Goal: Task Accomplishment & Management: Manage account settings

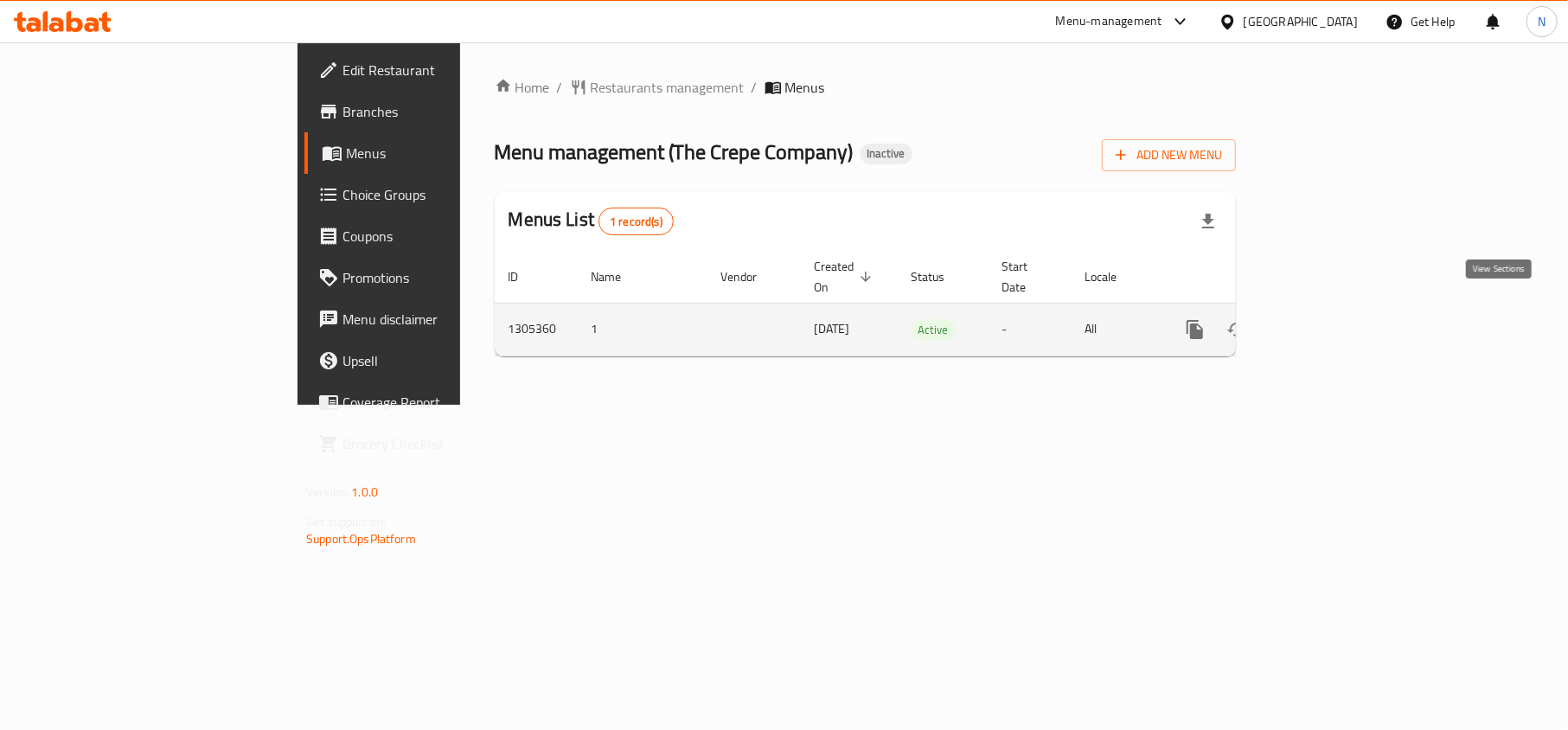
click at [1340, 309] on link "enhanced table" at bounding box center [1319, 329] width 41 height 41
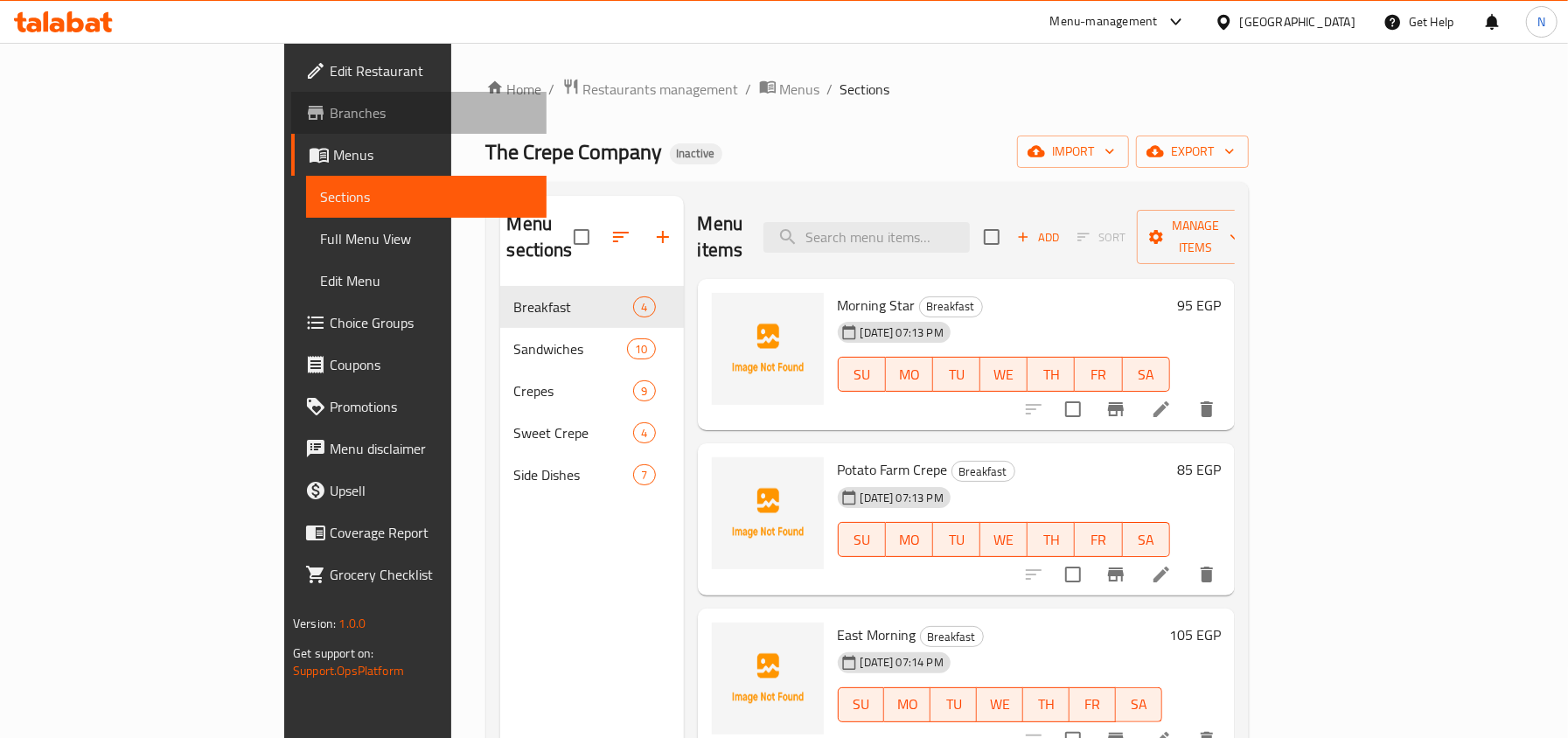
click at [330, 110] on span "Branches" at bounding box center [431, 113] width 202 height 21
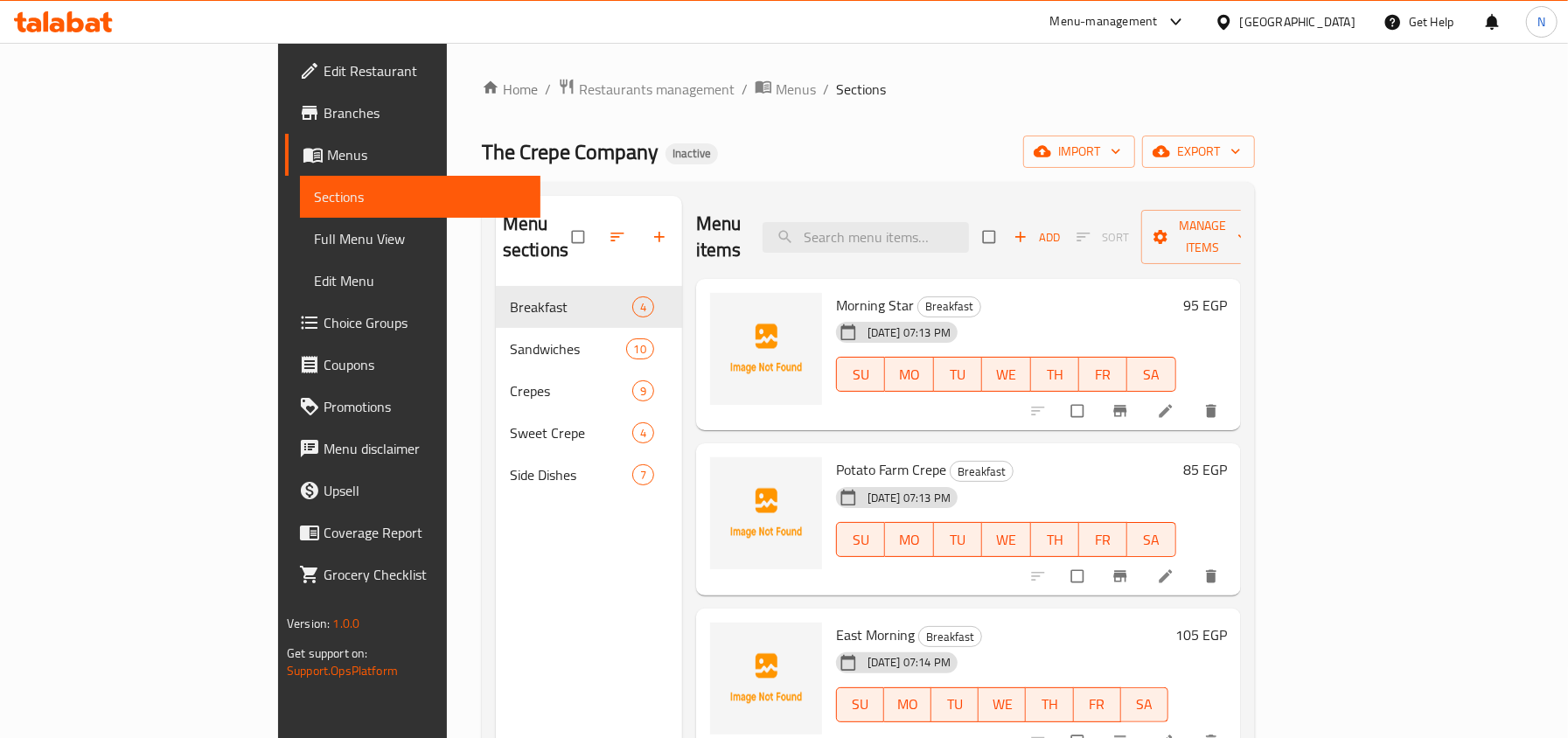
click at [887, 162] on div "The Crepe Company Inactive import export" at bounding box center [868, 151] width 773 height 32
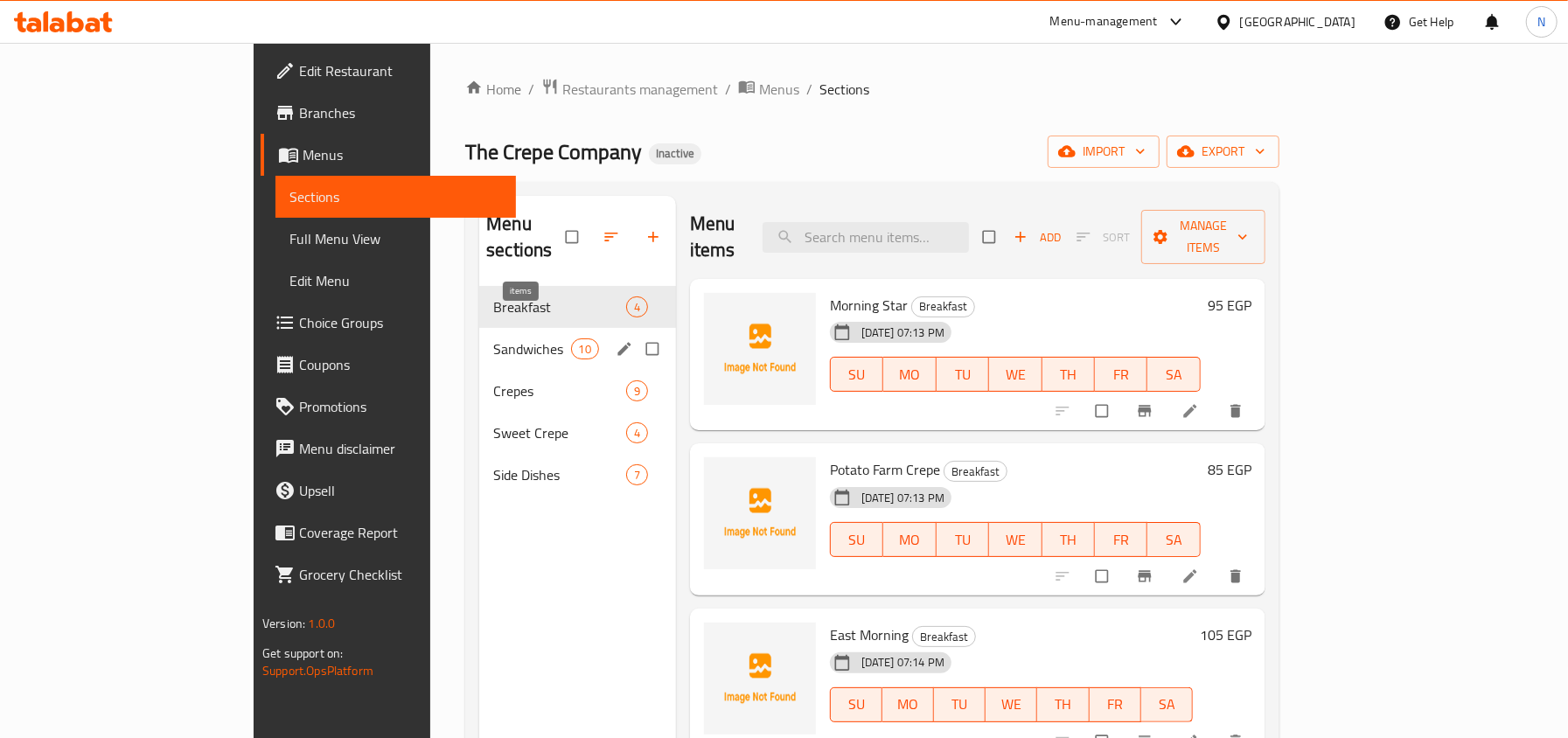
click at [504, 338] on span "Sandwiches" at bounding box center [531, 348] width 77 height 21
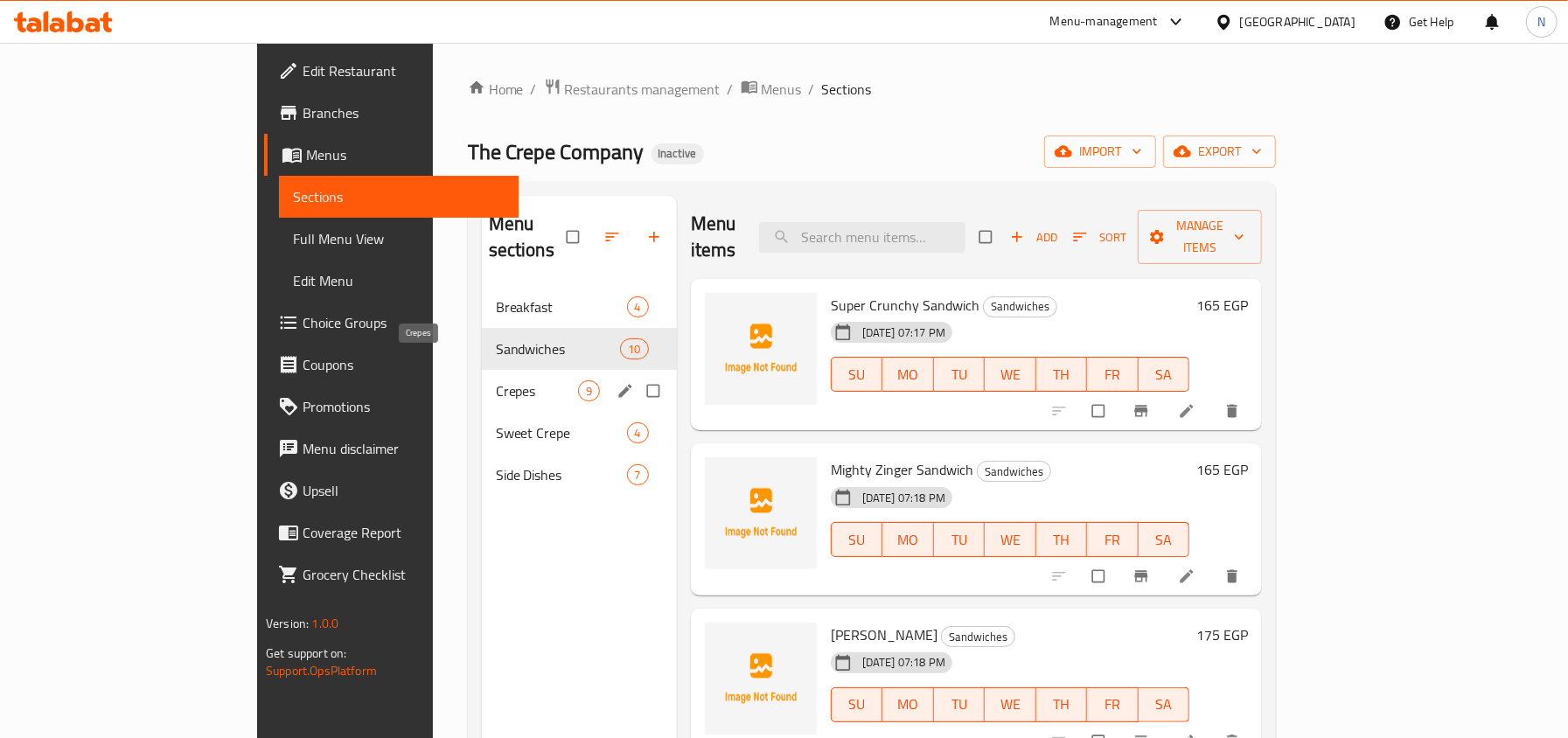
click at [496, 381] on span "Crepes" at bounding box center [537, 391] width 82 height 21
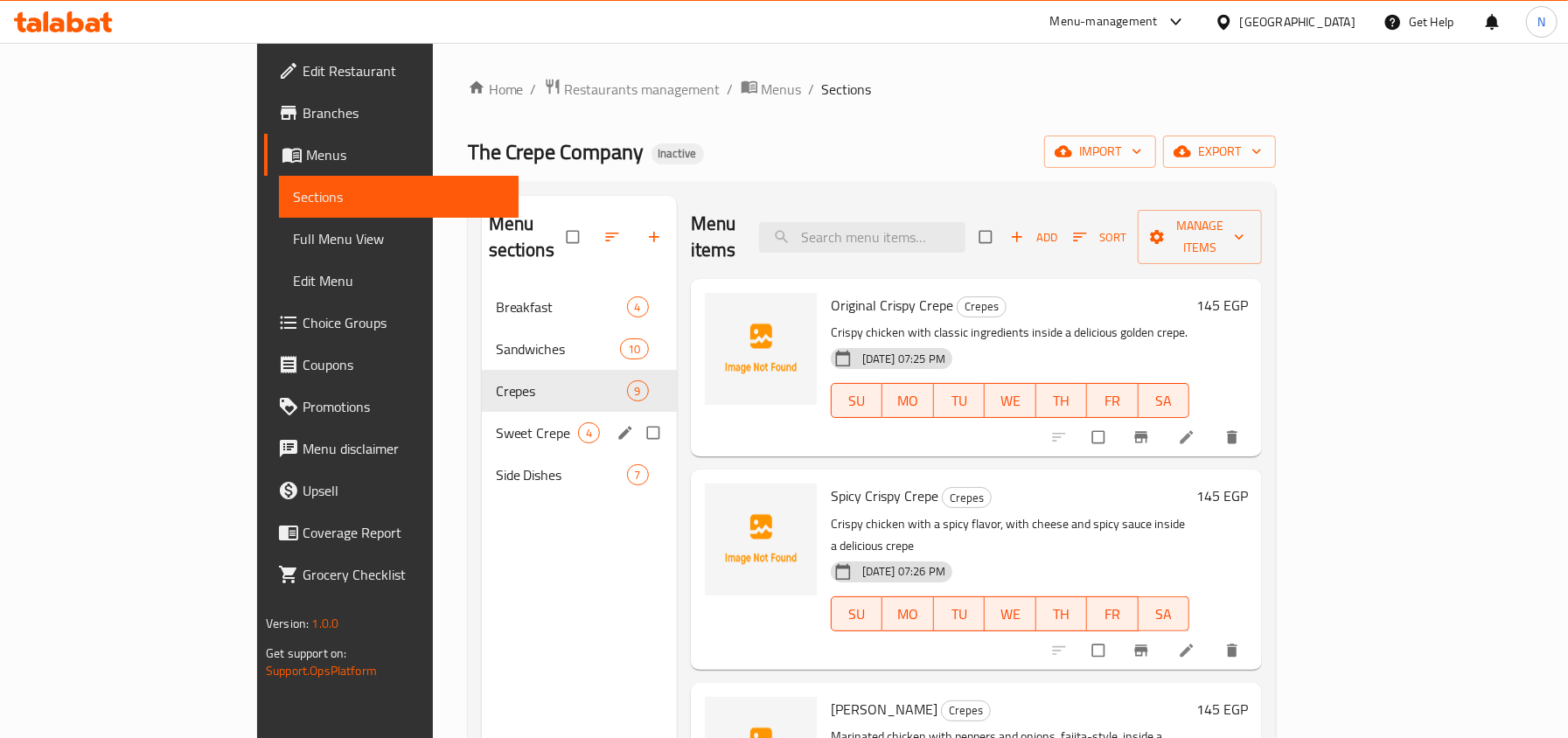
click at [481, 412] on div "Sweet Crepe 4" at bounding box center [578, 432] width 195 height 42
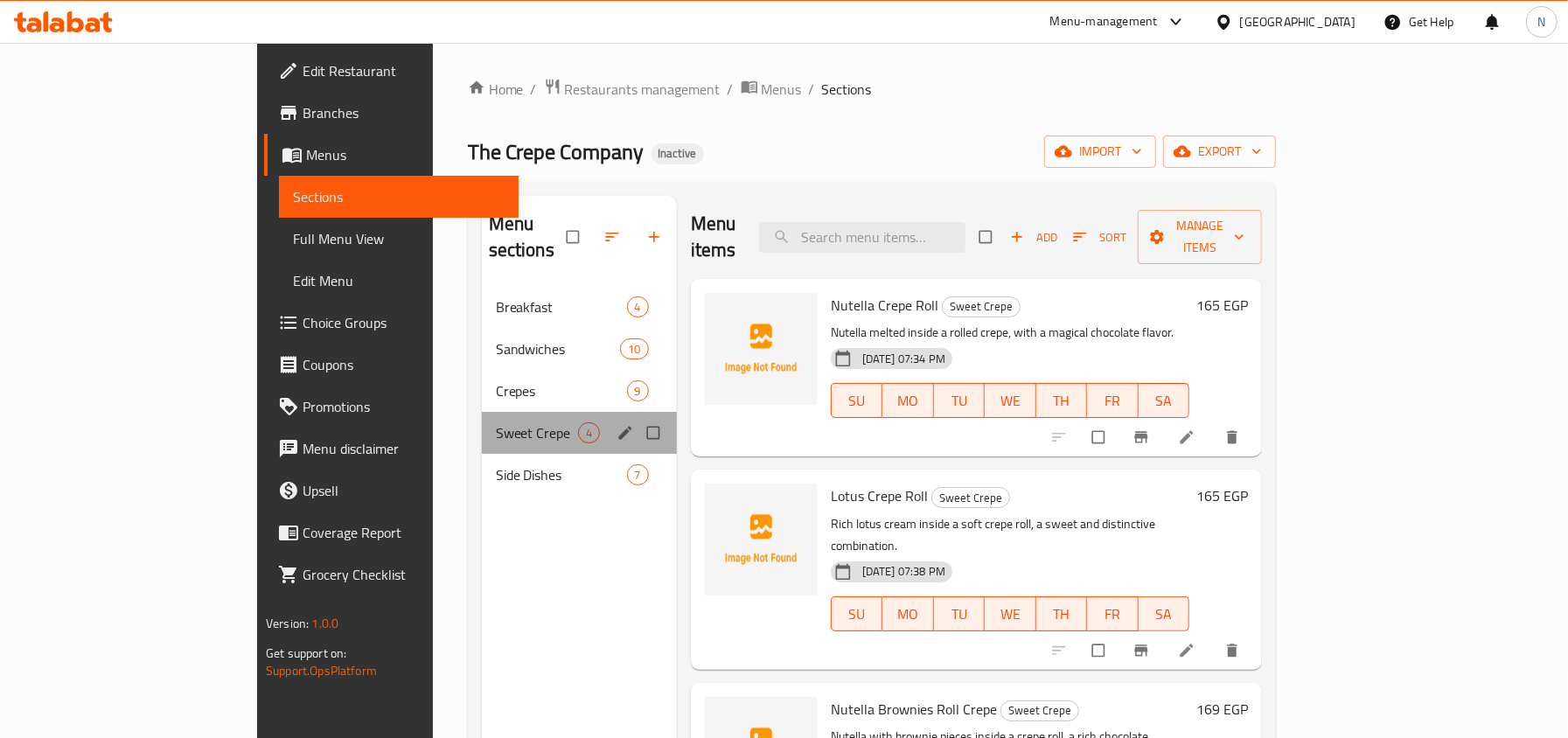
click at [481, 424] on div "Sweet Crepe 4" at bounding box center [578, 432] width 195 height 42
click at [496, 465] on span "Side Dishes" at bounding box center [537, 475] width 82 height 21
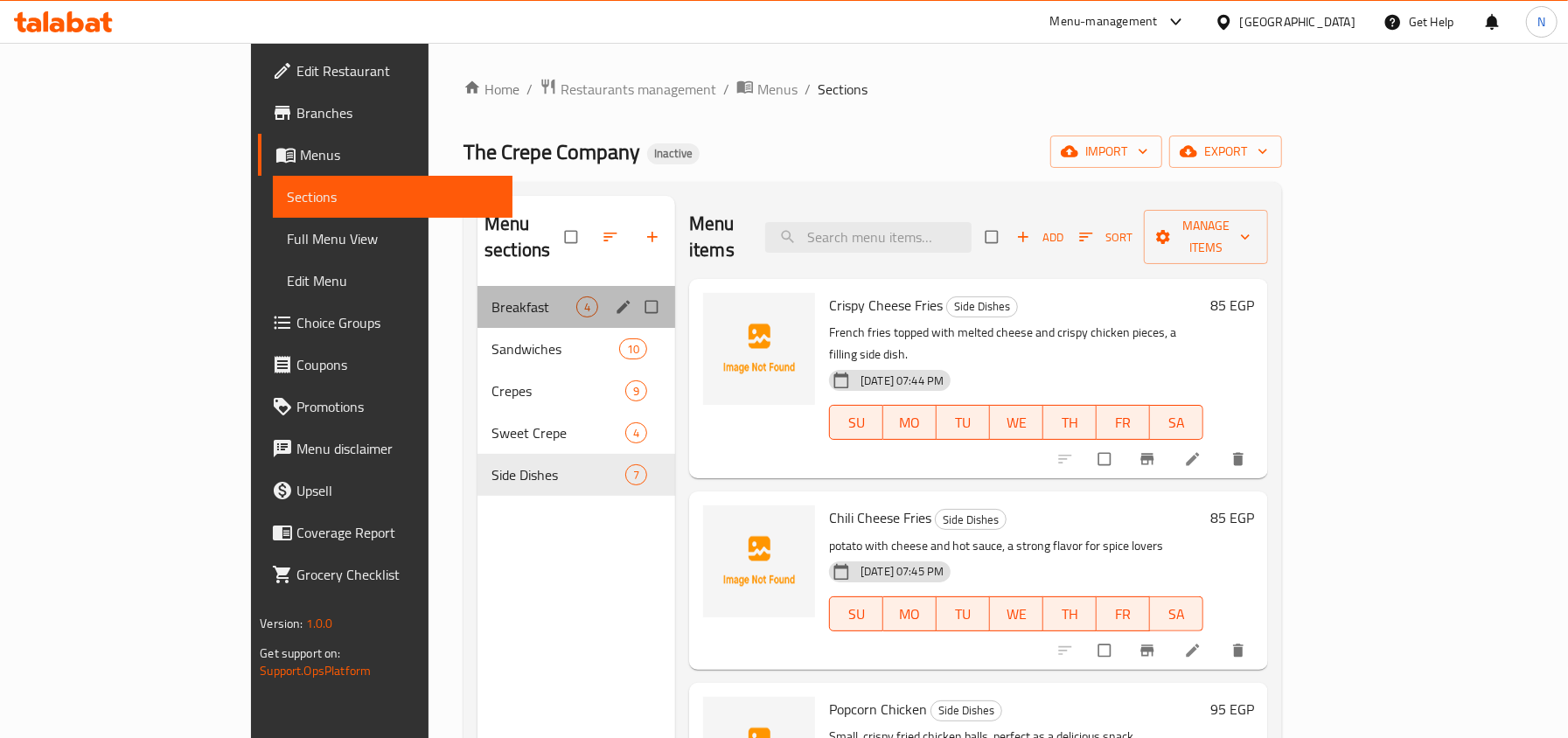
click at [478, 285] on div "Breakfast 4" at bounding box center [577, 306] width 198 height 42
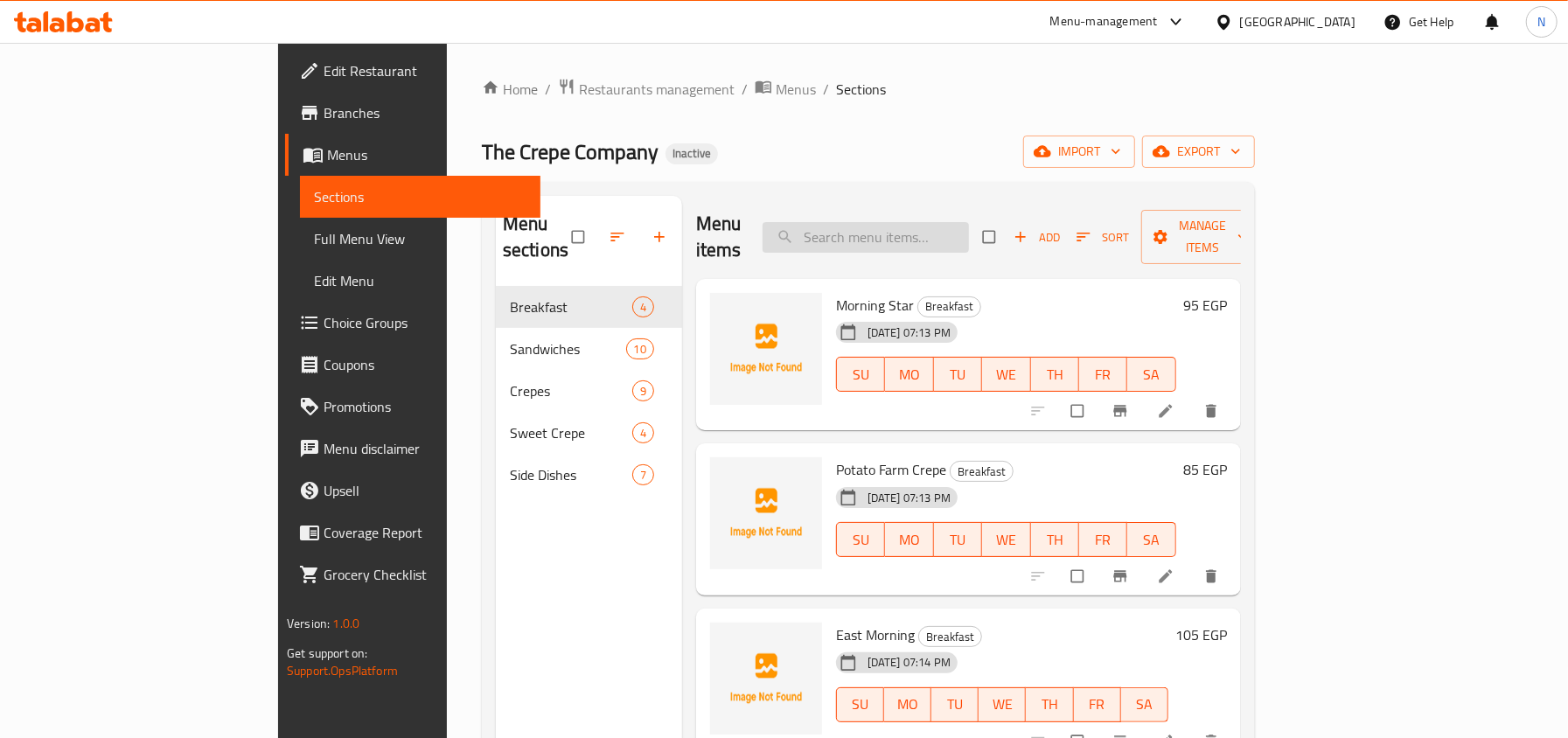
click at [942, 229] on input "search" at bounding box center [865, 236] width 206 height 30
paste input "Walaha Sandwiches"
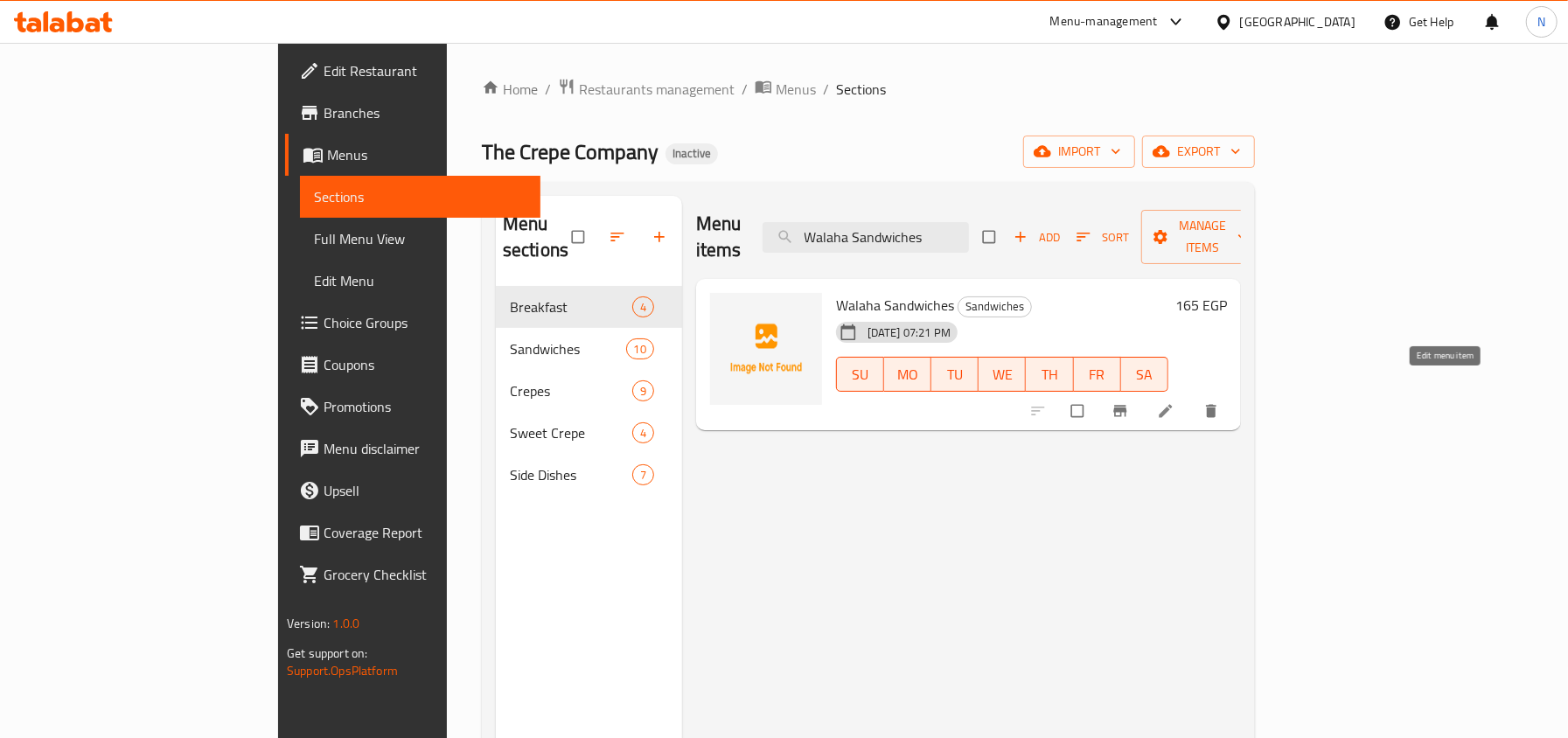
type input "Walaha Sandwiches"
click at [1174, 402] on icon at bounding box center [1165, 410] width 18 height 18
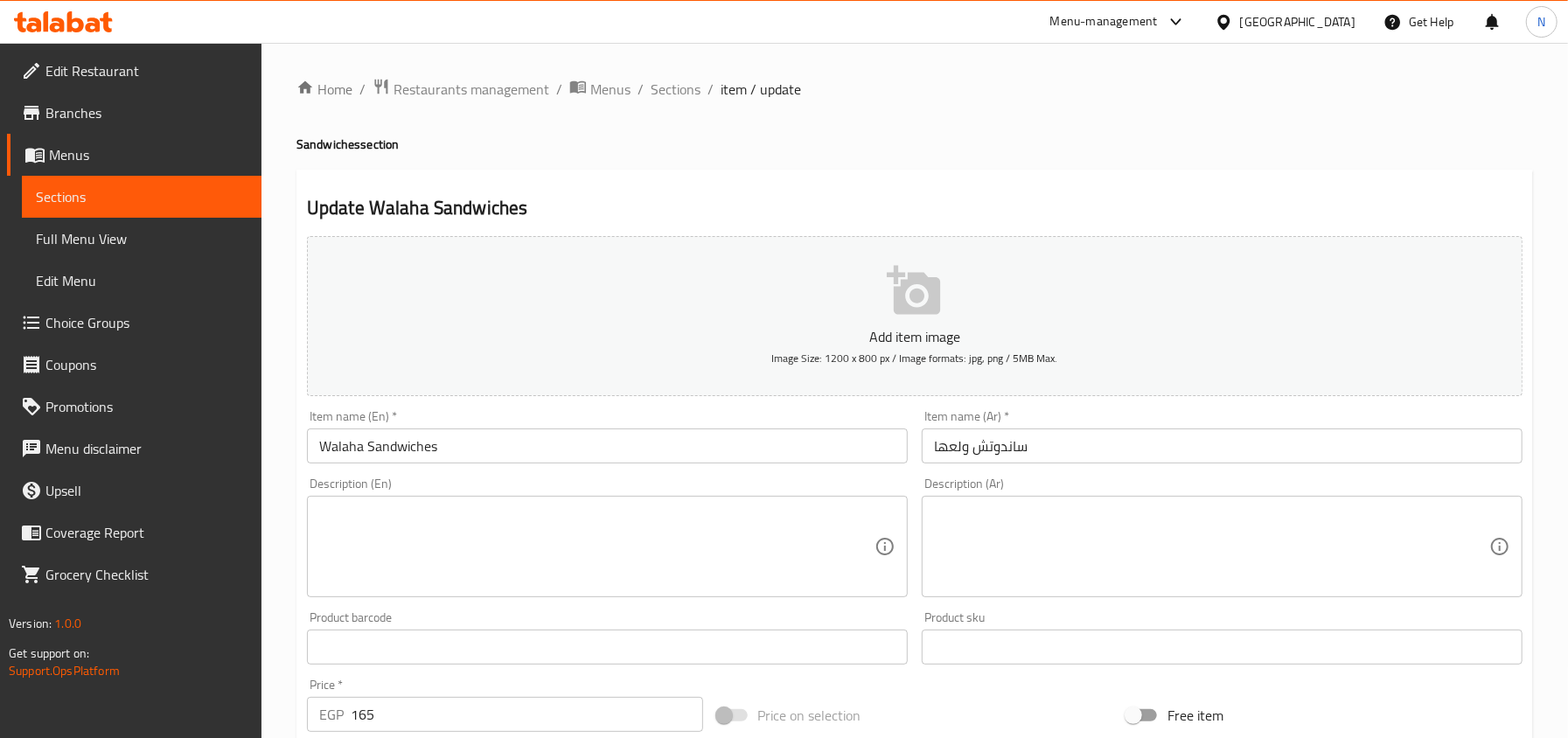
click at [345, 448] on input "Walaha Sandwiches" at bounding box center [607, 446] width 601 height 35
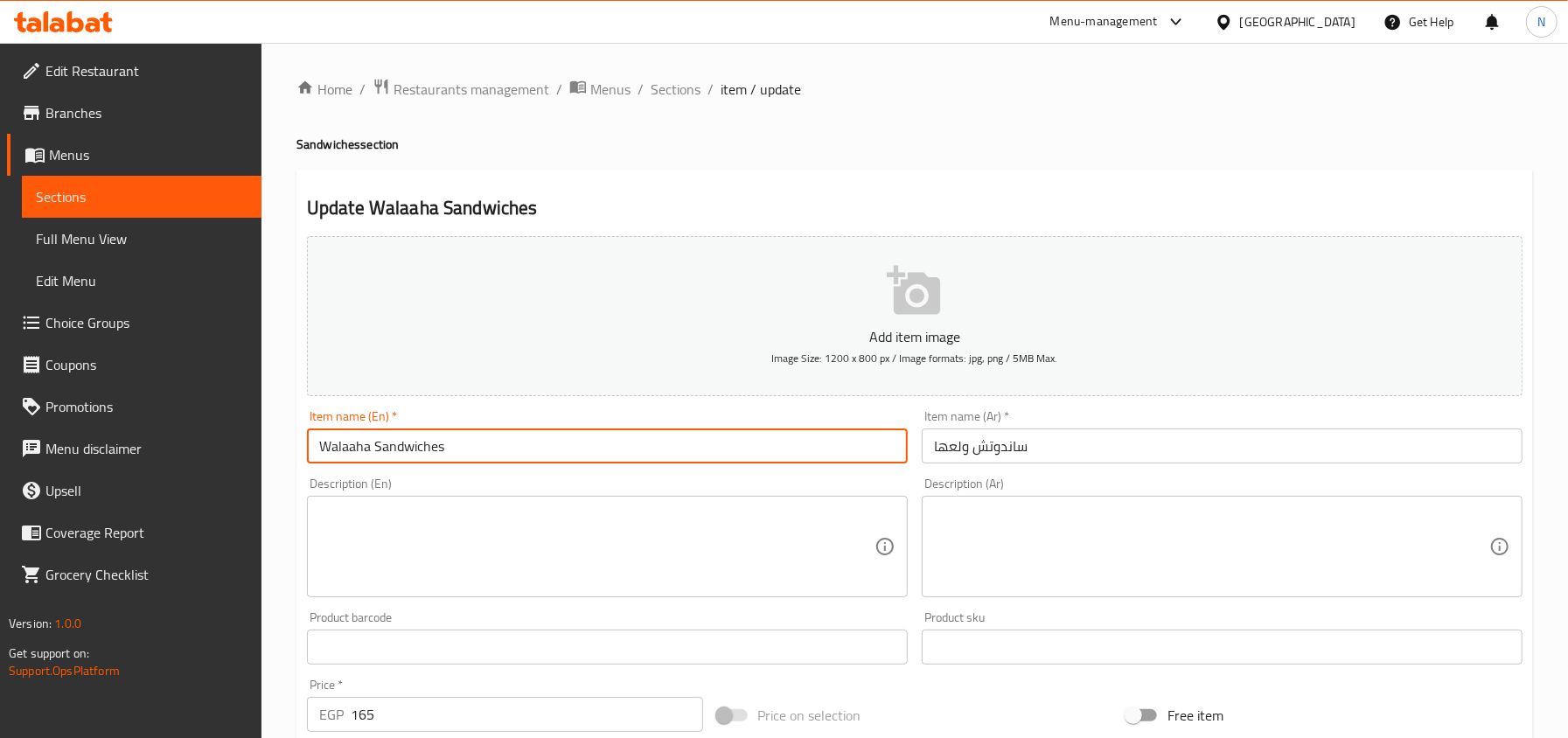
type input "Walaaha Sandwiches"
click at [654, 90] on span "Sections" at bounding box center [675, 89] width 50 height 21
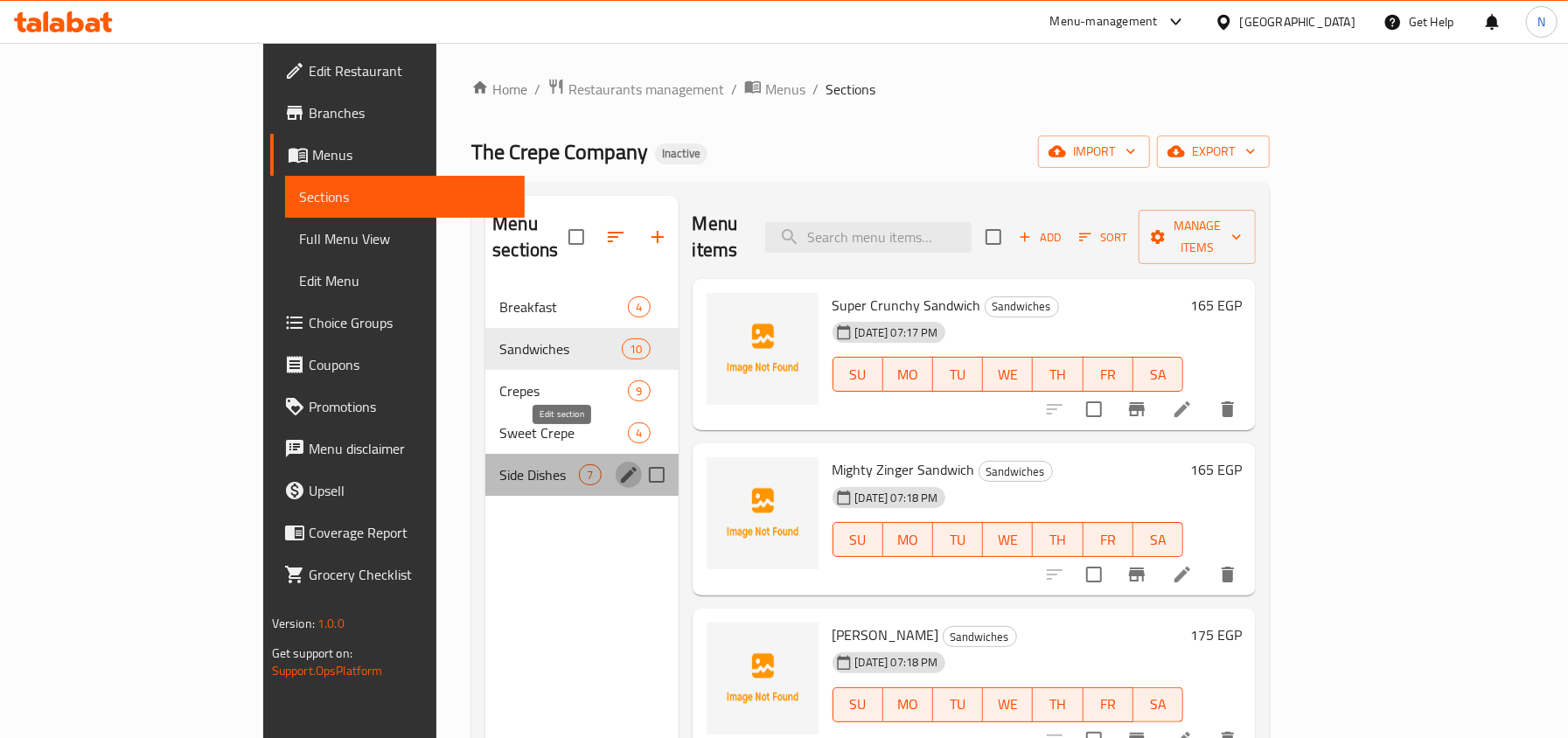
click at [618, 465] on icon "edit" at bounding box center [628, 475] width 21 height 21
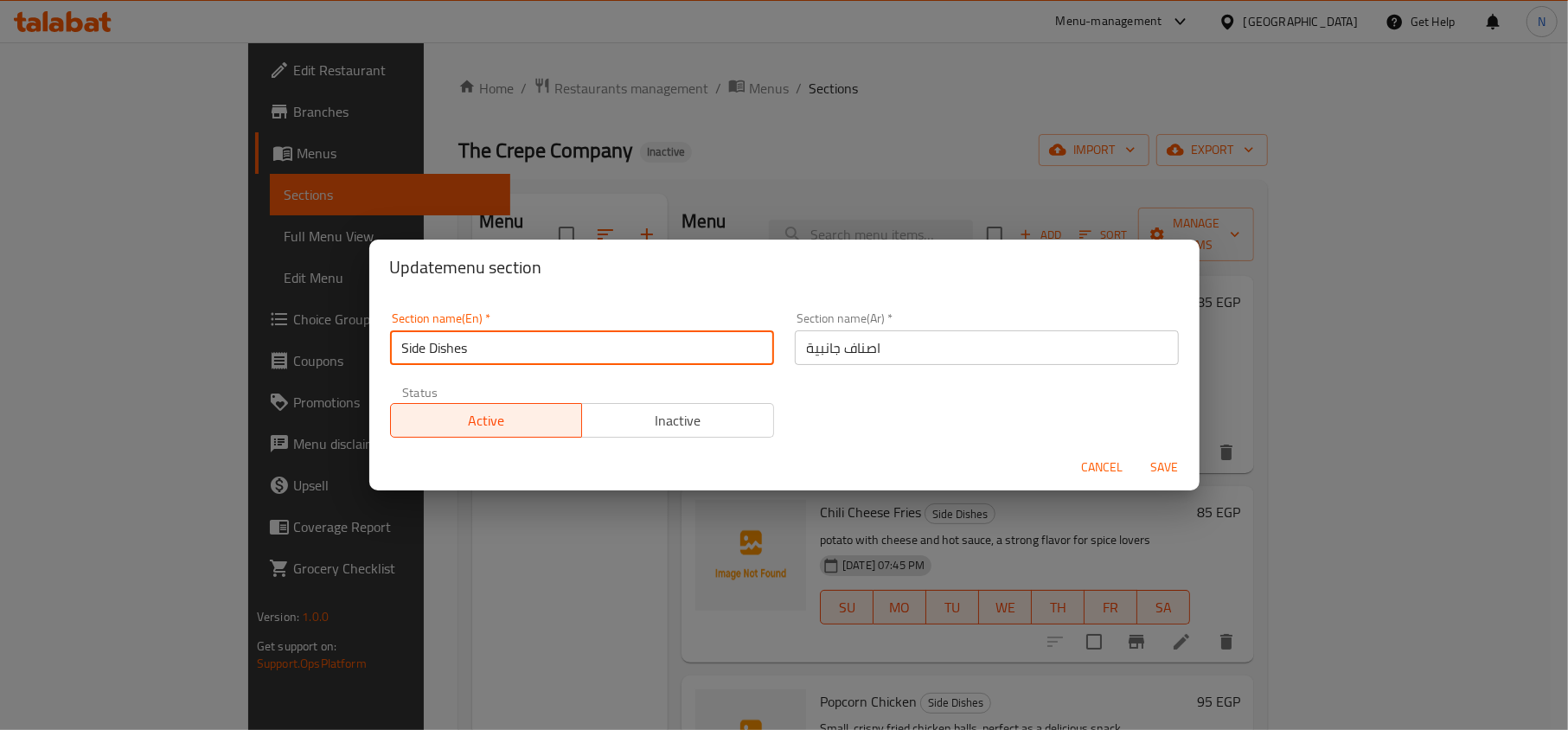
click at [450, 354] on input "Side Dishes" at bounding box center [582, 347] width 384 height 35
type input "Side items"
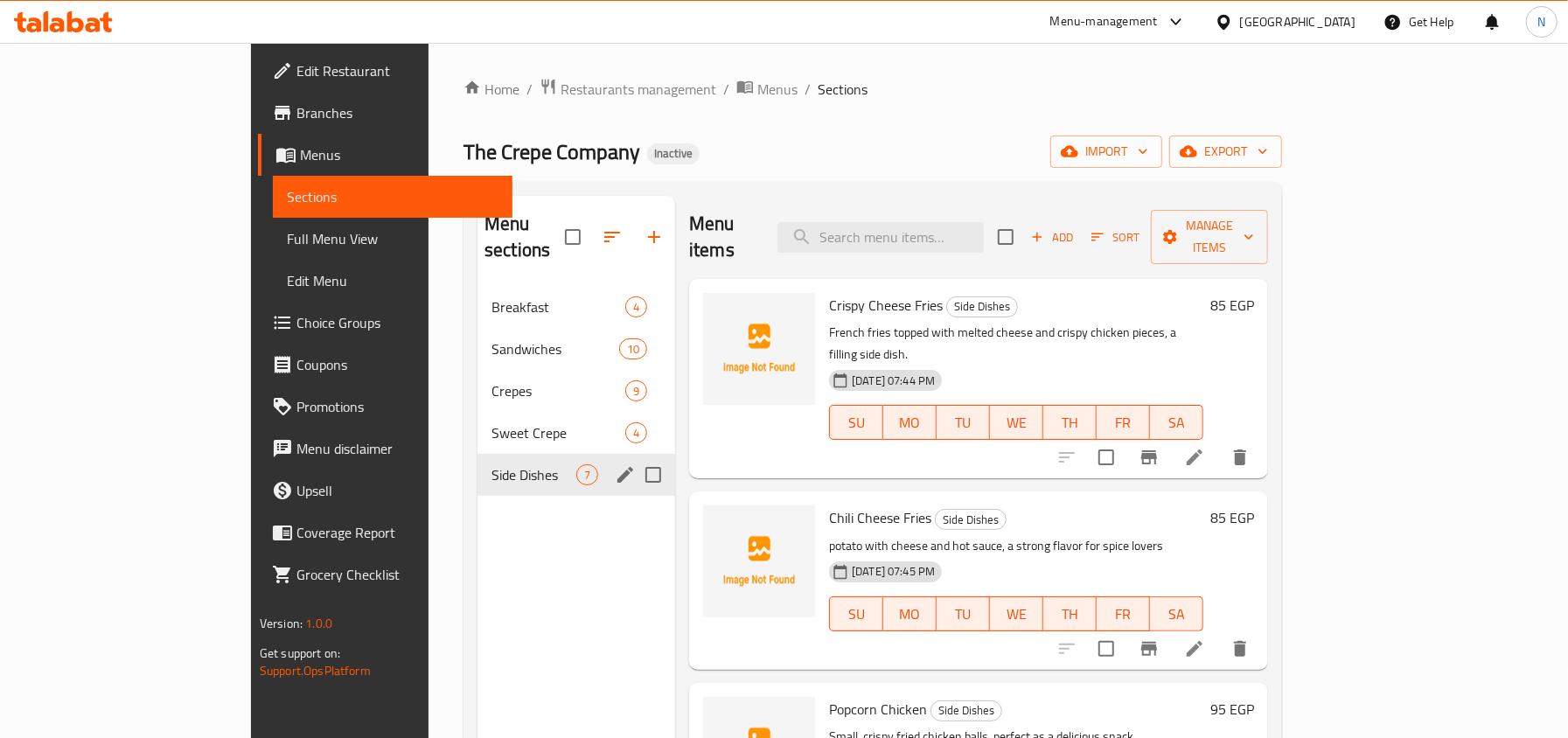
click at [547, 454] on div "Side Dishes 7" at bounding box center [577, 474] width 198 height 42
click at [614, 465] on icon "edit" at bounding box center [625, 475] width 21 height 21
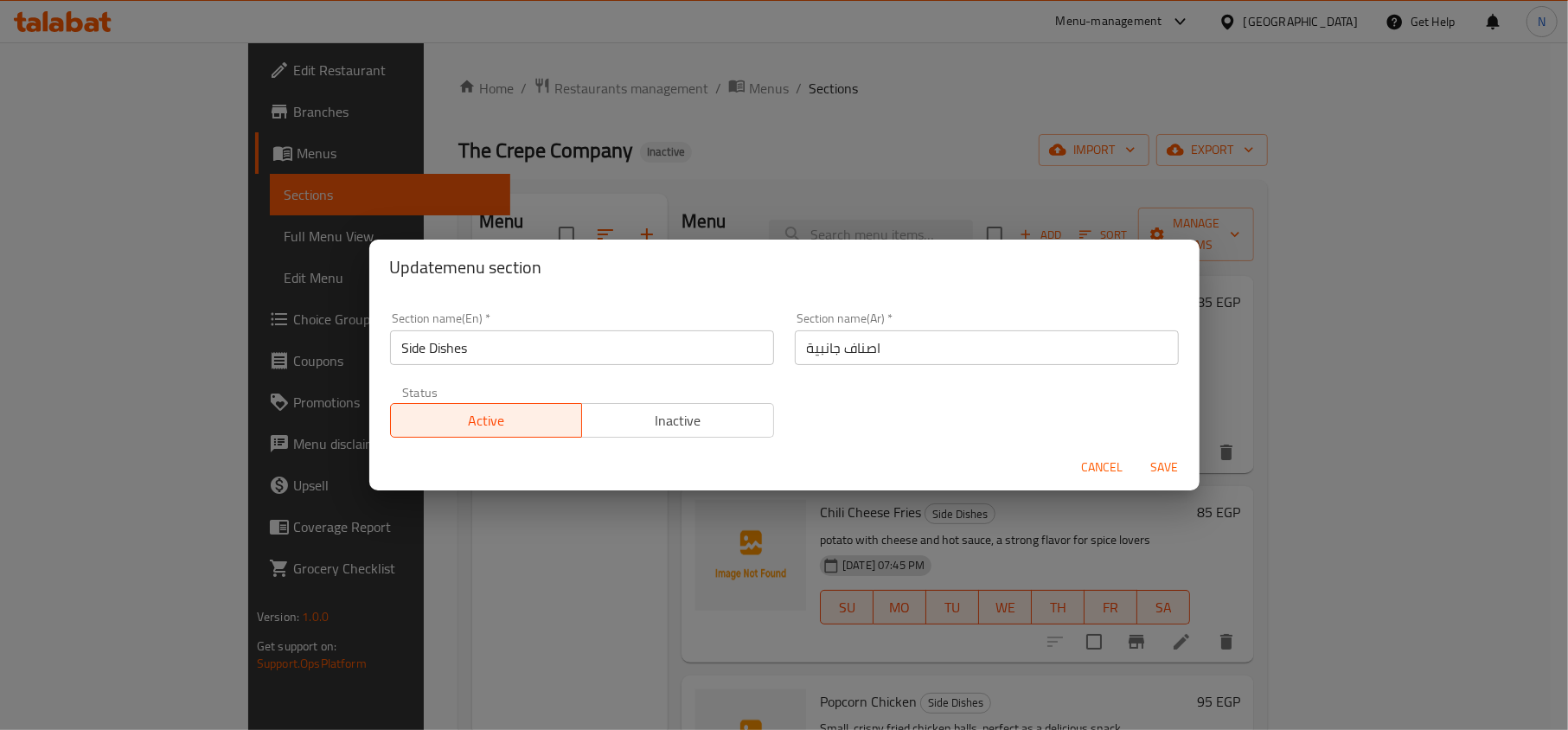
click at [454, 351] on input "Side Dishes" at bounding box center [582, 347] width 384 height 35
type input "Side items"
click at [460, 430] on span "Active" at bounding box center [486, 420] width 178 height 25
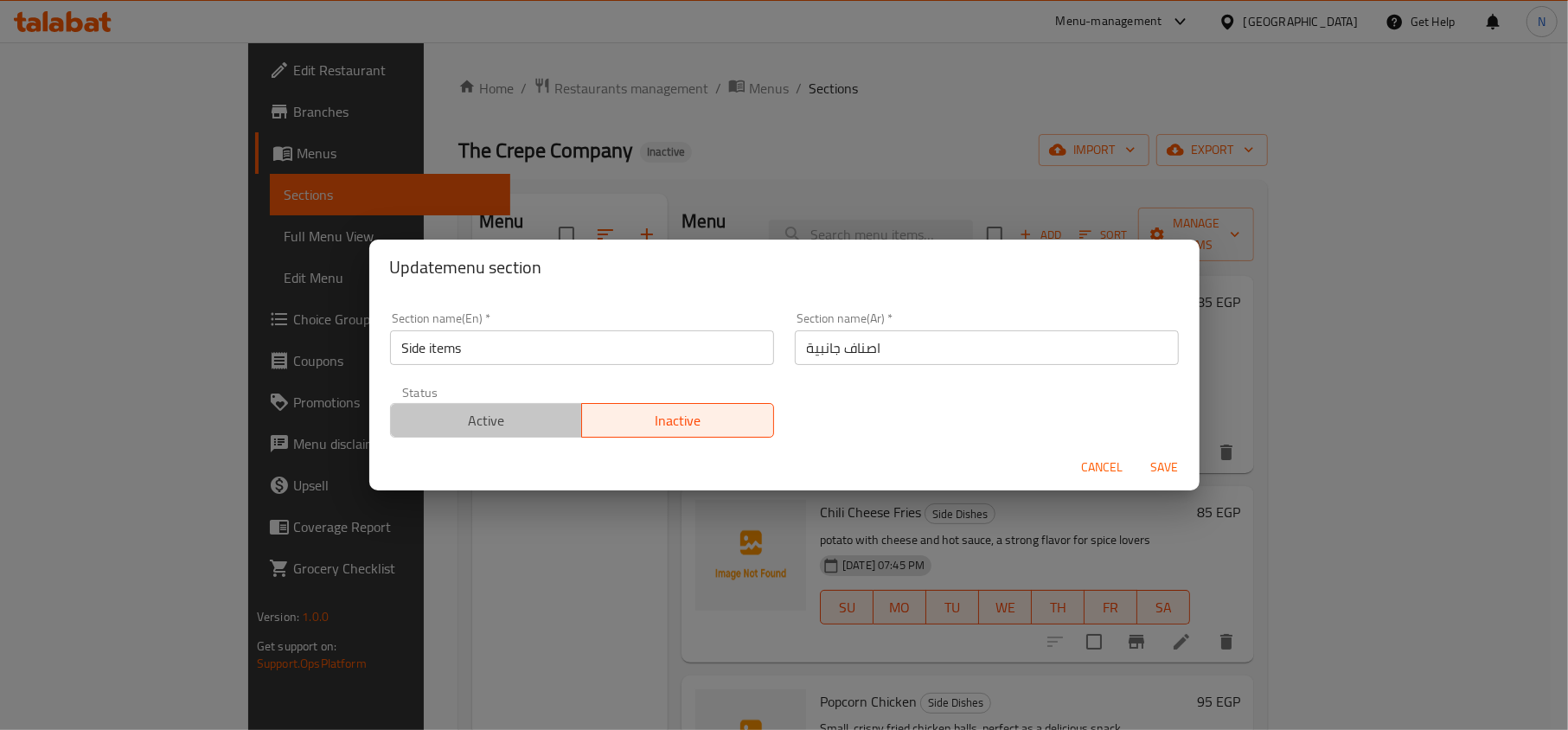
click at [506, 409] on span "Active" at bounding box center [486, 420] width 178 height 25
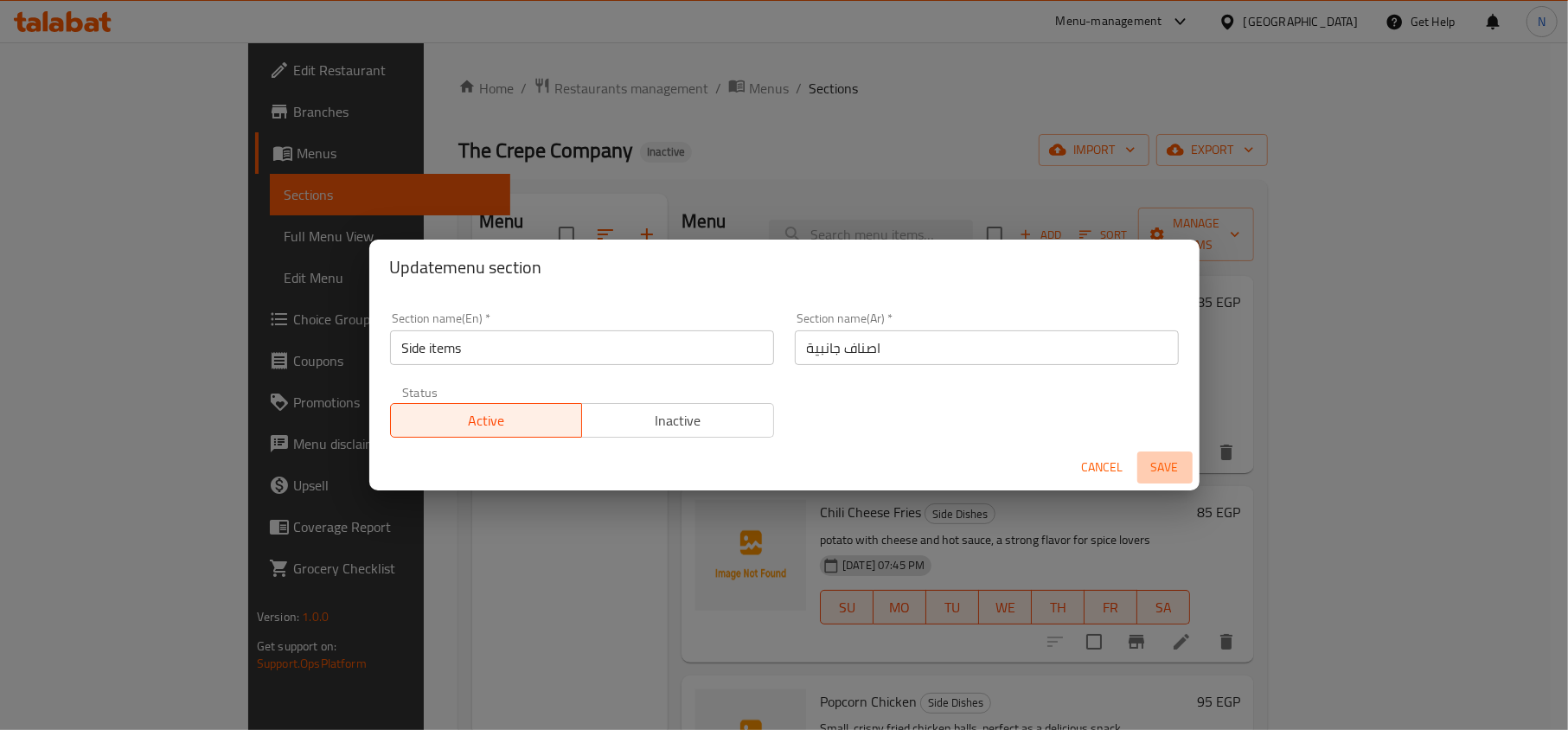
click at [1181, 471] on span "Save" at bounding box center [1164, 468] width 41 height 22
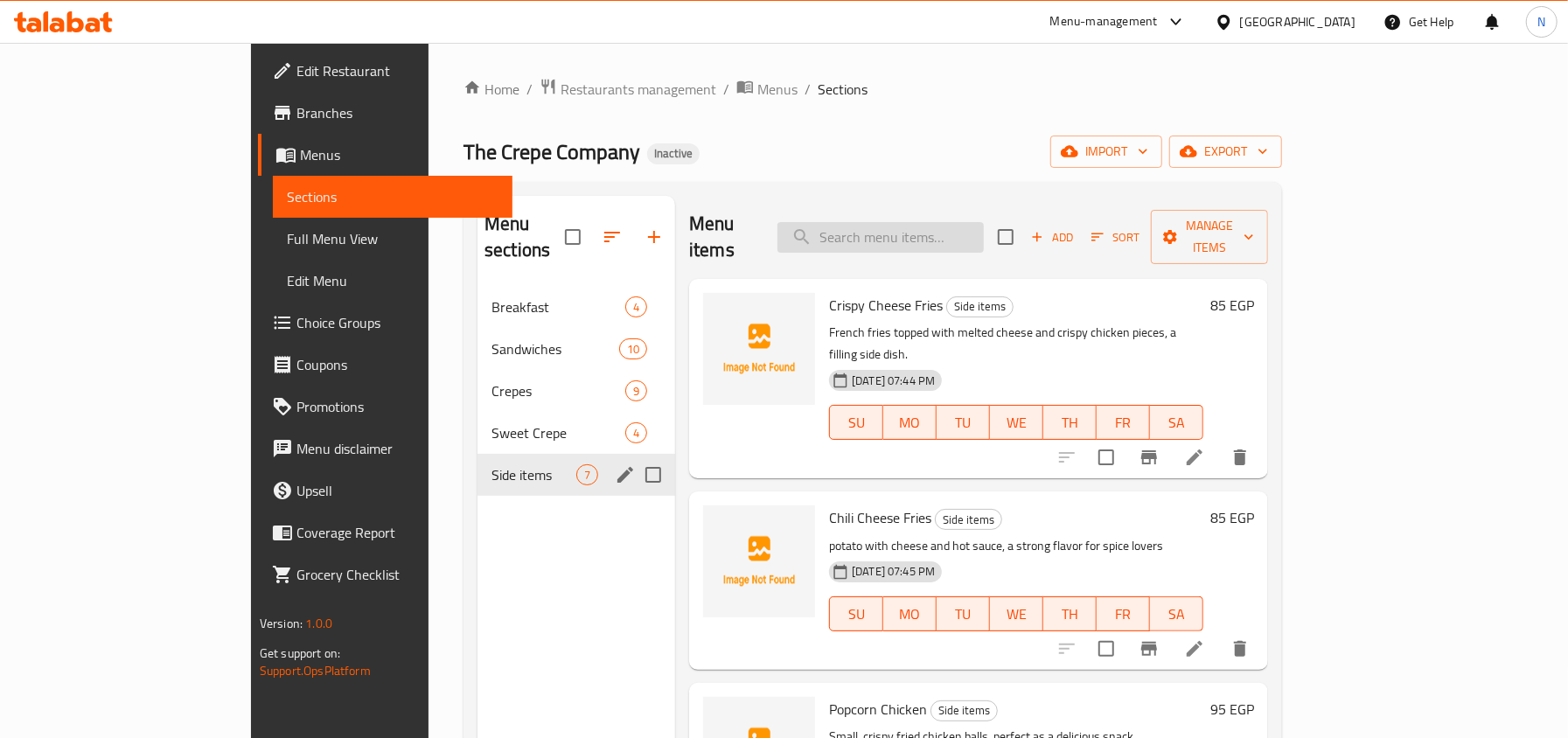
click at [984, 222] on input "search" at bounding box center [880, 236] width 206 height 30
paste input "Sweet Cocktail Crepe Roll"
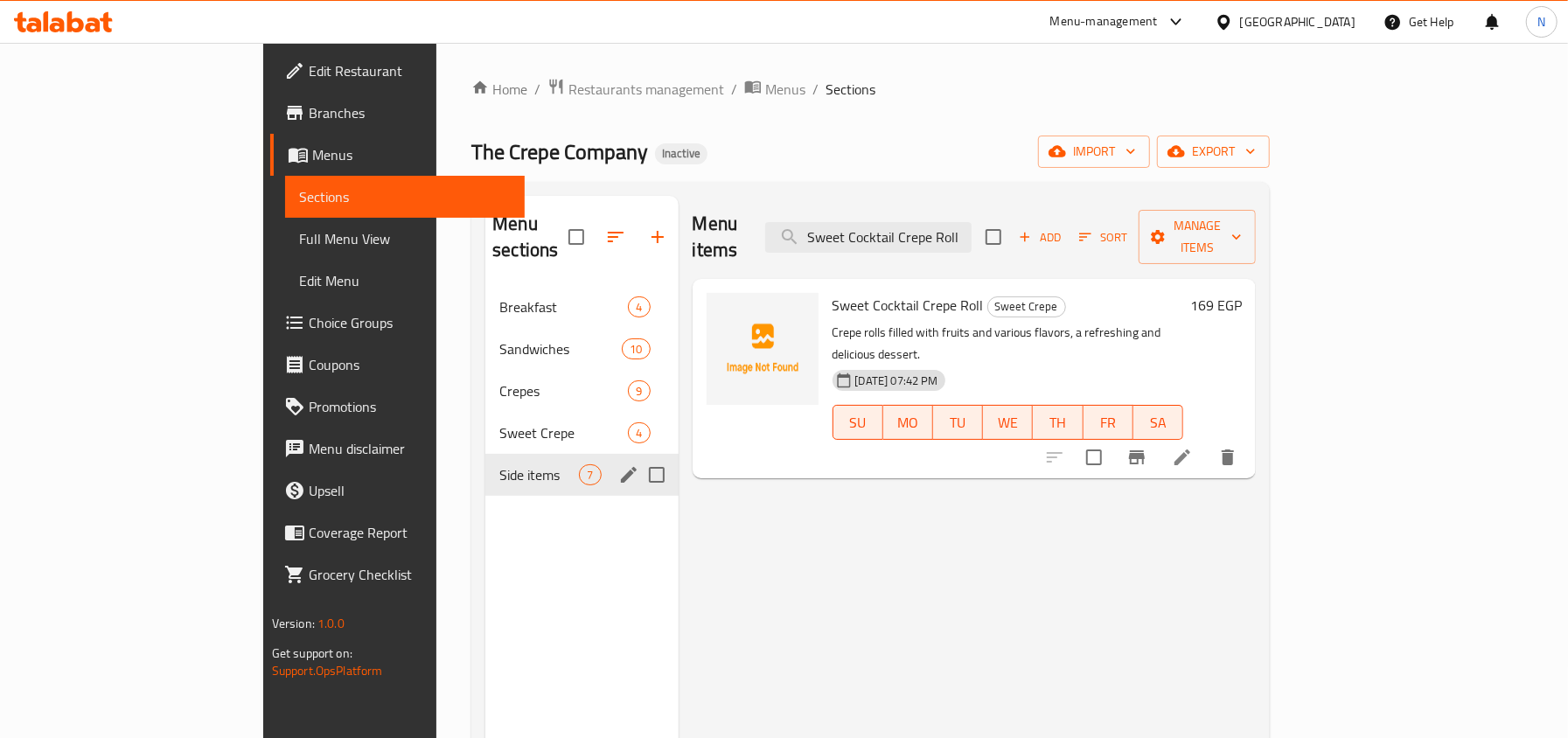
type input "Sweet Cocktail Crepe Roll"
click at [1207, 442] on li at bounding box center [1182, 457] width 49 height 31
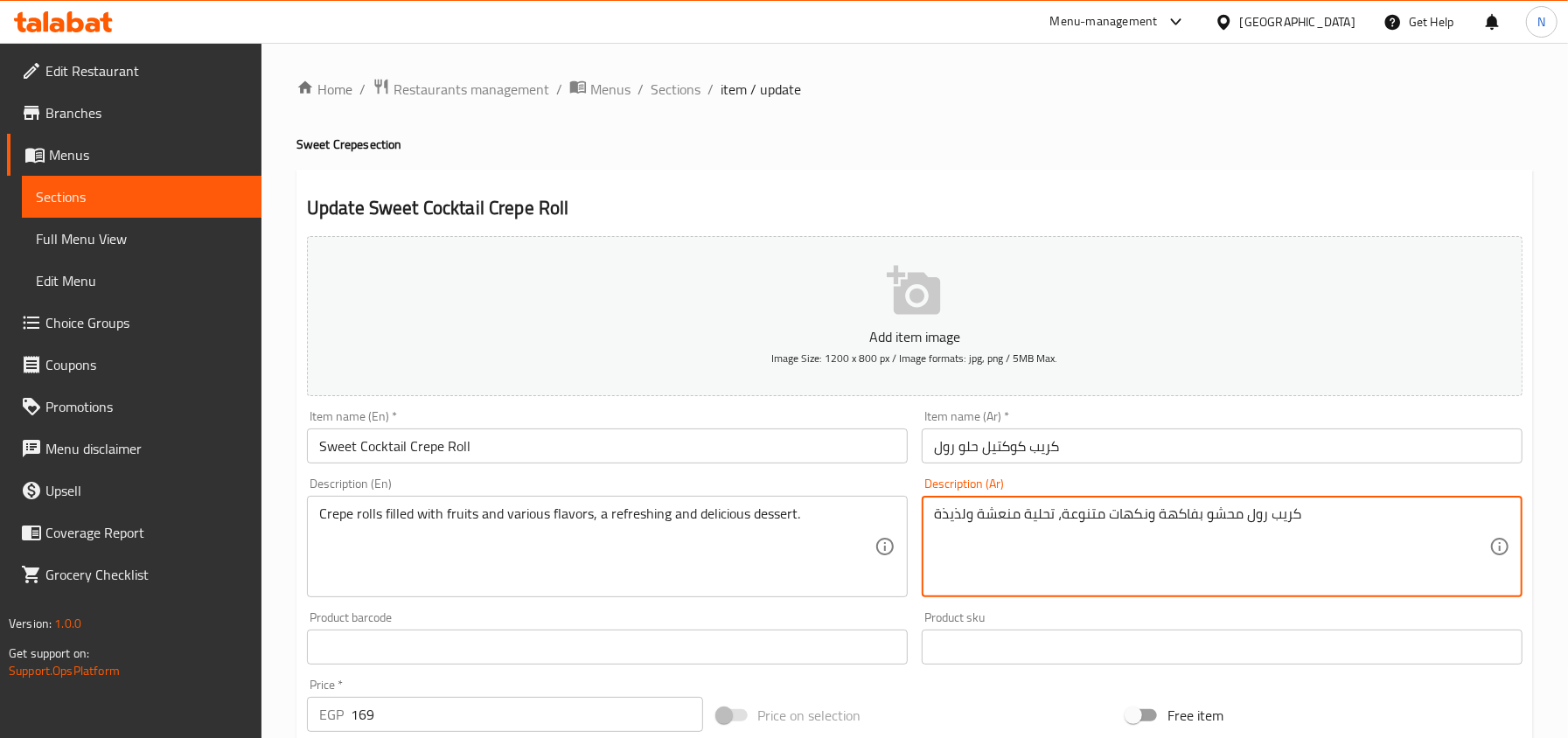
drag, startPoint x: 969, startPoint y: 515, endPoint x: 920, endPoint y: 518, distance: 49.1
click at [994, 515] on textarea "كريب رول محشو بفاكهة ونكهات متنوعة، تحلية منعشة" at bounding box center [1211, 547] width 555 height 83
type textarea "كريب رول محشو بفاكهة ونكهات متنوعة، حلوي منعشة"
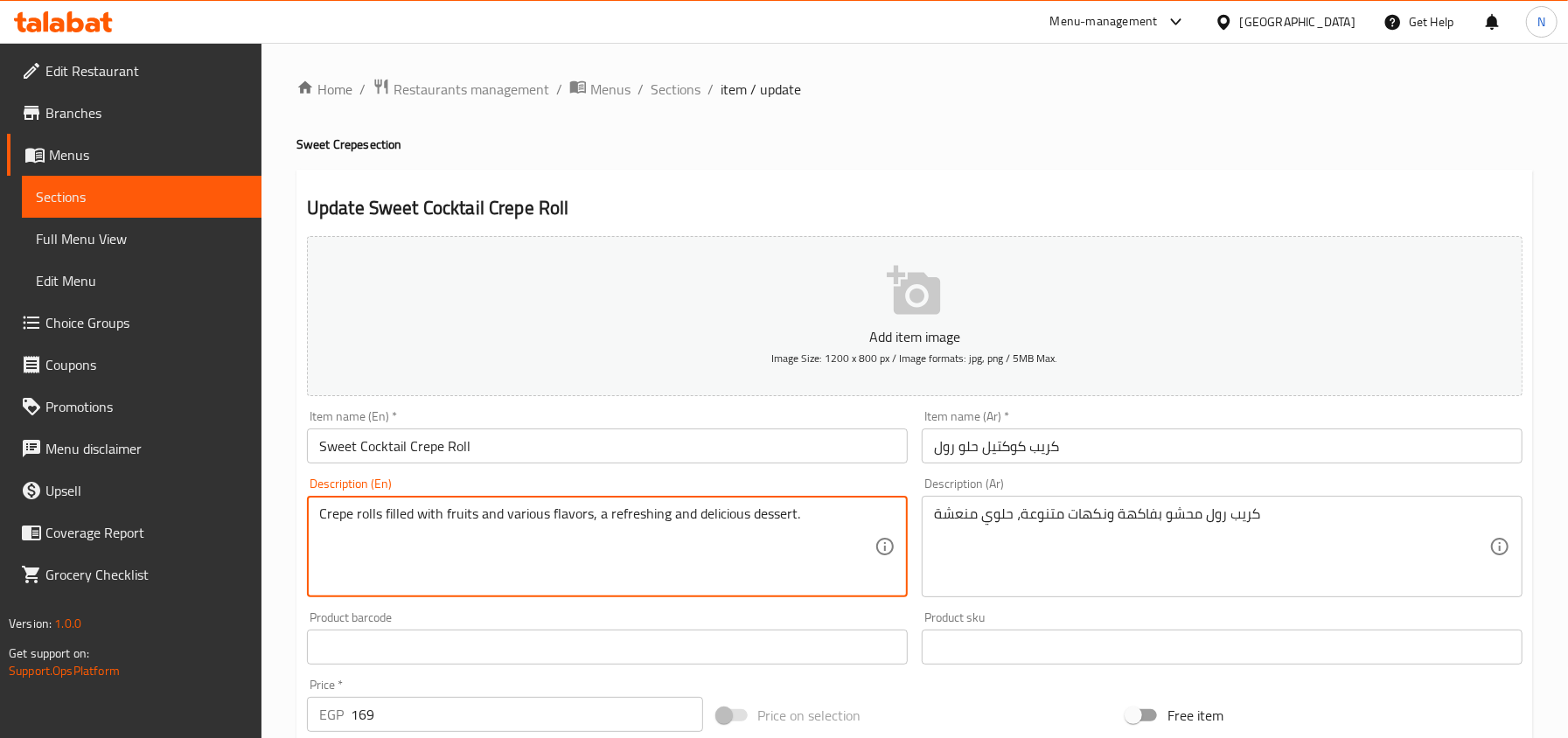
click at [714, 512] on textarea "Crepe rolls filled with fruits and various flavors, a refreshing and delicious …" at bounding box center [596, 547] width 555 height 83
type textarea "Crepe rolls filled with fruits and various flavors, a refreshing dessert."
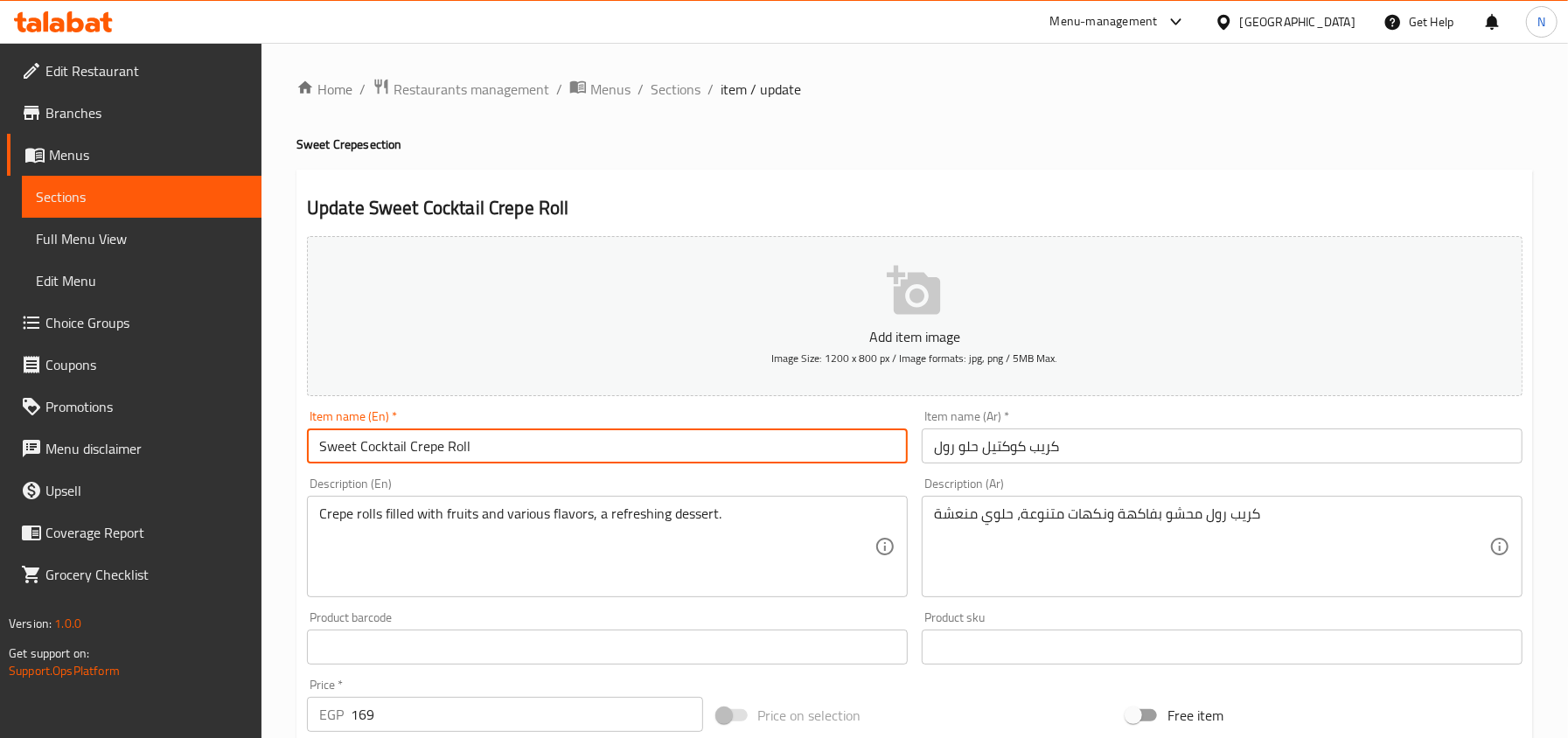
click at [654, 451] on input "Sweet Cocktail Crepe Roll" at bounding box center [607, 446] width 601 height 35
click at [691, 85] on span "Sections" at bounding box center [675, 89] width 50 height 21
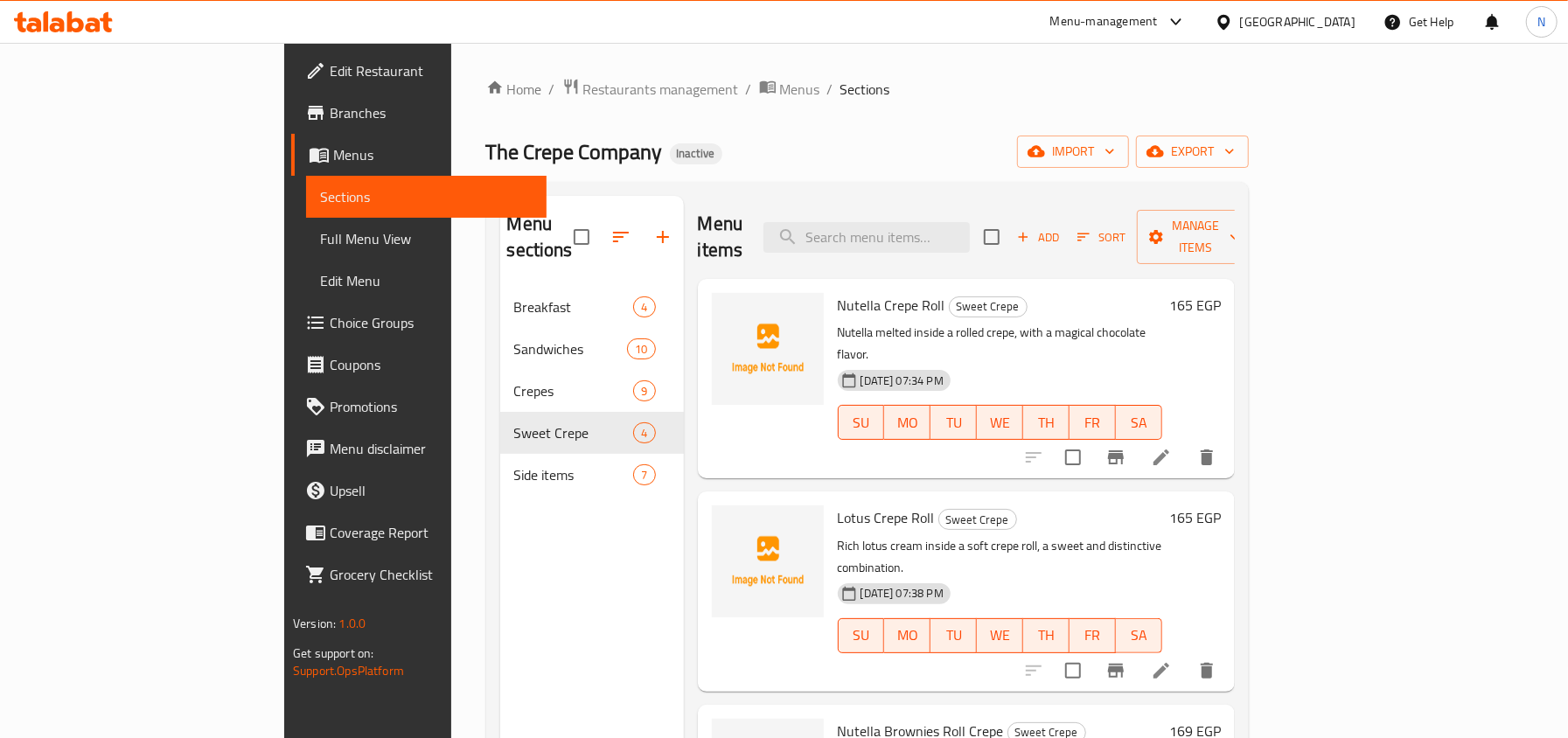
click at [1040, 149] on div "The Crepe Company Inactive import export" at bounding box center [867, 151] width 762 height 32
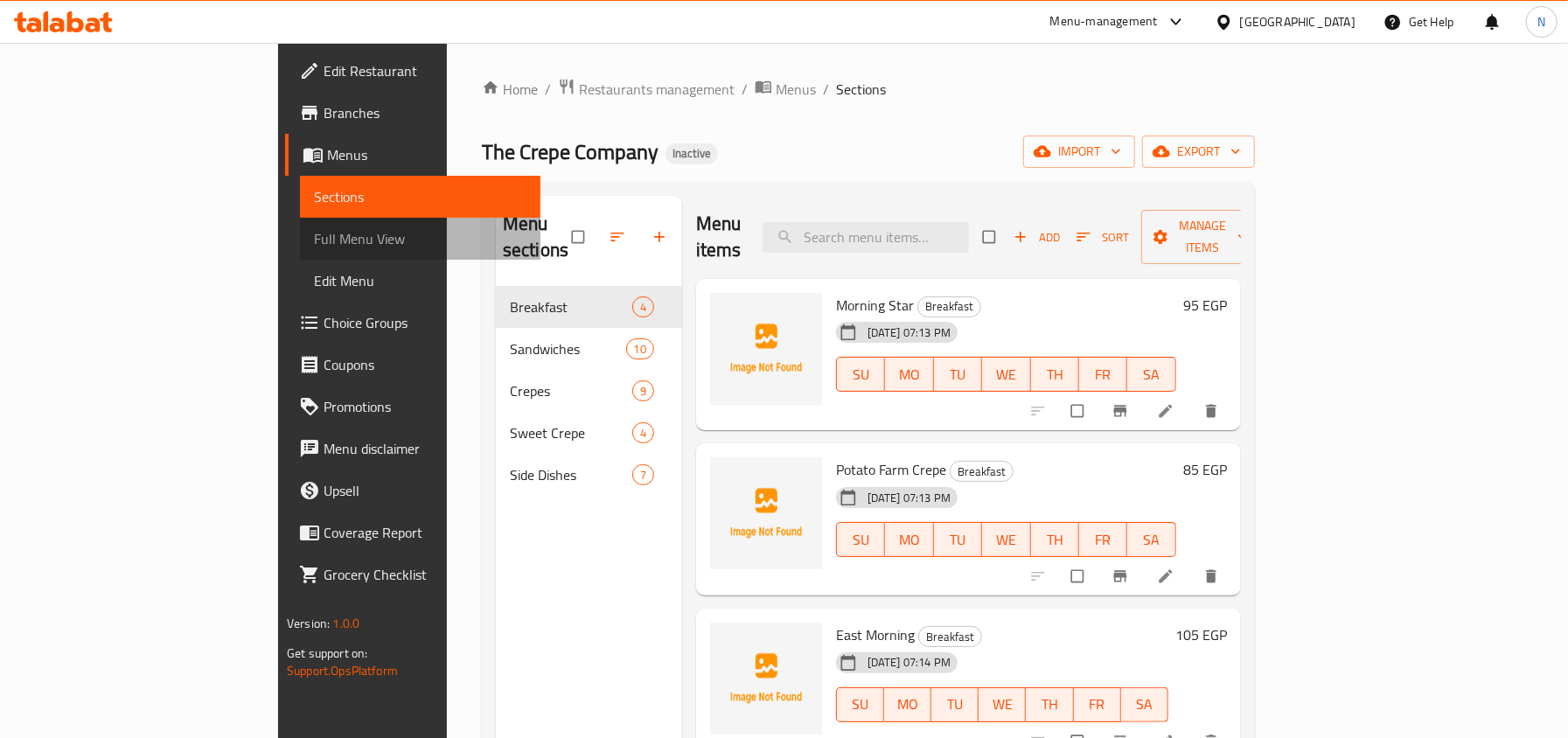
click at [314, 233] on span "Full Menu View" at bounding box center [419, 238] width 212 height 21
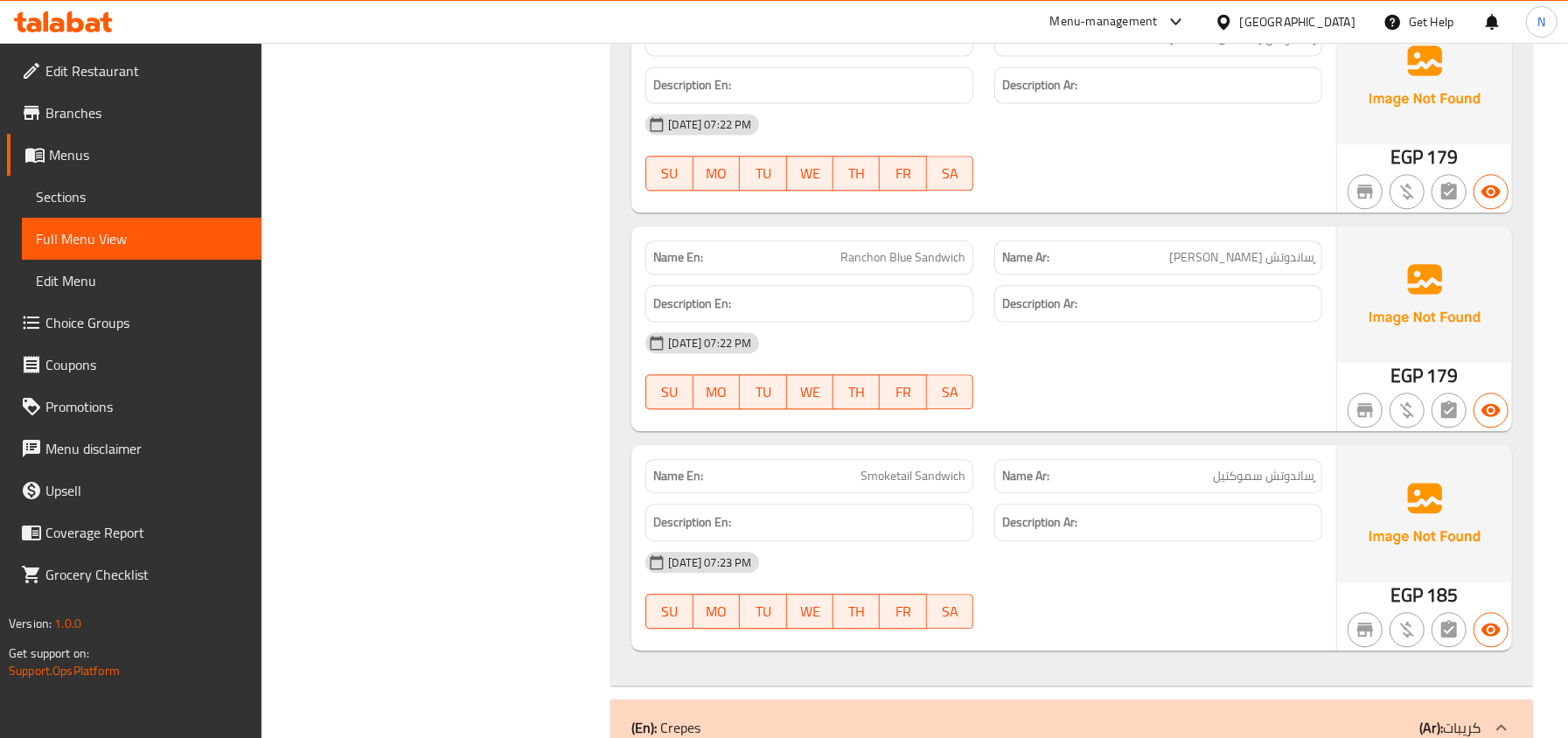
scroll to position [2797, 0]
click at [1155, 531] on h6 "Description Ar:" at bounding box center [1158, 521] width 312 height 22
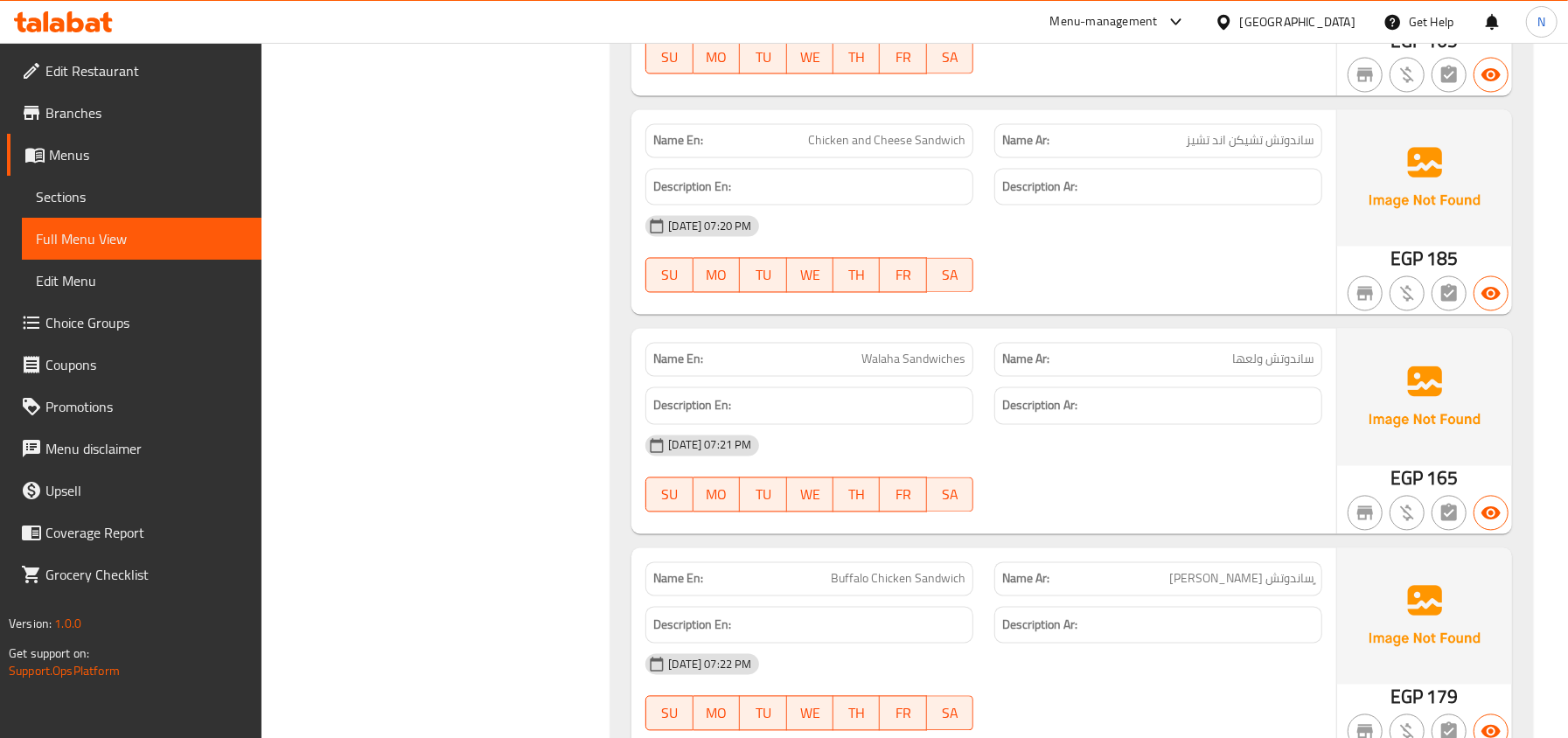
scroll to position [2214, 0]
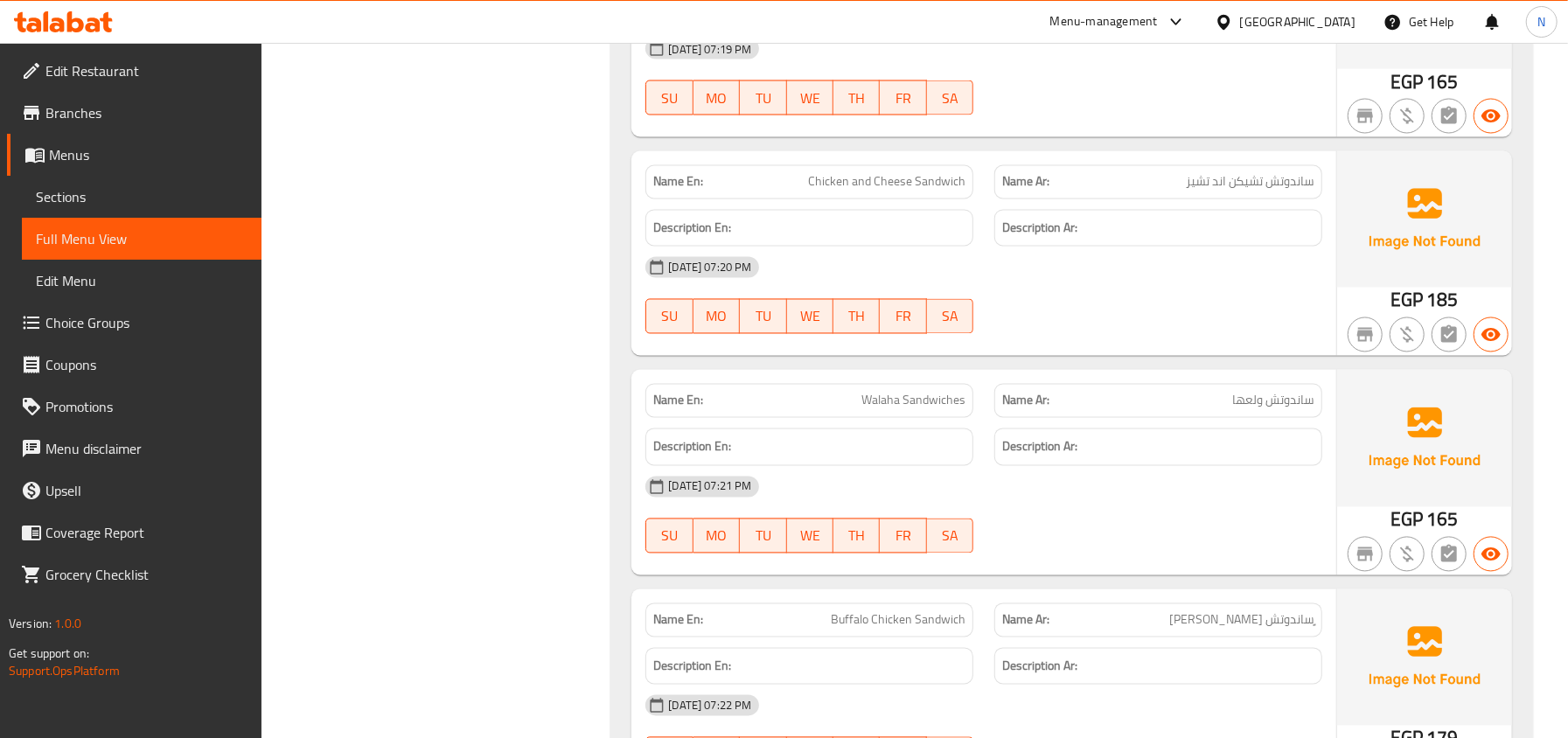
click at [920, 400] on span "Walaha Sandwiches" at bounding box center [913, 401] width 104 height 18
copy span "Walaha Sandwiches"
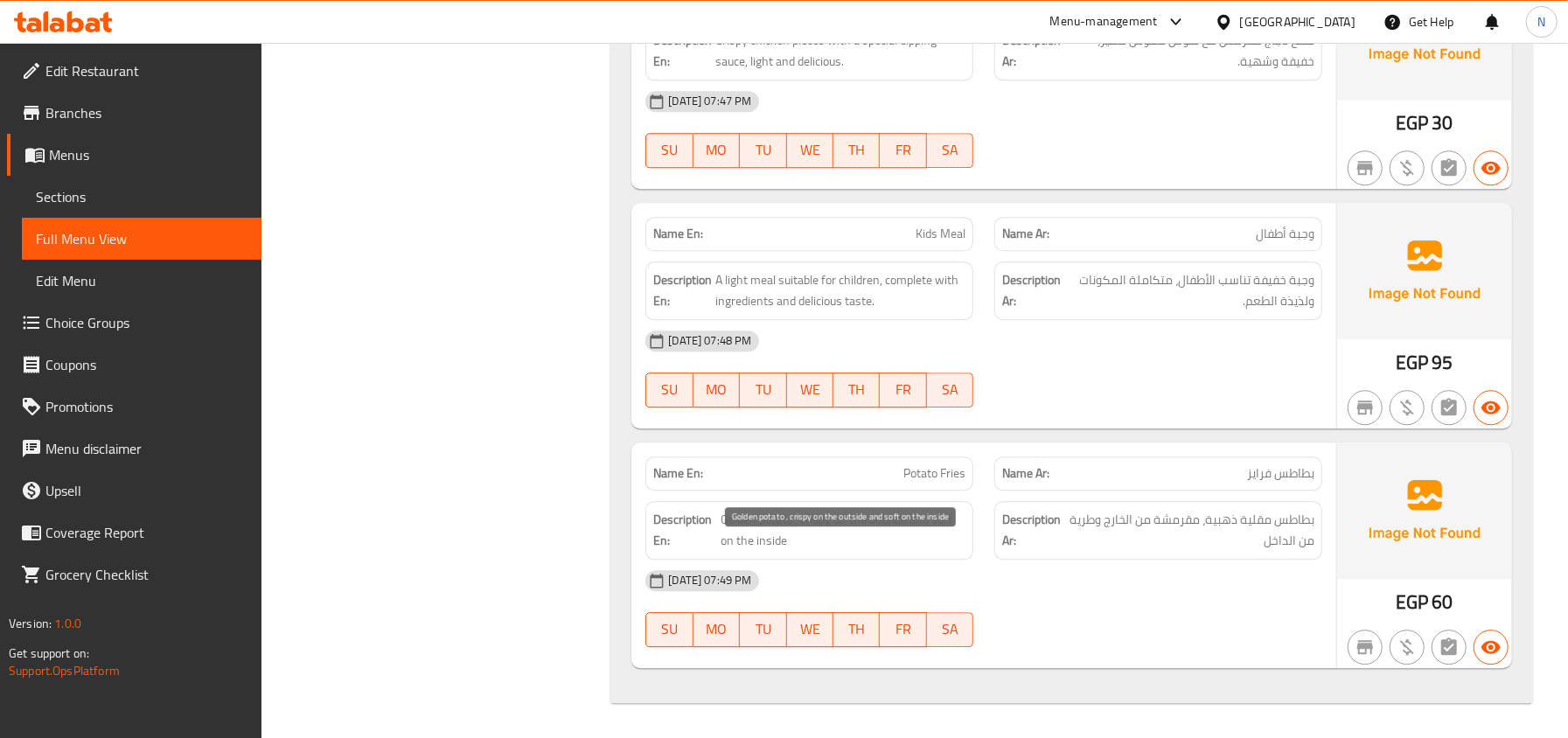
scroll to position [7891, 0]
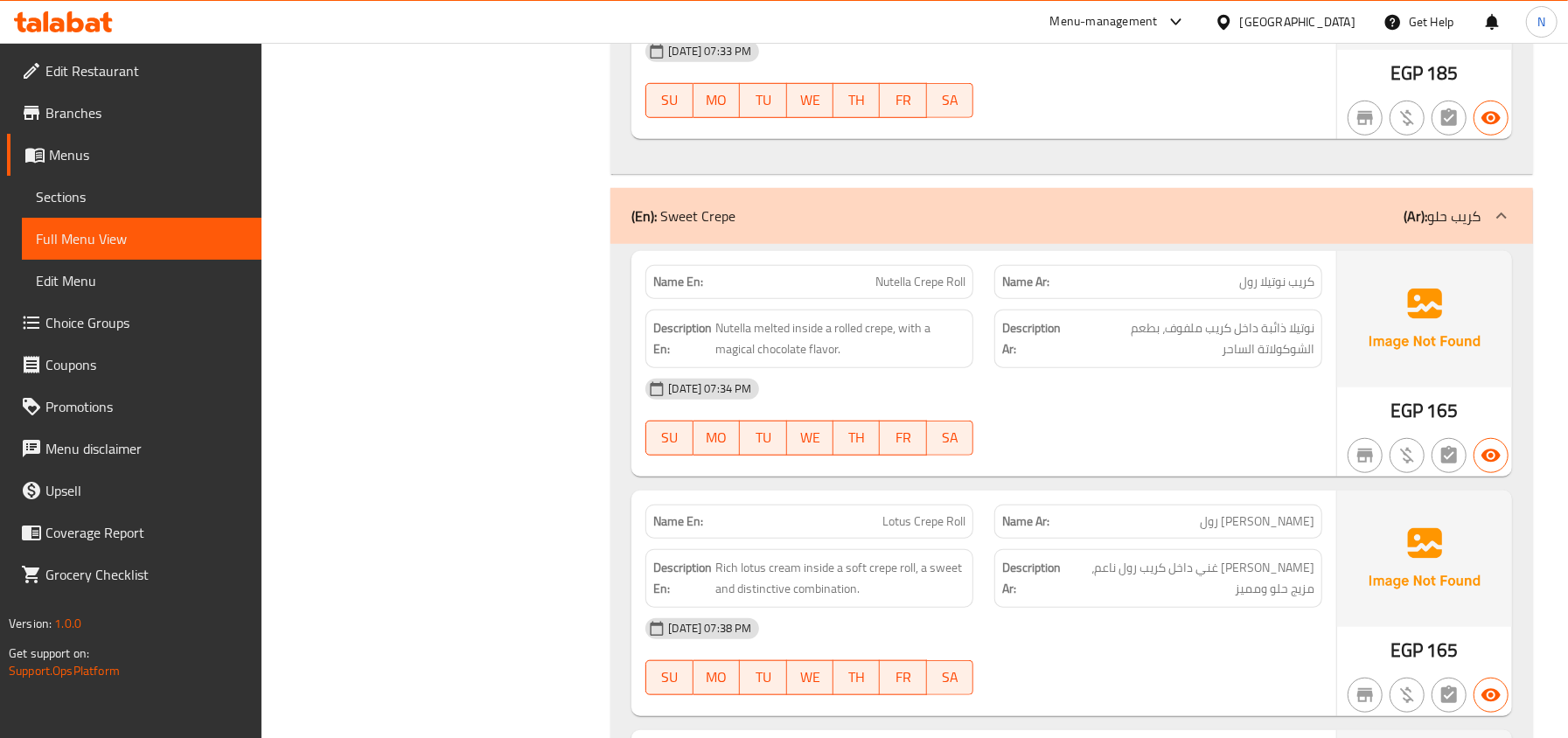
scroll to position [6143, 0]
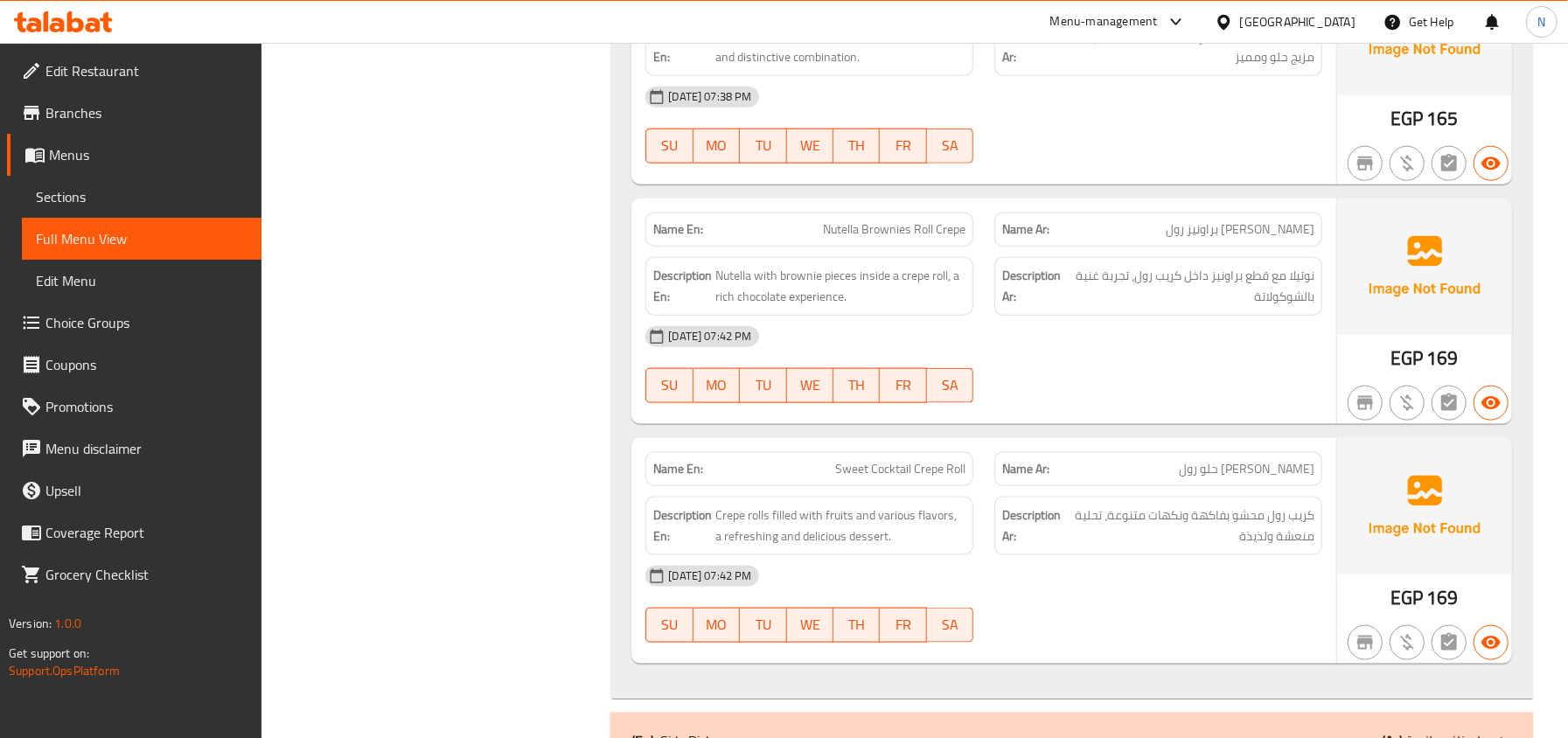
scroll to position [6127, 0]
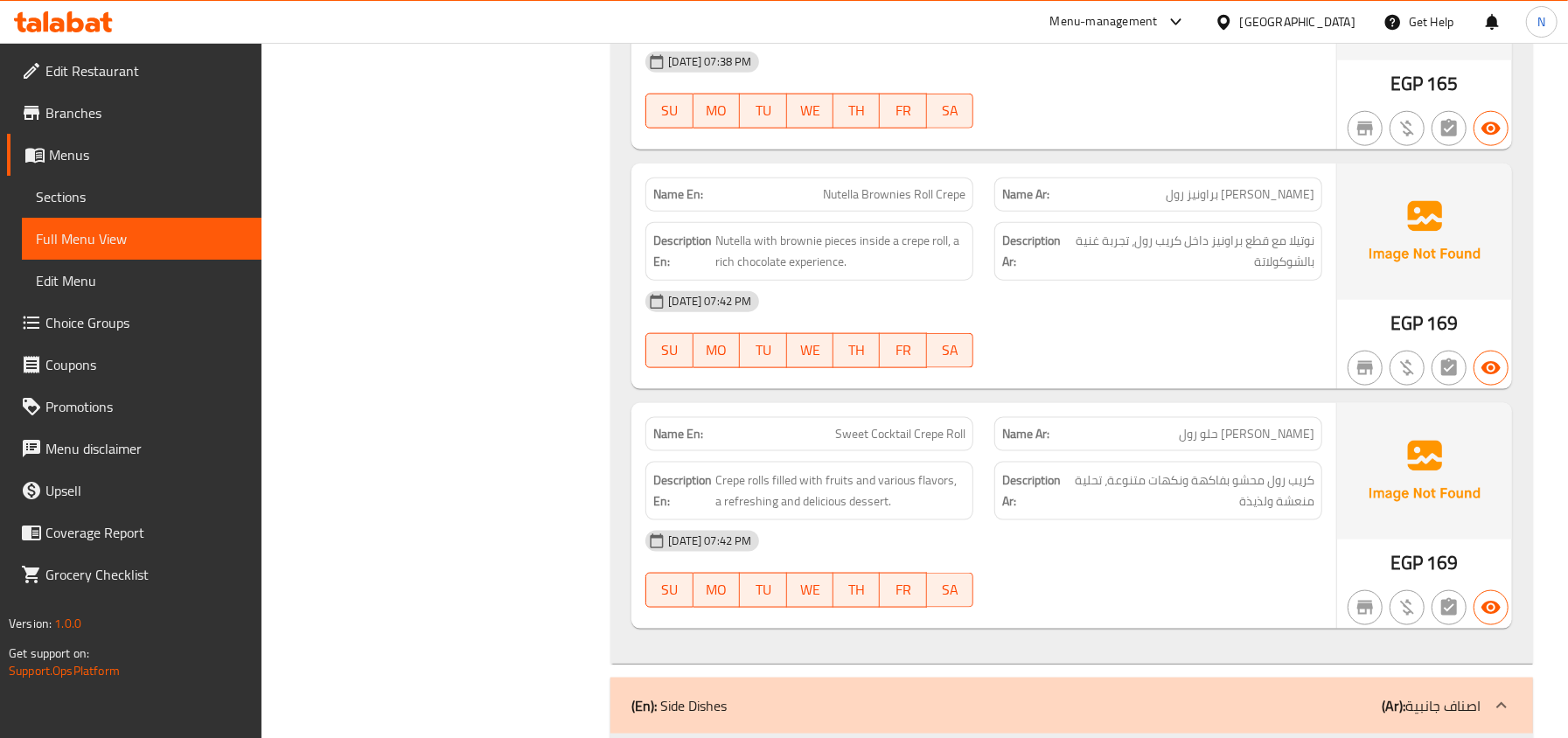
copy span "Sweet Cocktail Crepe Roll"
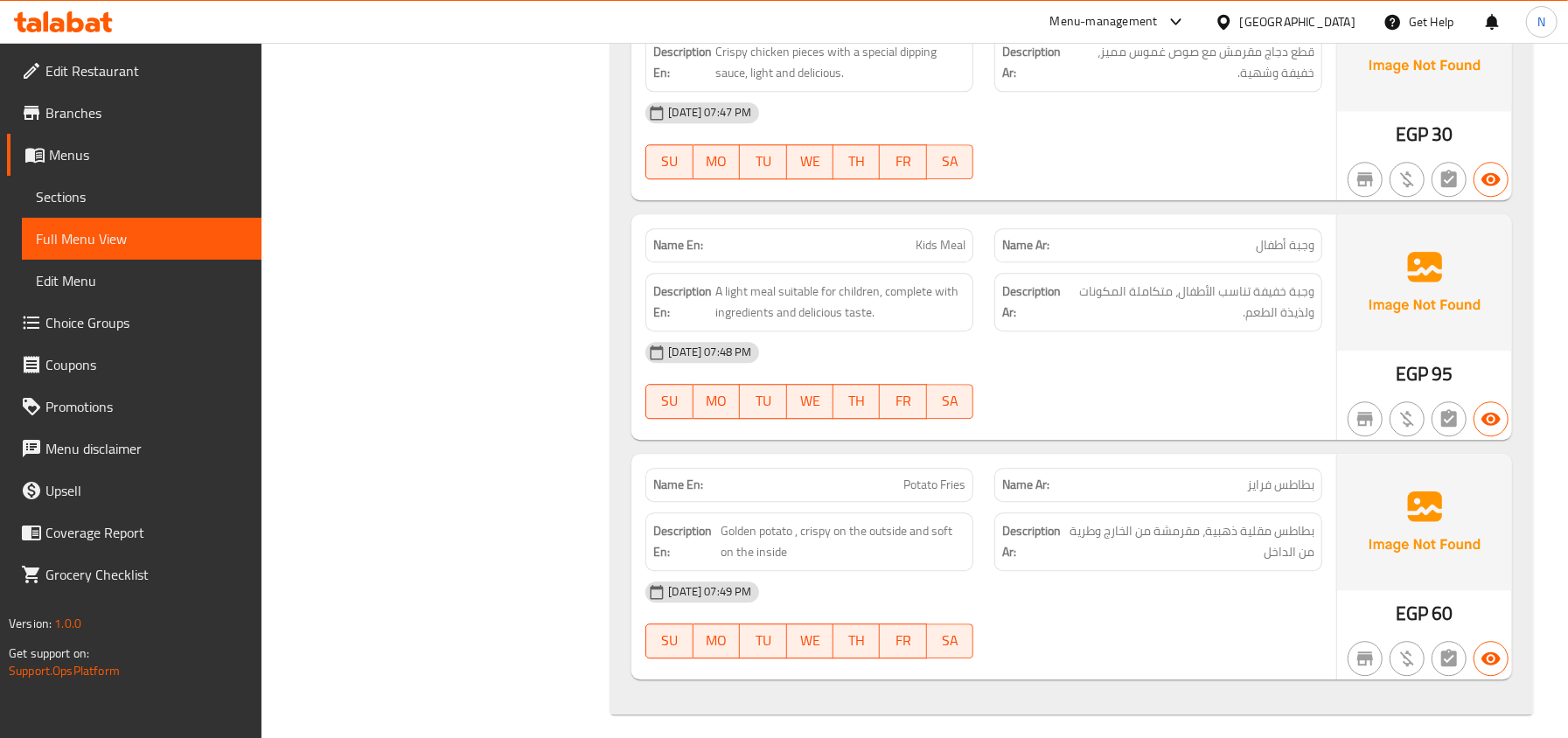
scroll to position [7891, 0]
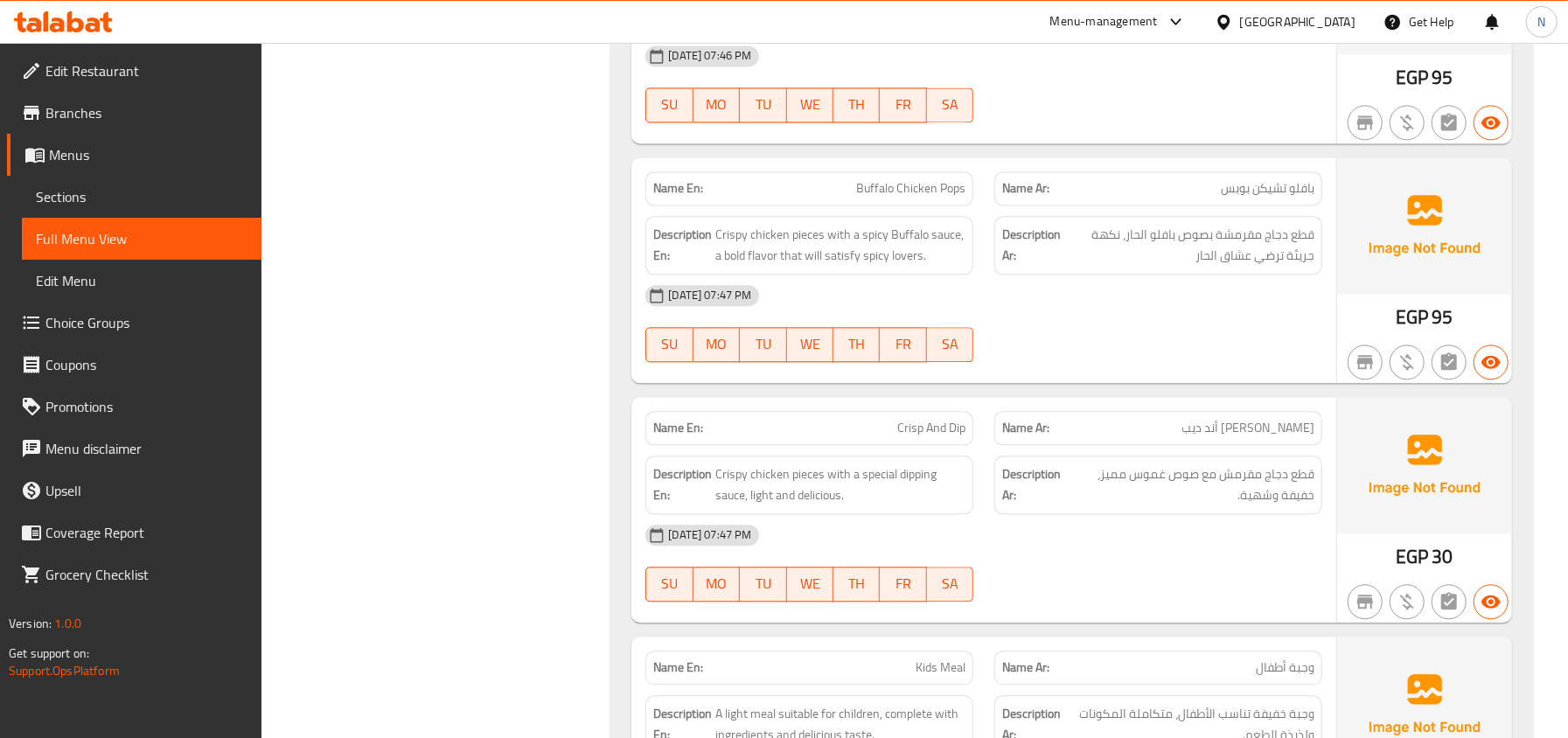
scroll to position [7308, 0]
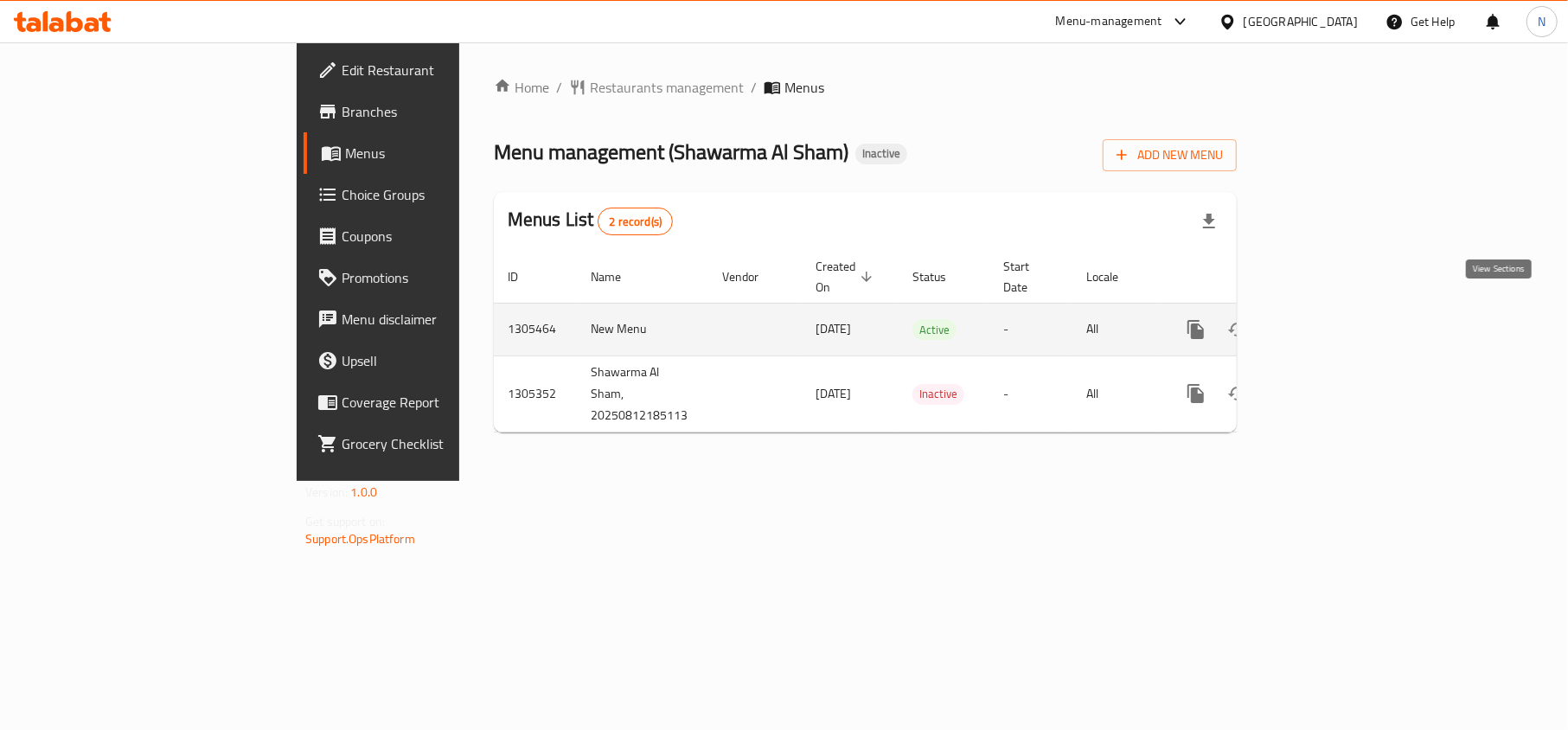
click at [1330, 319] on icon "enhanced table" at bounding box center [1320, 329] width 21 height 21
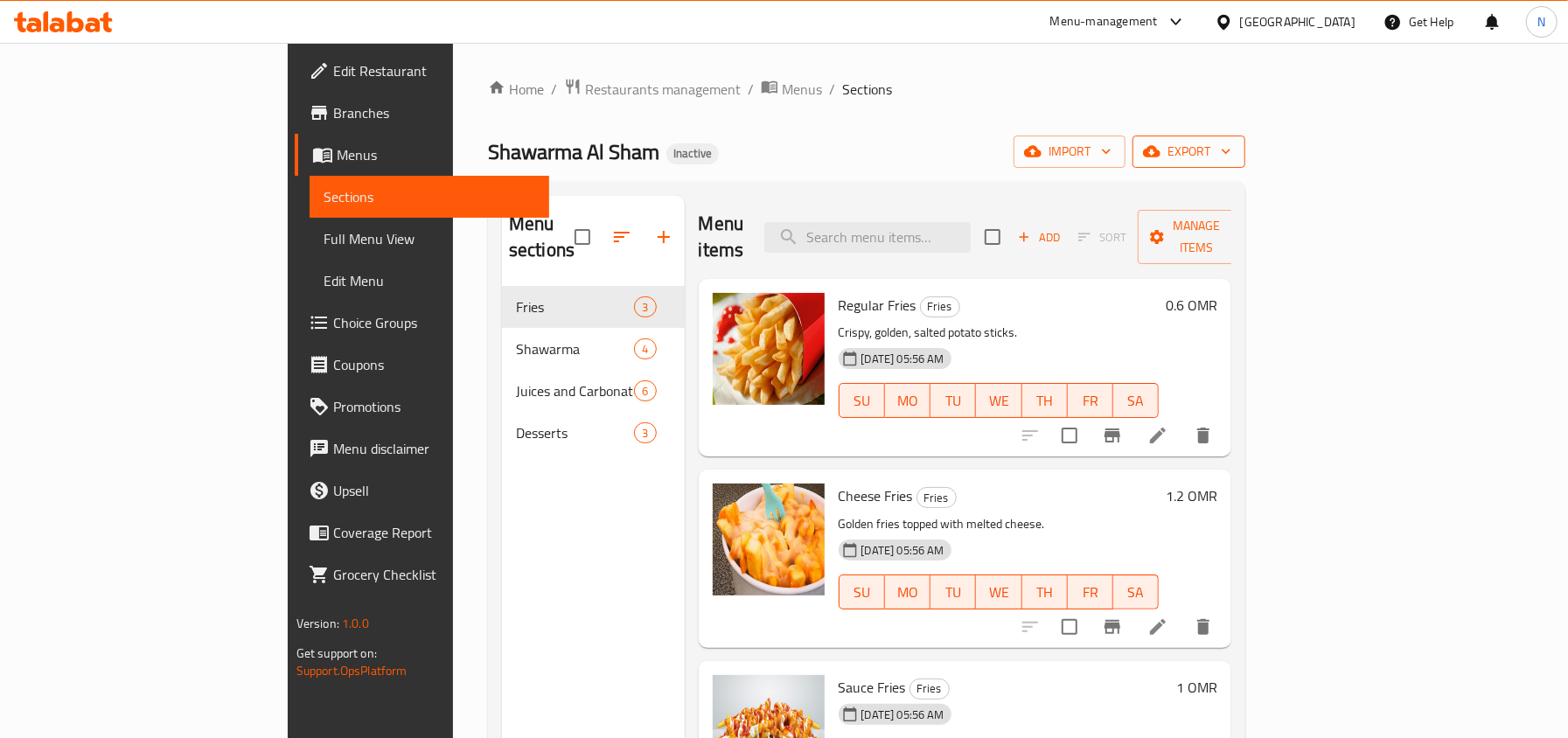
click at [1231, 162] on span "export" at bounding box center [1189, 151] width 85 height 22
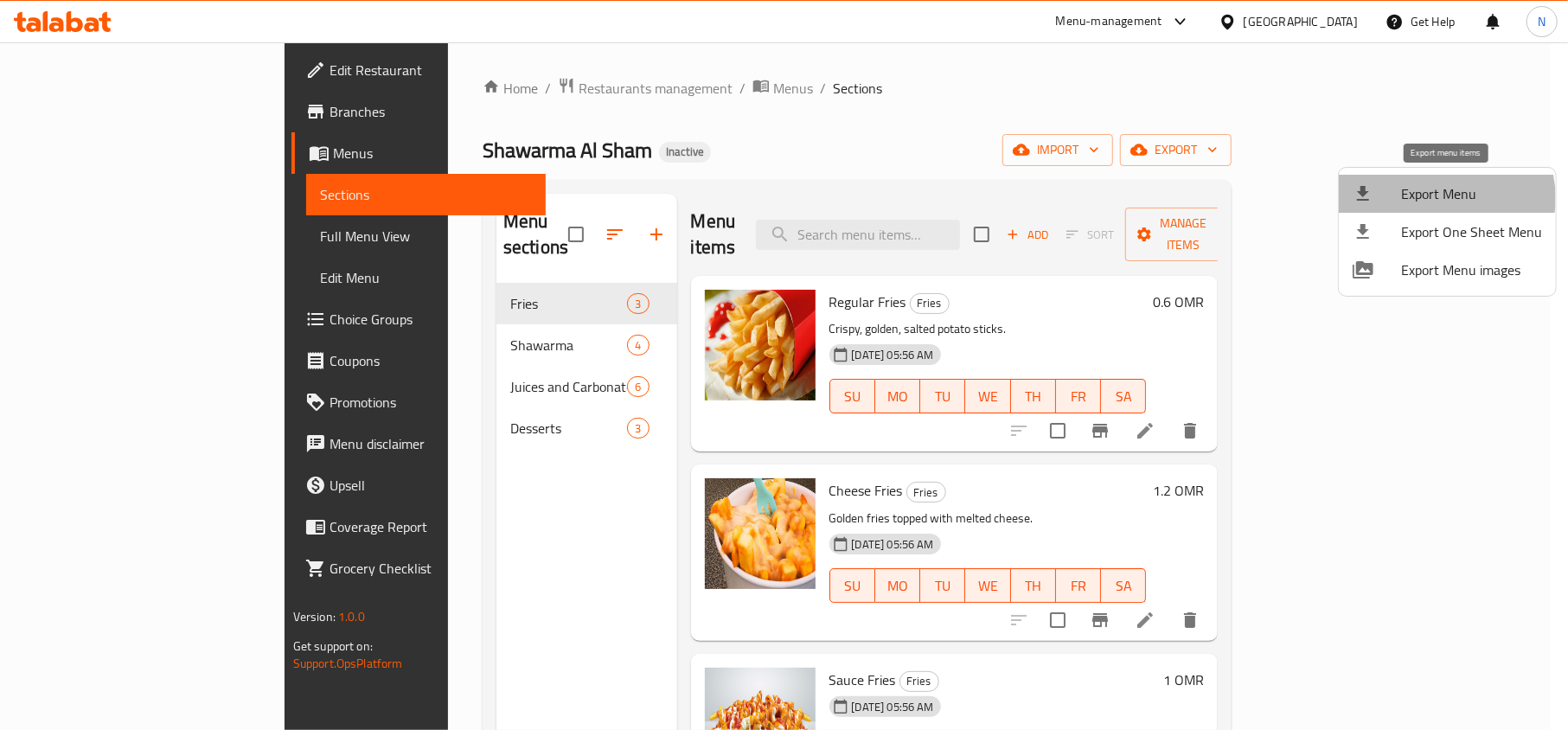
click at [1439, 198] on span "Export Menu" at bounding box center [1471, 194] width 141 height 21
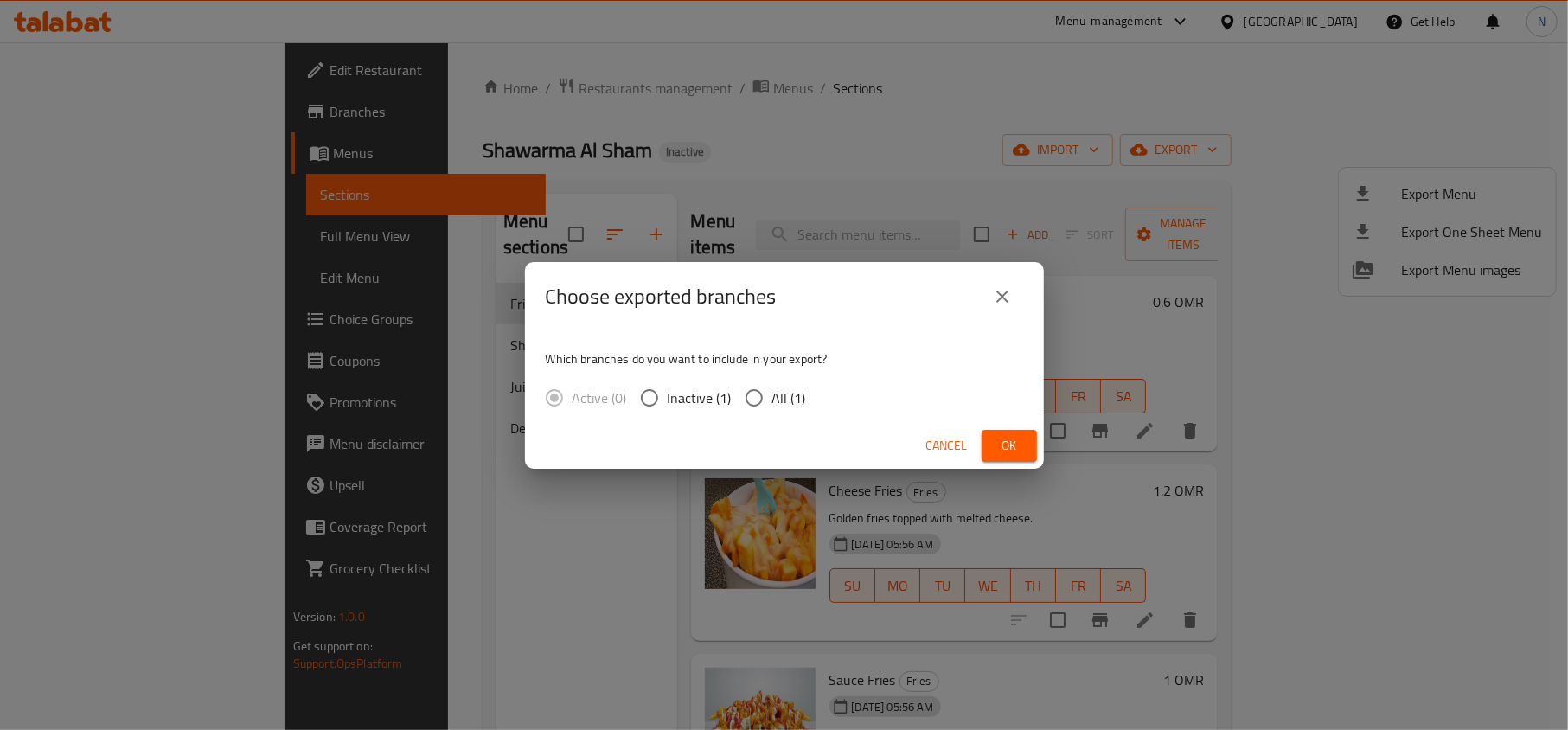
click at [773, 397] on span "All (1)" at bounding box center [789, 397] width 34 height 21
click at [772, 397] on input "All (1)" at bounding box center [754, 397] width 37 height 37
radio input "true"
click at [997, 440] on span "Ok" at bounding box center [1009, 446] width 27 height 22
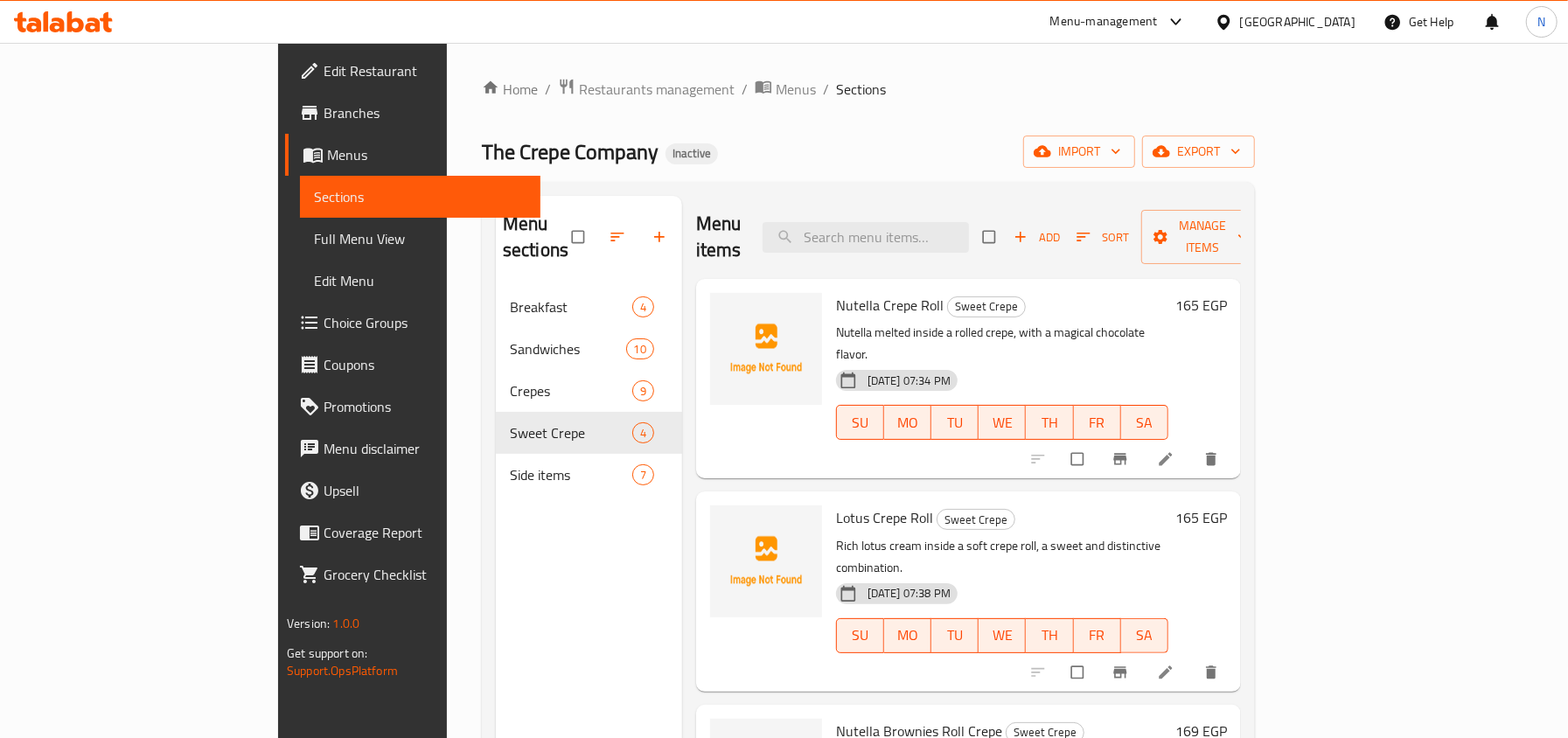
click at [936, 136] on div "The Crepe Company Inactive import export" at bounding box center [868, 151] width 773 height 32
click at [1255, 165] on button "export" at bounding box center [1198, 151] width 113 height 32
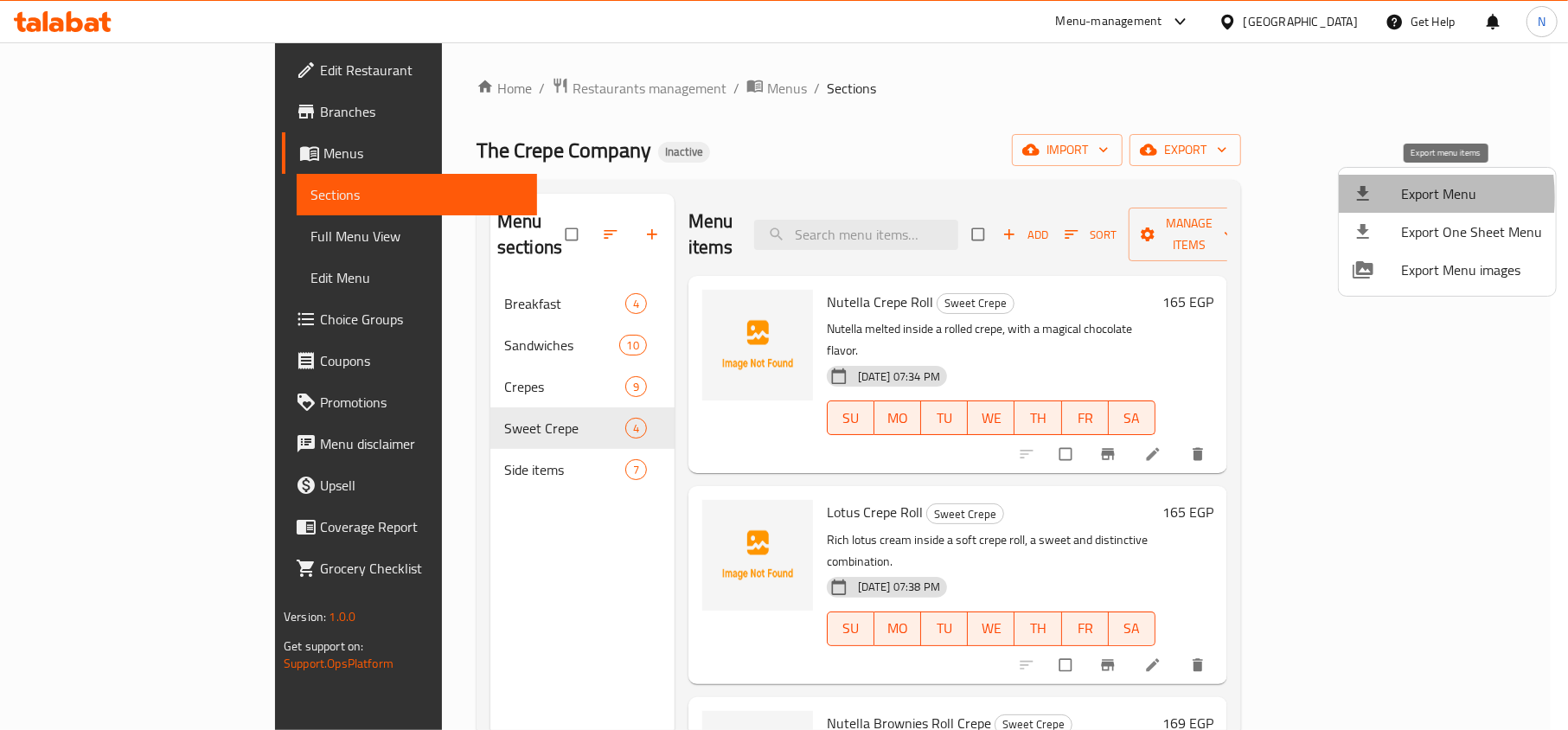
click at [1361, 197] on icon at bounding box center [1362, 194] width 21 height 21
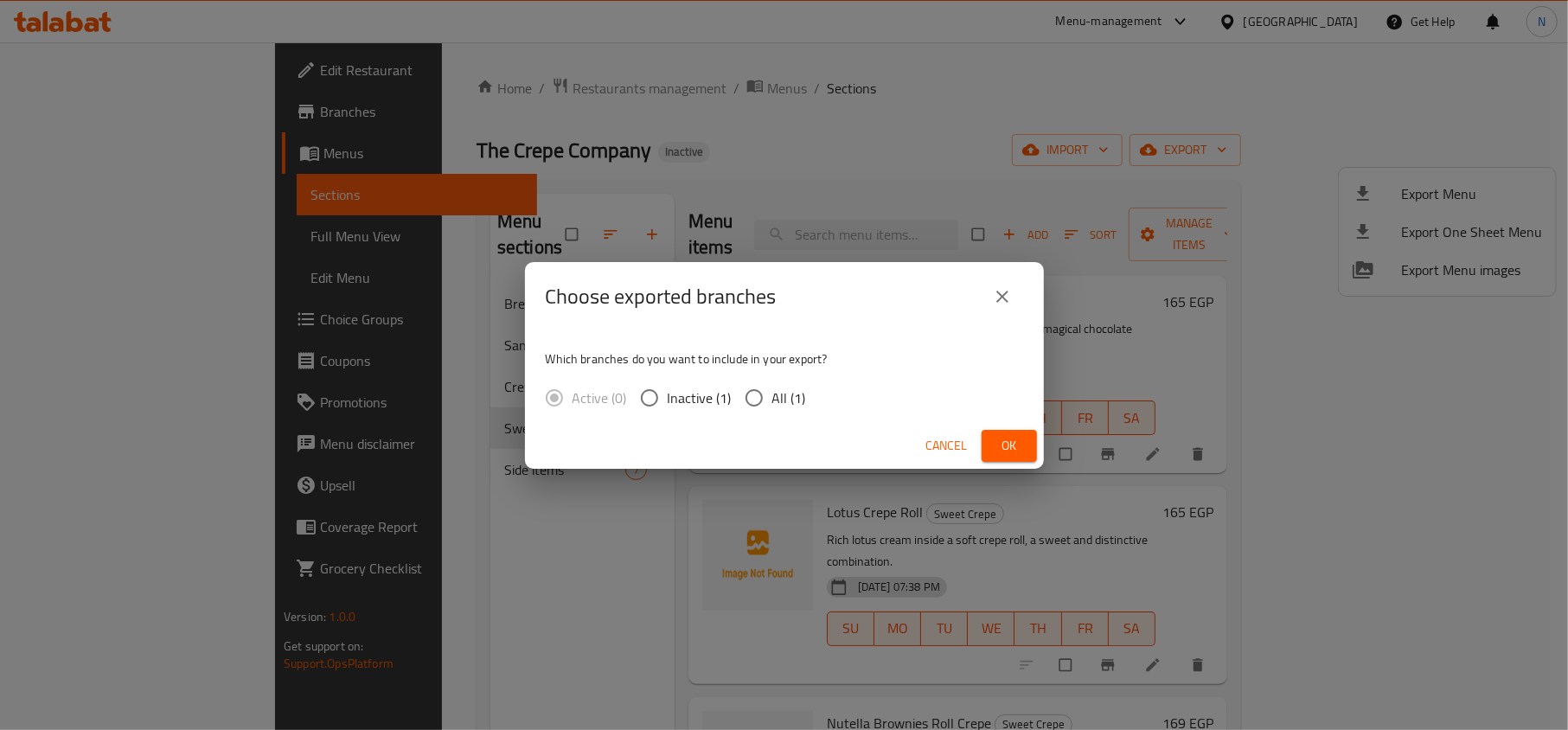
click at [779, 408] on span "All (1)" at bounding box center [789, 397] width 34 height 21
click at [772, 408] on input "All (1)" at bounding box center [754, 397] width 37 height 37
radio input "true"
click at [1007, 454] on span "Ok" at bounding box center [1009, 446] width 27 height 22
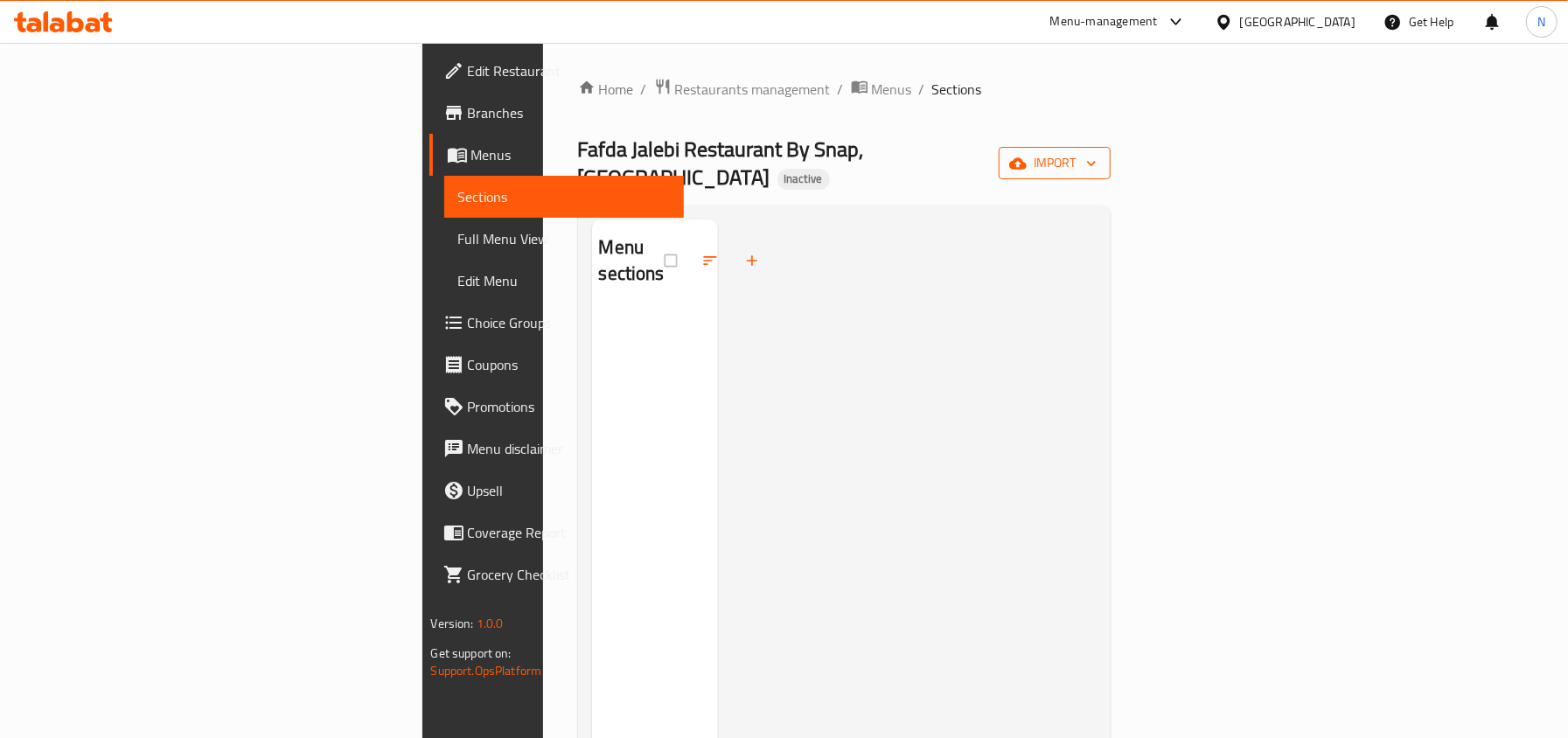
click at [1027, 155] on icon "button" at bounding box center [1017, 163] width 18 height 18
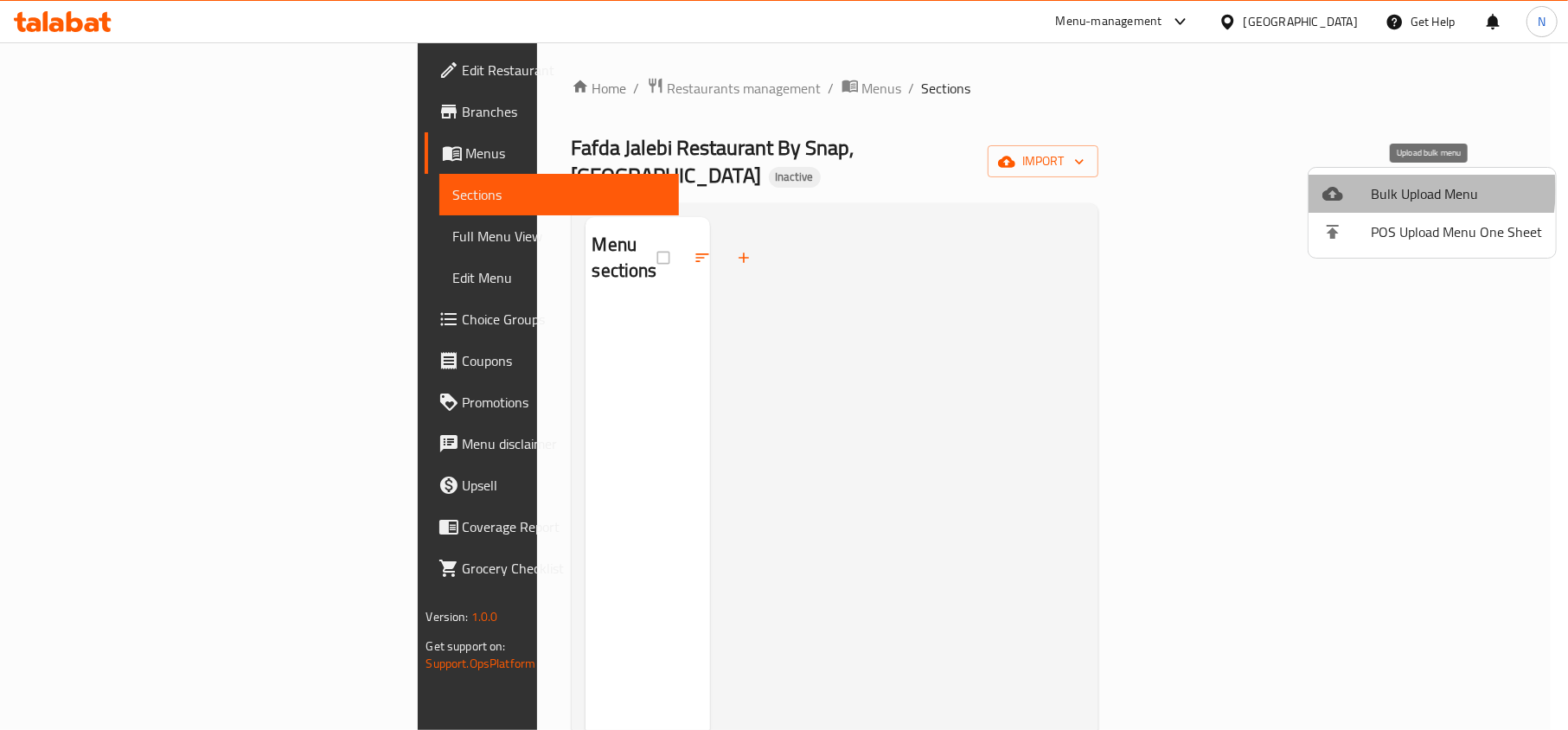
click at [1393, 190] on span "Bulk Upload Menu" at bounding box center [1456, 194] width 171 height 21
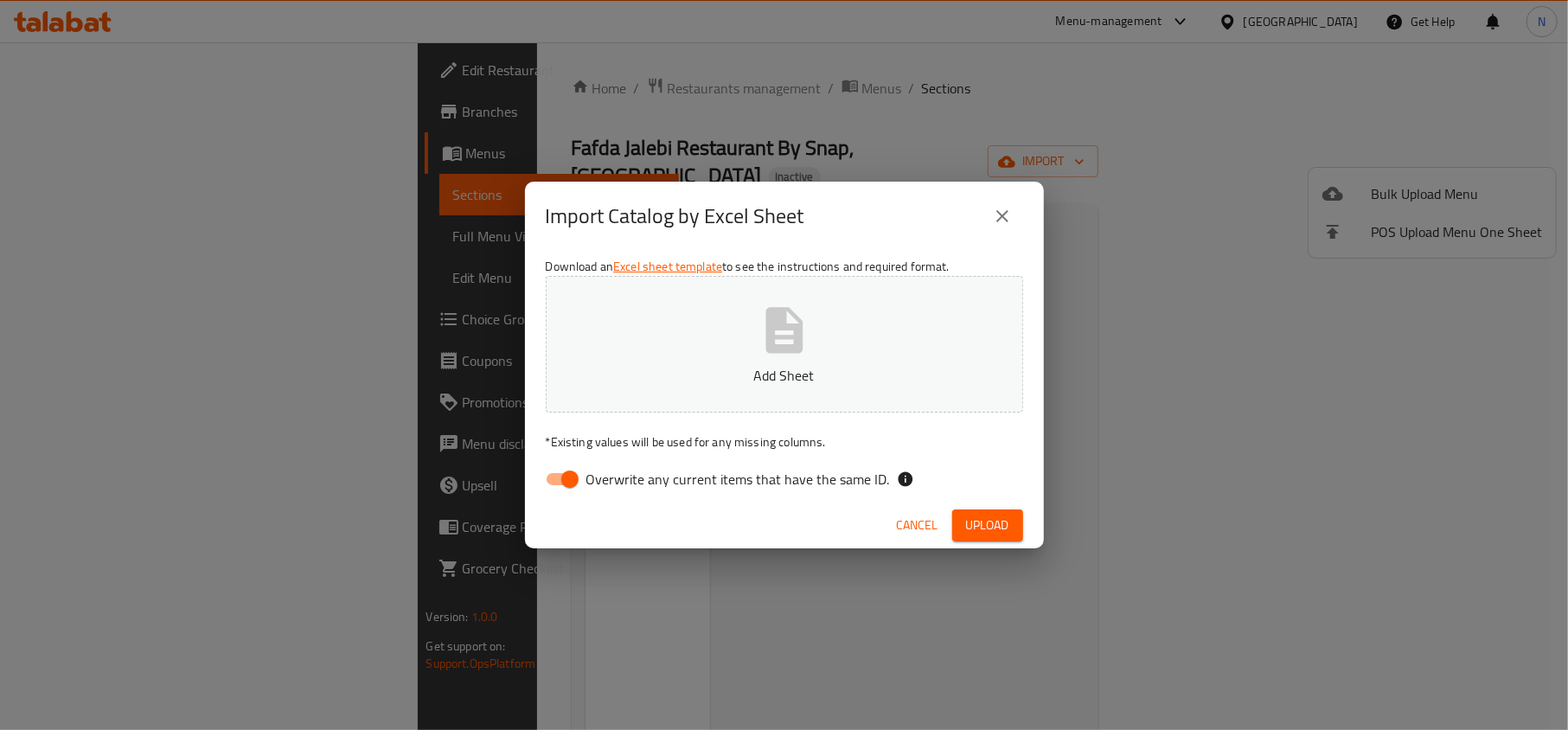
click at [568, 492] on input "Overwrite any current items that have the same ID." at bounding box center [570, 479] width 99 height 33
checkbox input "false"
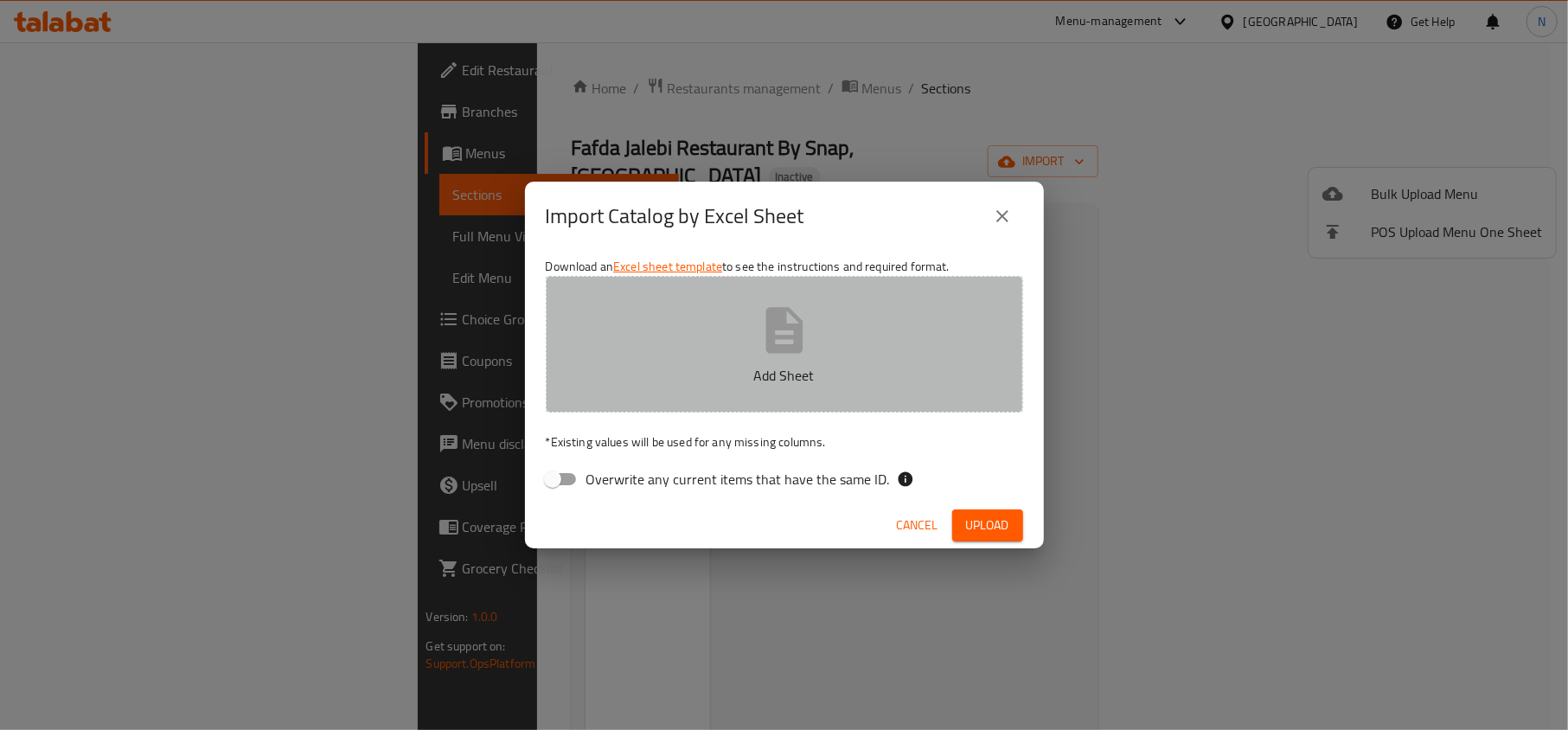
click at [752, 366] on p "Add Sheet" at bounding box center [784, 375] width 424 height 21
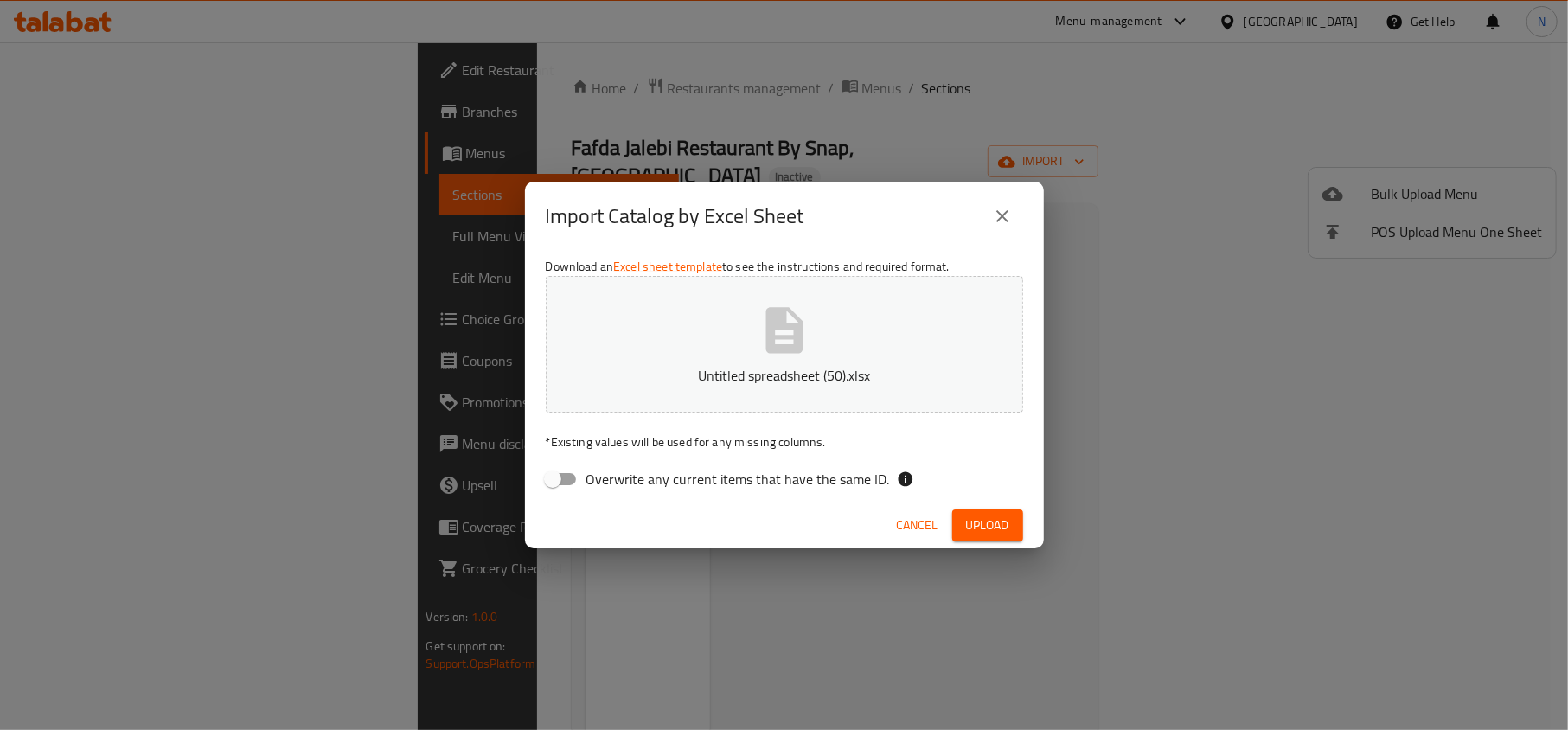
click at [988, 536] on button "Upload" at bounding box center [988, 524] width 71 height 32
click at [776, 365] on p "Untitled spreadsheet (50).xlsx" at bounding box center [784, 375] width 424 height 21
click at [1007, 529] on span "Upload" at bounding box center [987, 525] width 43 height 22
click at [771, 360] on button "Untitled spreadsheet (50).xlsx" at bounding box center [784, 344] width 477 height 137
click at [988, 534] on span "Upload" at bounding box center [987, 525] width 43 height 22
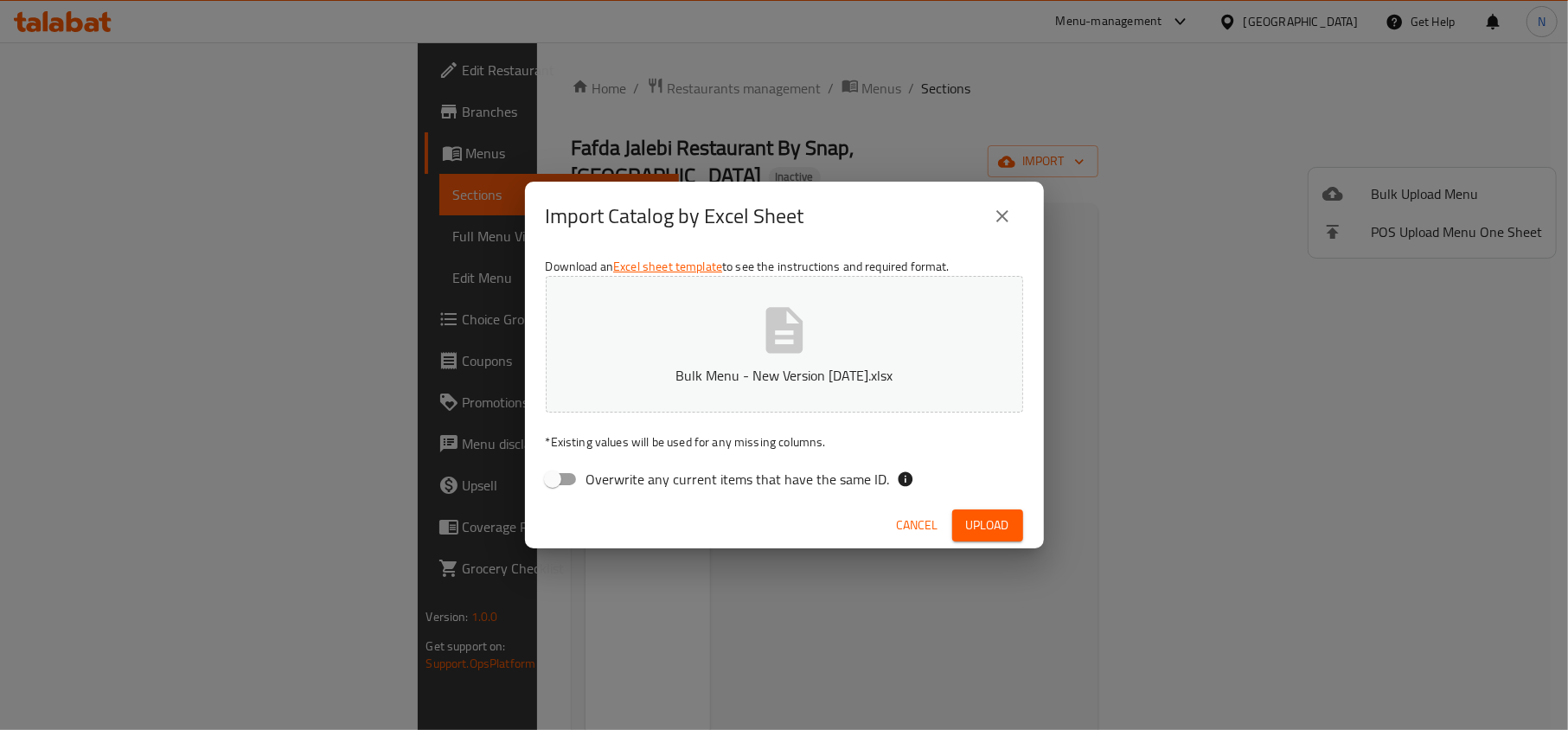
click at [1005, 215] on icon "close" at bounding box center [1001, 216] width 21 height 21
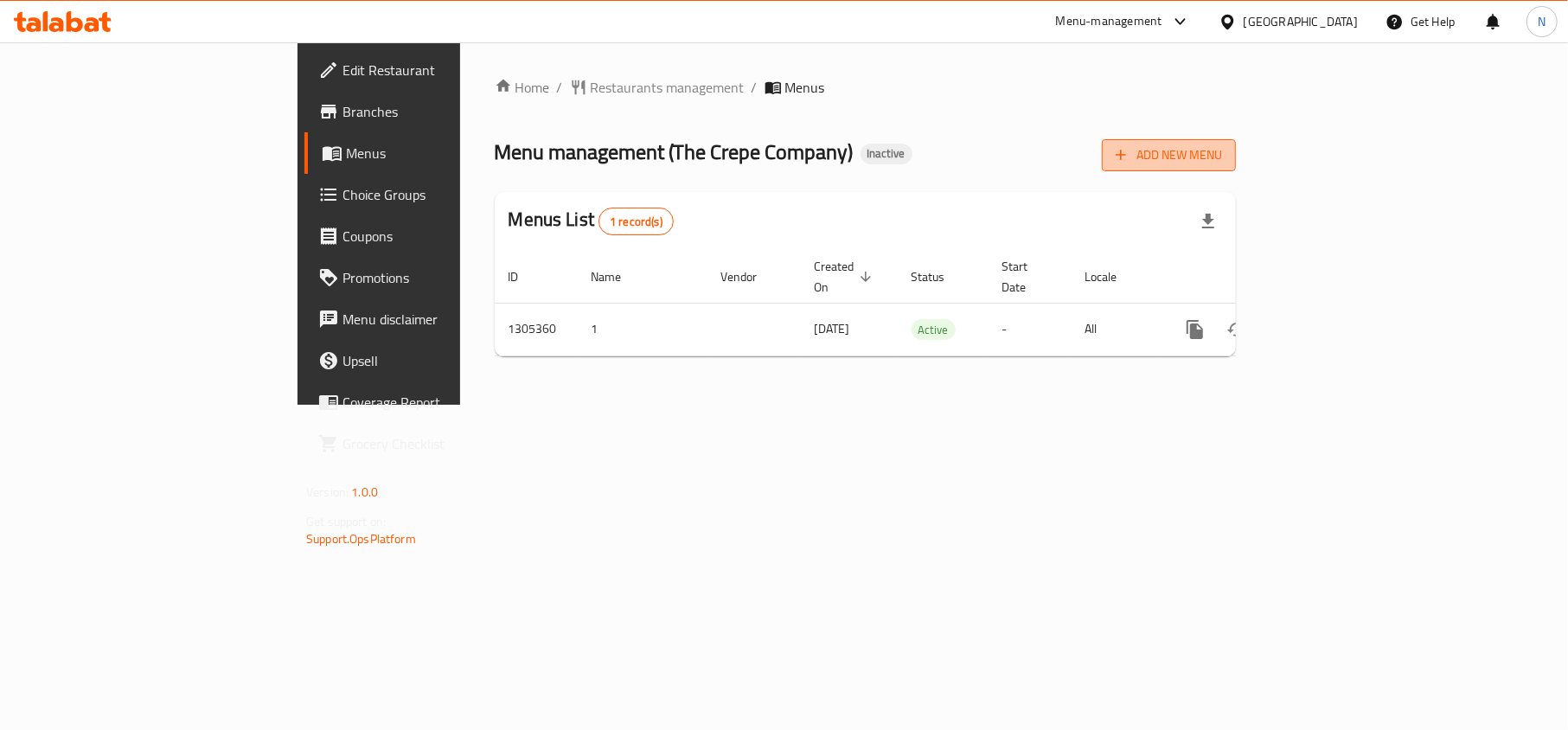
click at [1222, 160] on span "Add New Menu" at bounding box center [1169, 155] width 106 height 22
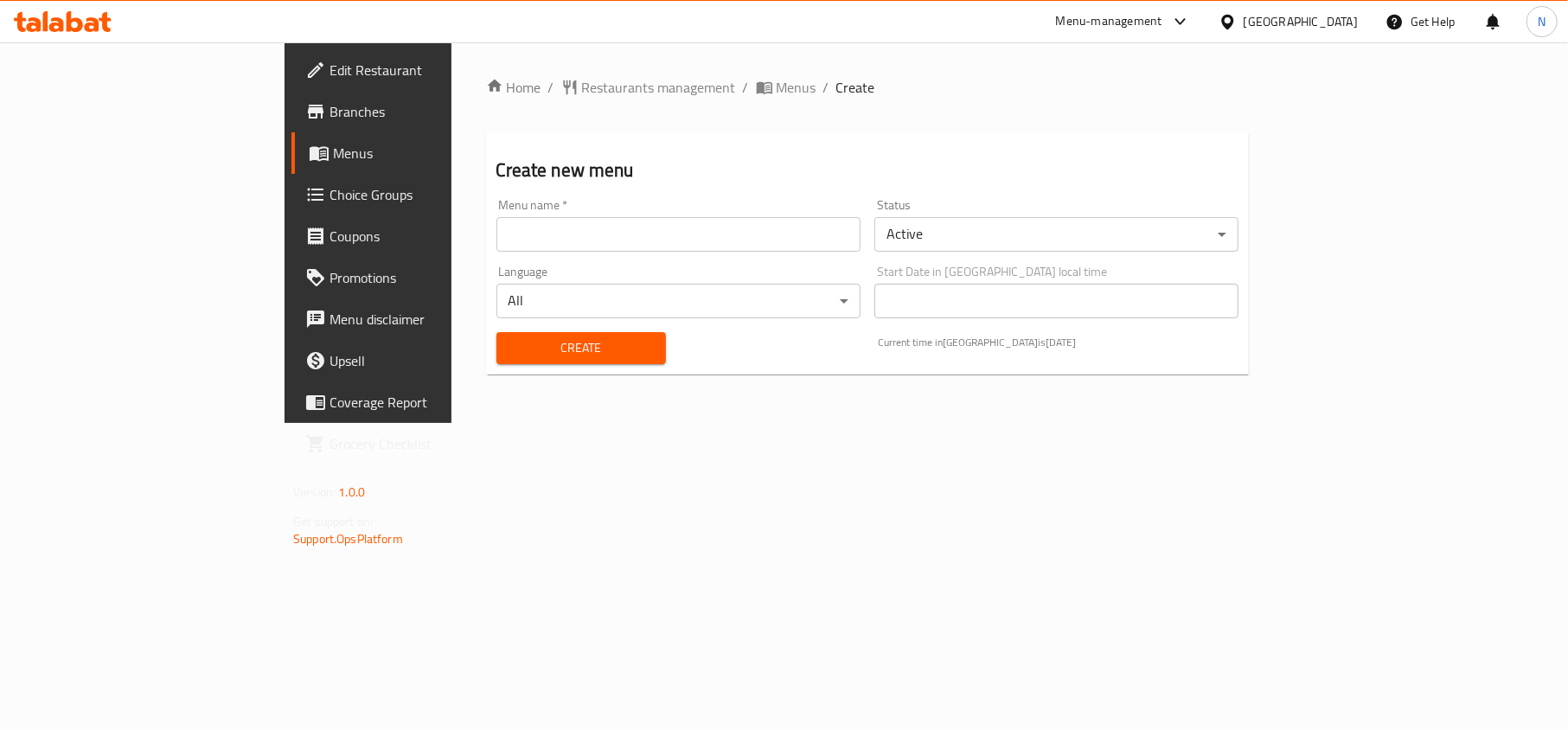
click at [796, 238] on input "text" at bounding box center [678, 235] width 364 height 35
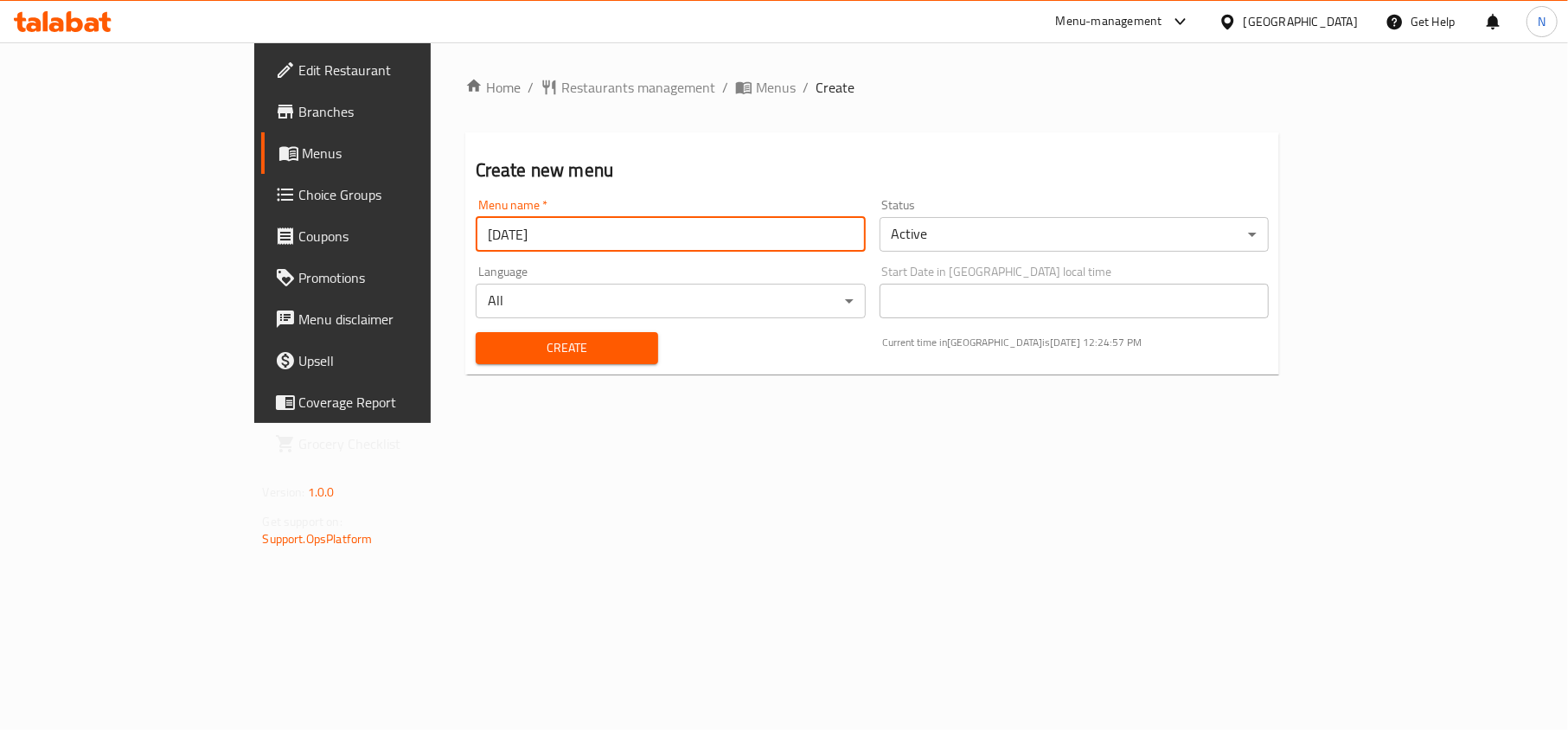
type input "[DATE]"
click at [551, 344] on span "Create" at bounding box center [567, 348] width 154 height 22
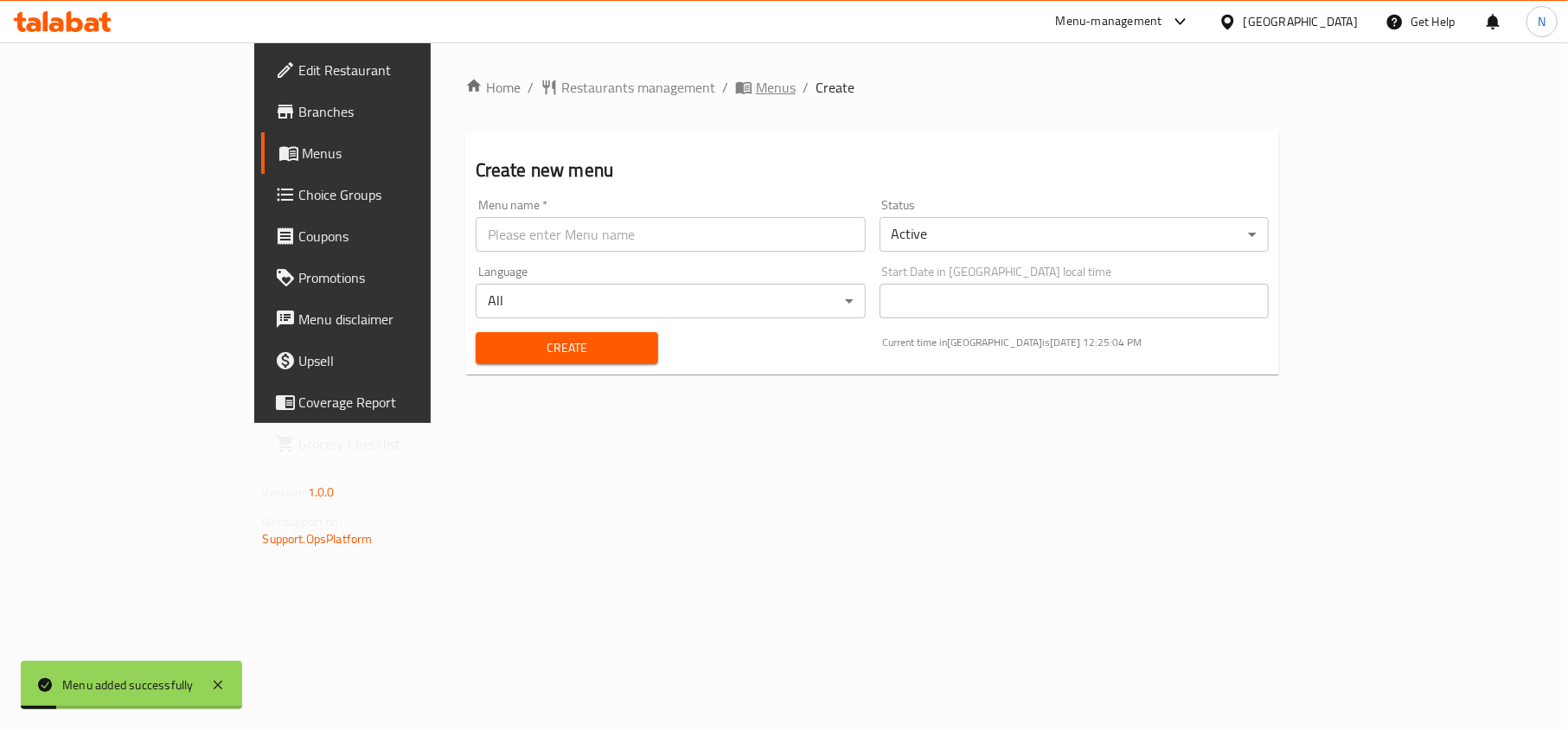
click at [756, 91] on span "Menus" at bounding box center [776, 87] width 40 height 21
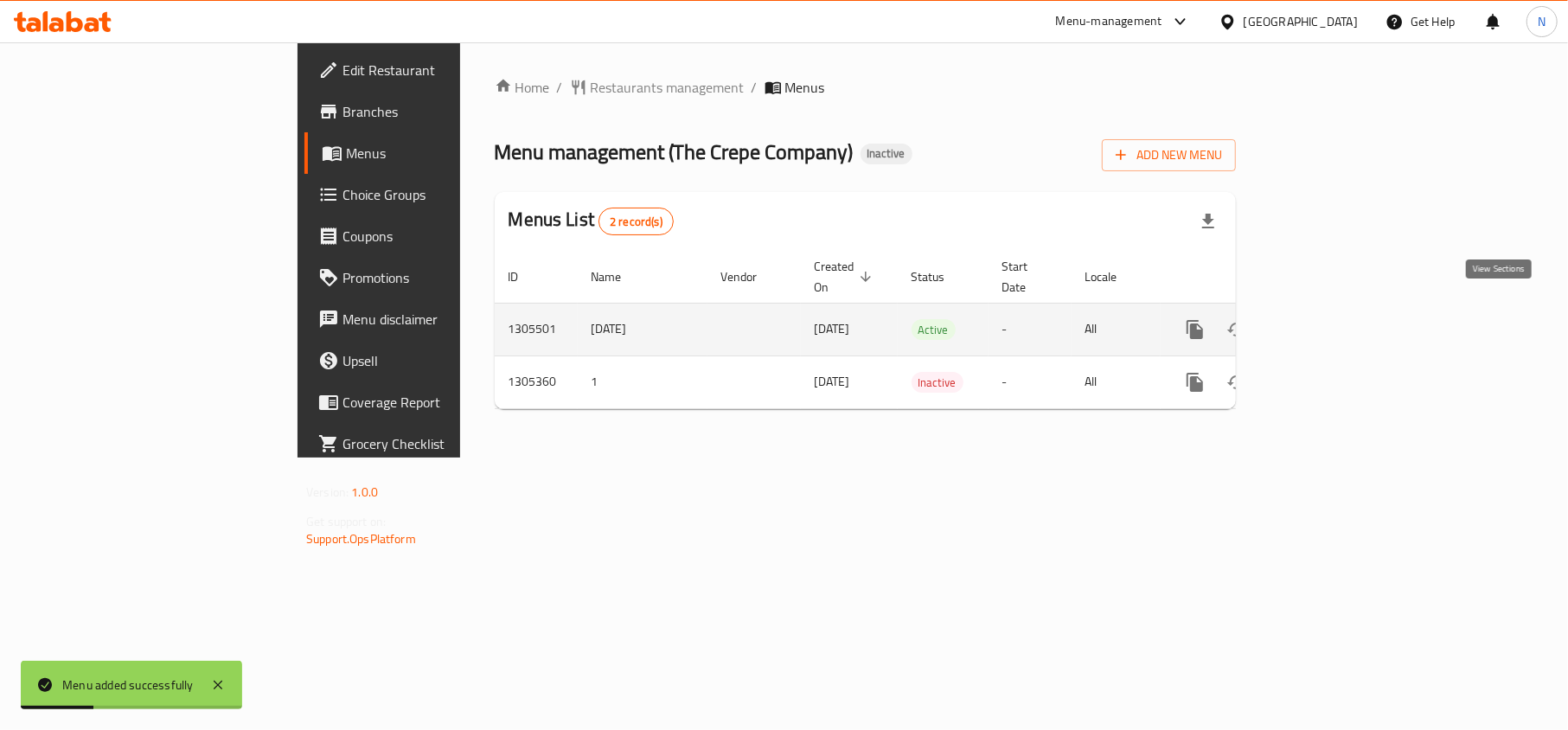
click at [1330, 319] on icon "enhanced table" at bounding box center [1319, 329] width 21 height 21
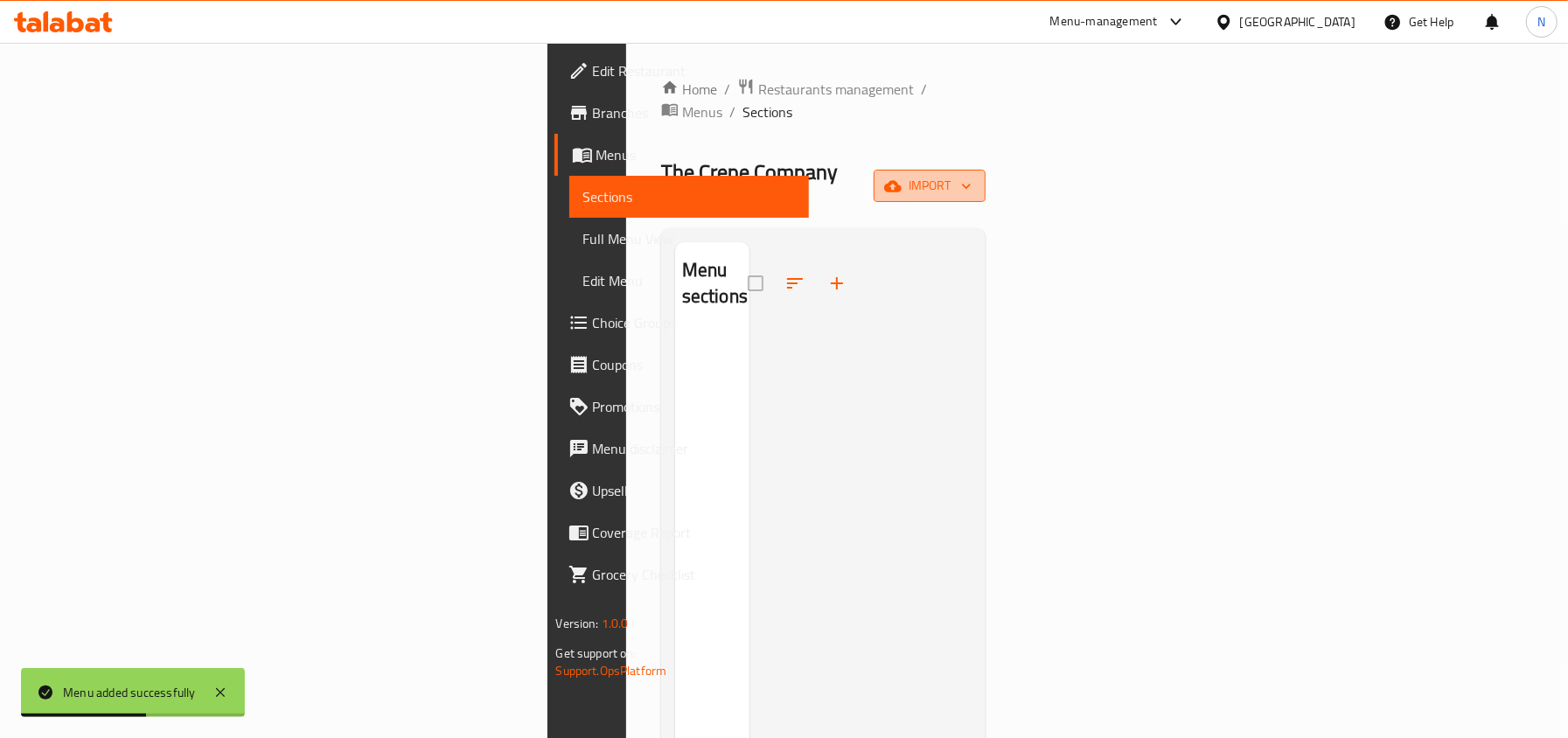
click at [971, 175] on span "import" at bounding box center [930, 186] width 84 height 22
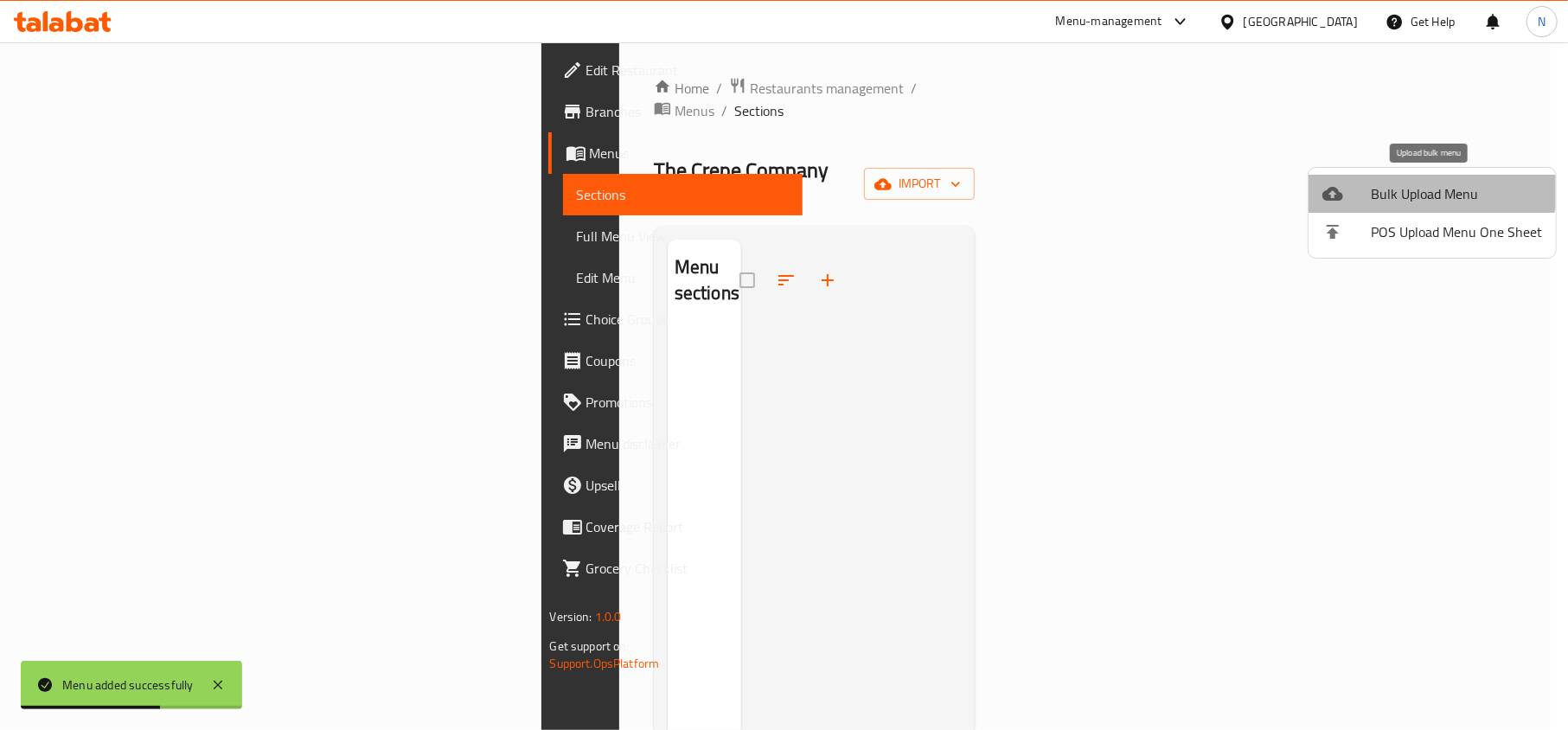
click at [1430, 178] on li "Bulk Upload Menu" at bounding box center [1432, 194] width 248 height 38
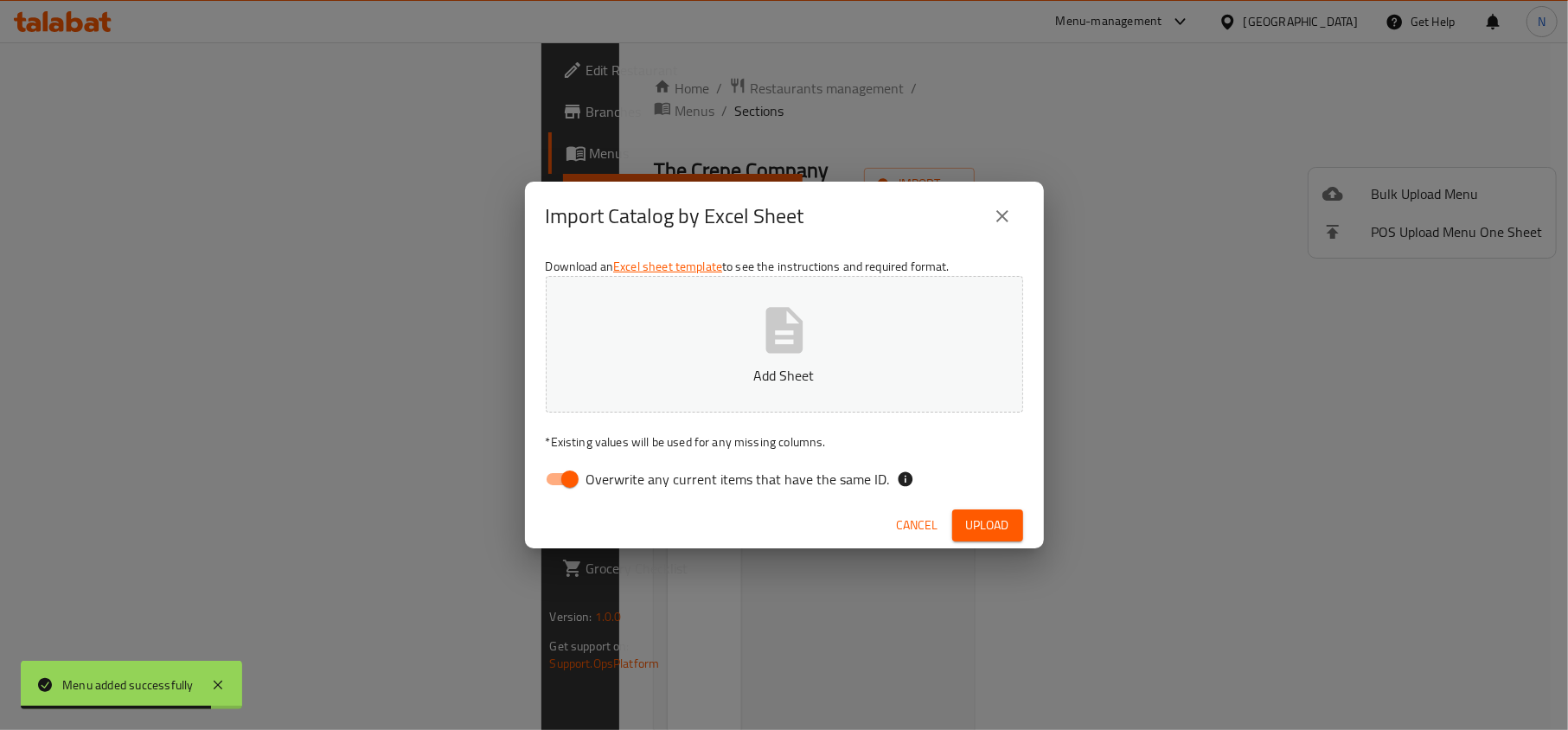
click at [556, 479] on input "Overwrite any current items that have the same ID." at bounding box center [570, 479] width 99 height 33
checkbox input "false"
click at [772, 333] on icon "button" at bounding box center [784, 330] width 37 height 46
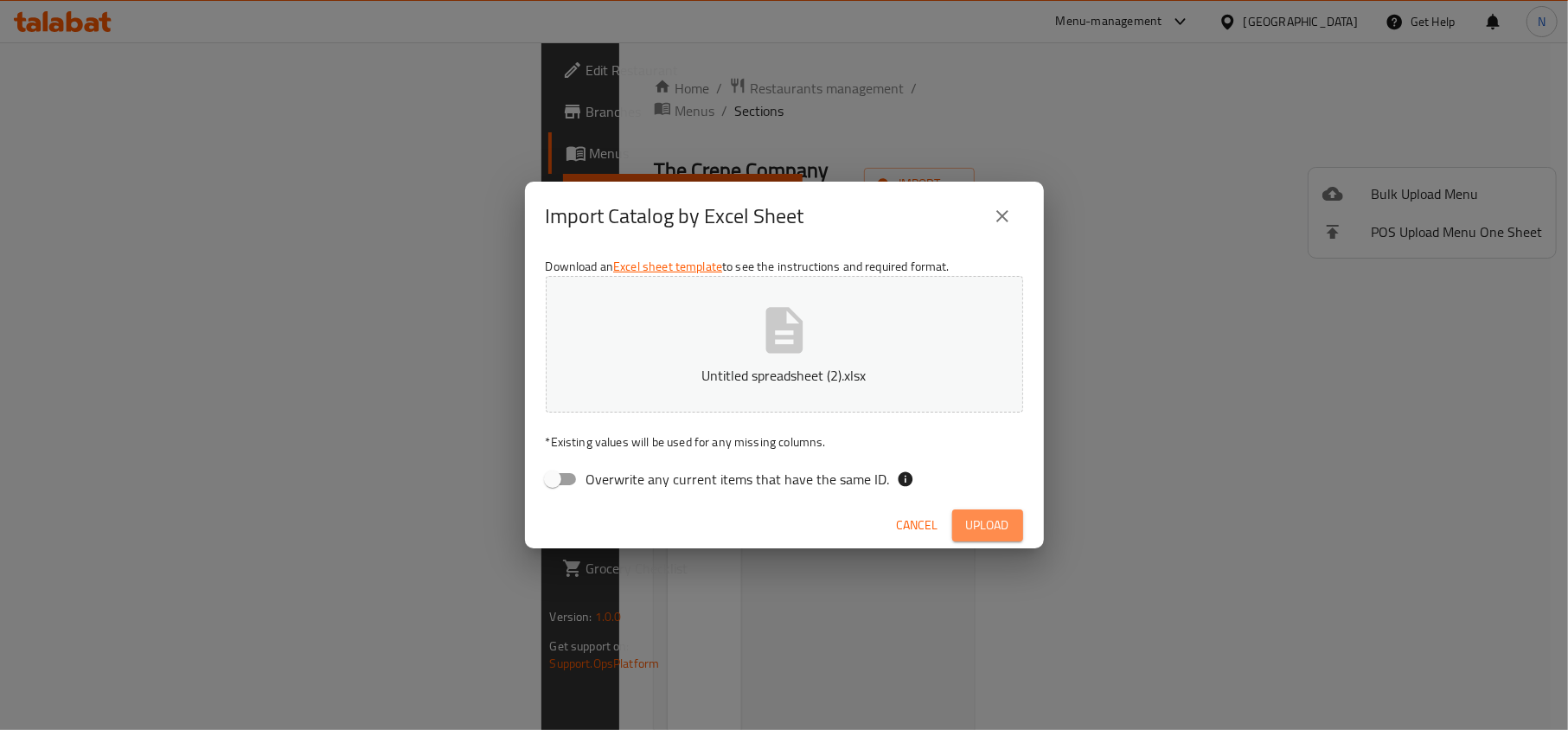
click at [996, 520] on span "Upload" at bounding box center [987, 525] width 43 height 22
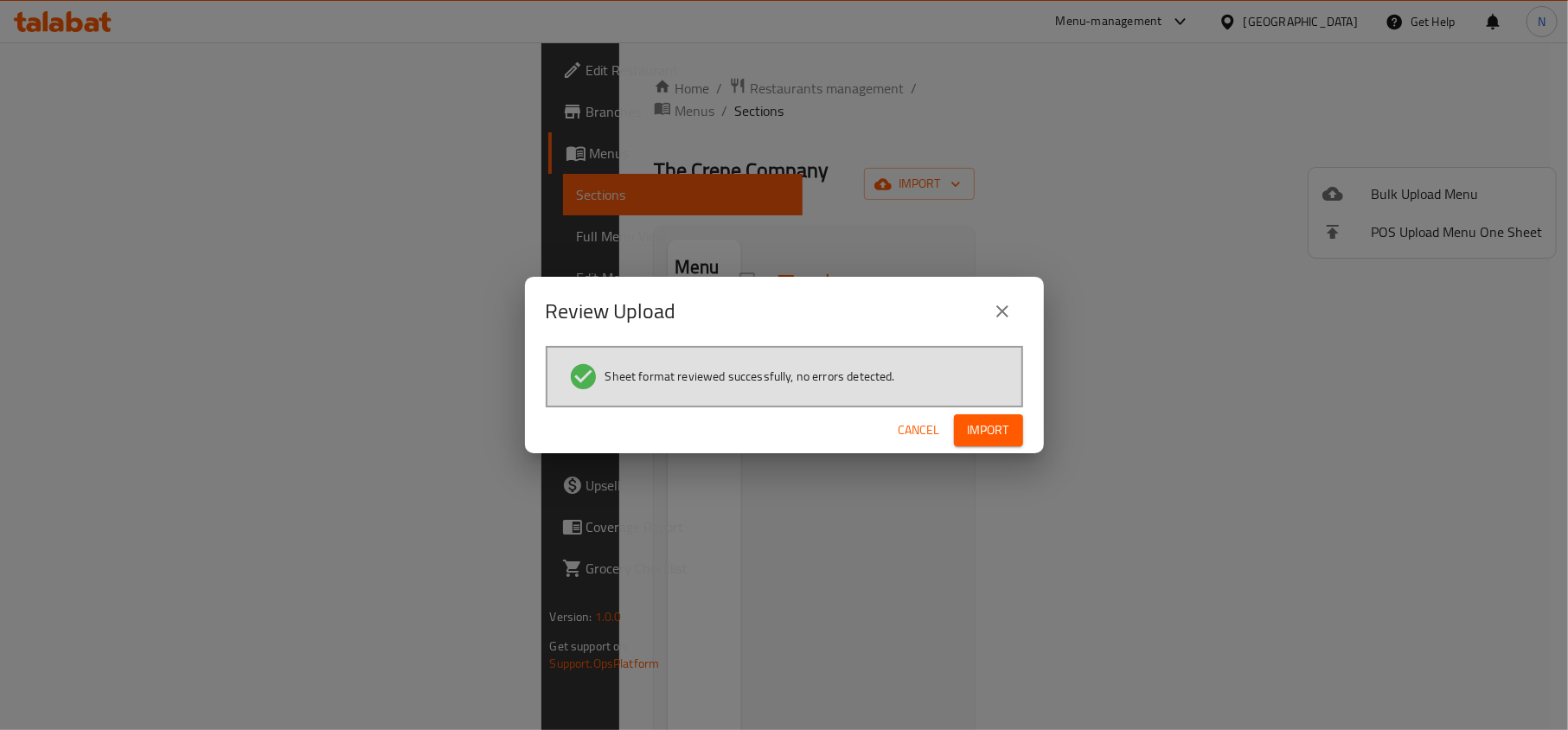
click at [1001, 443] on button "Import" at bounding box center [989, 429] width 69 height 32
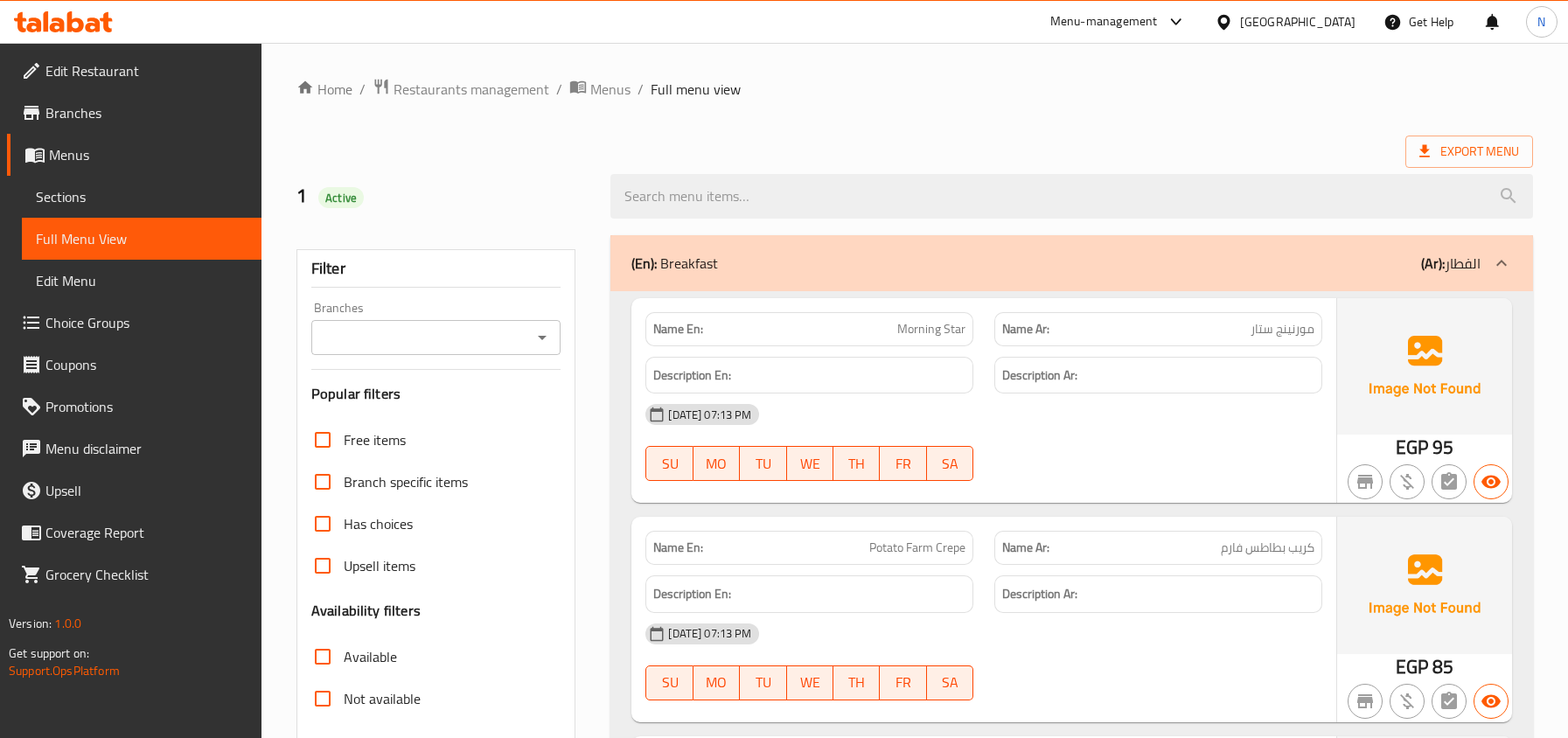
scroll to position [7308, 0]
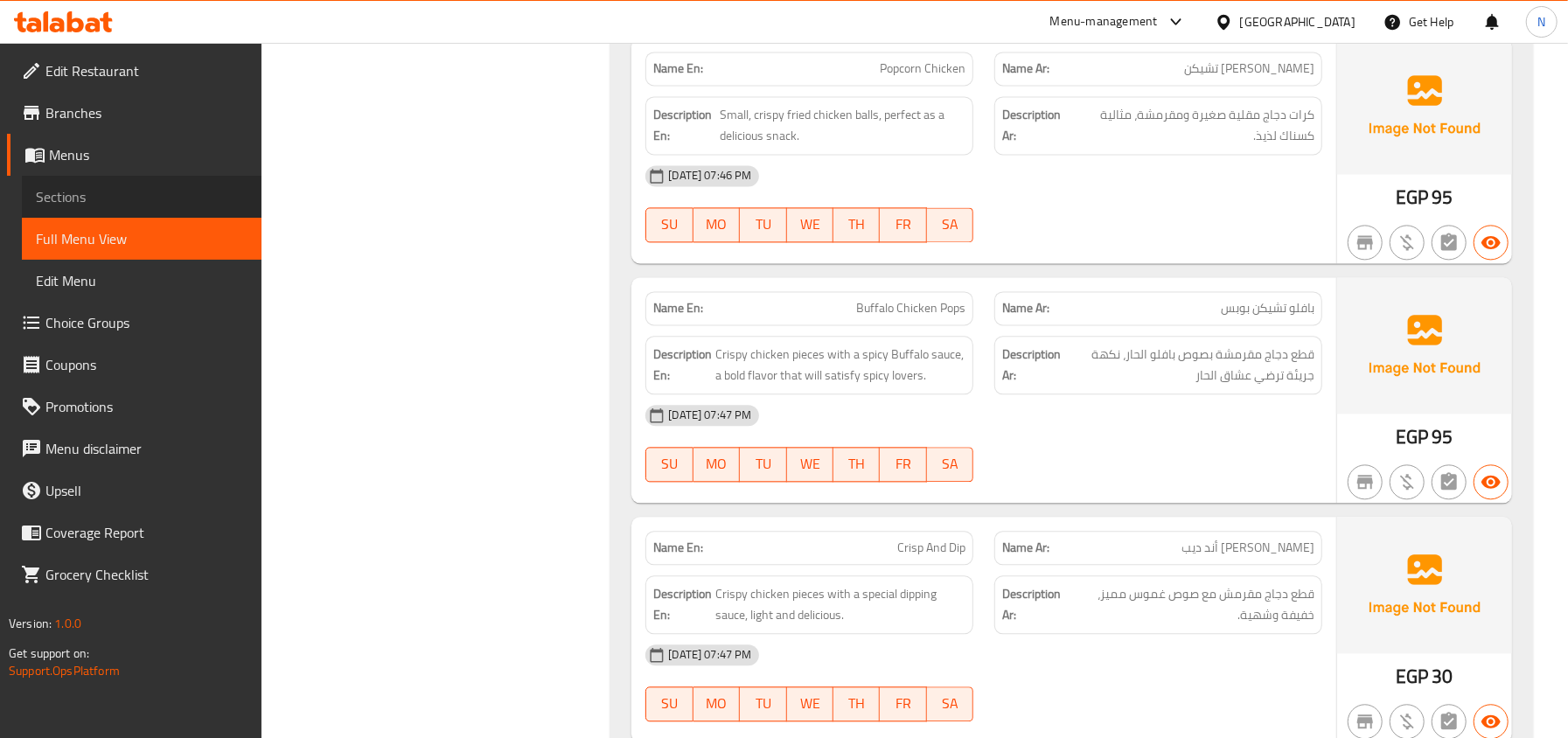
click at [110, 192] on span "Sections" at bounding box center [141, 197] width 212 height 21
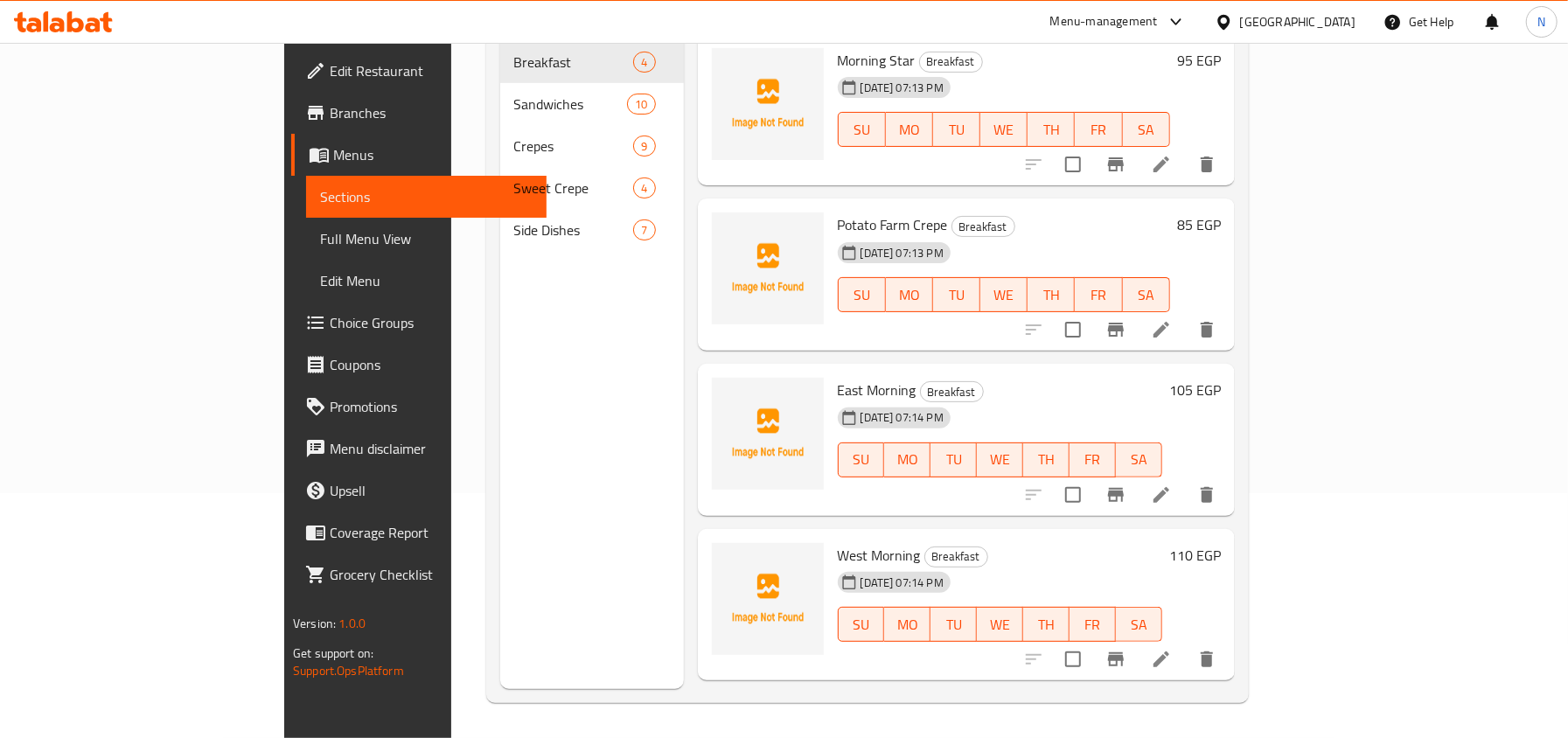
scroll to position [246, 0]
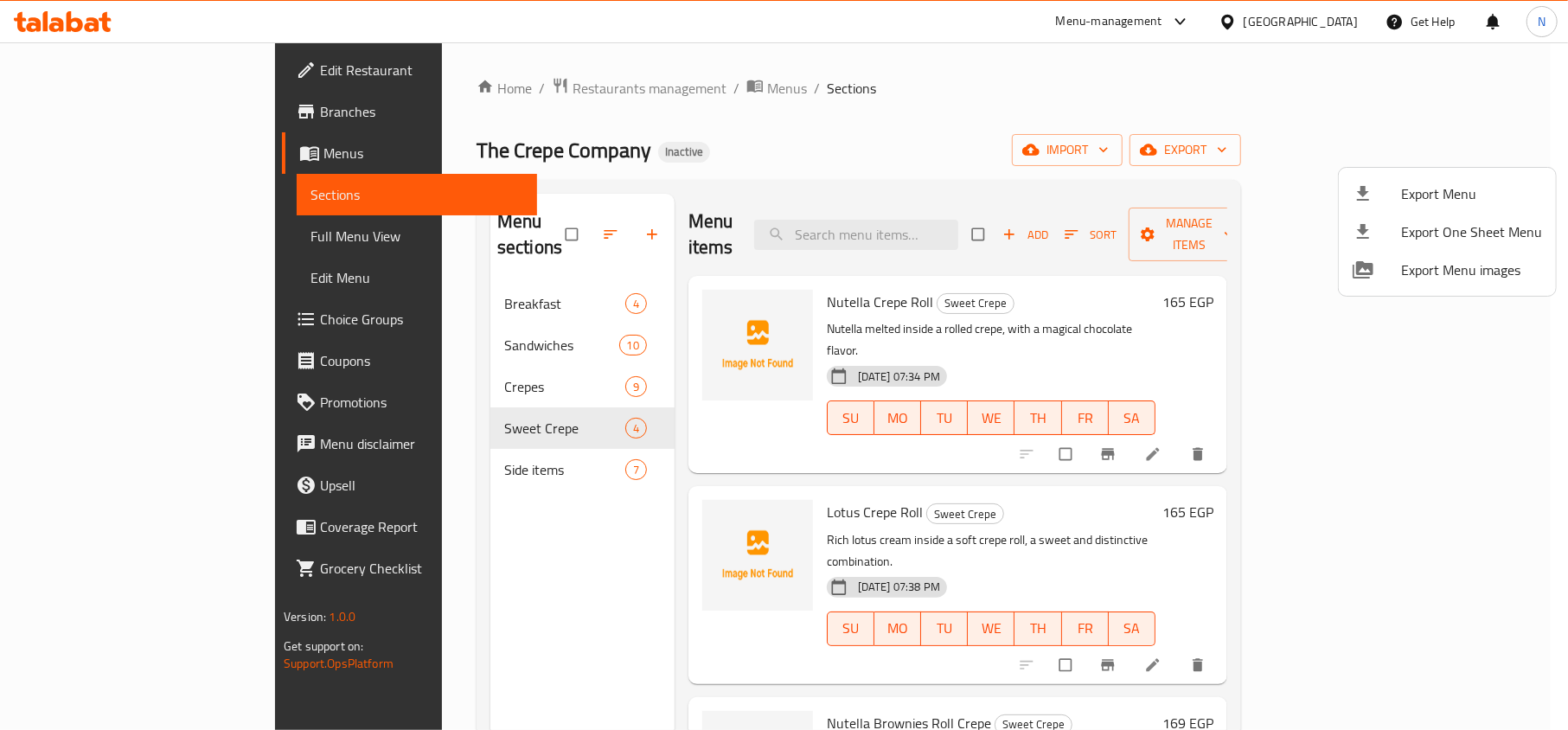
click at [586, 90] on div at bounding box center [784, 365] width 1568 height 730
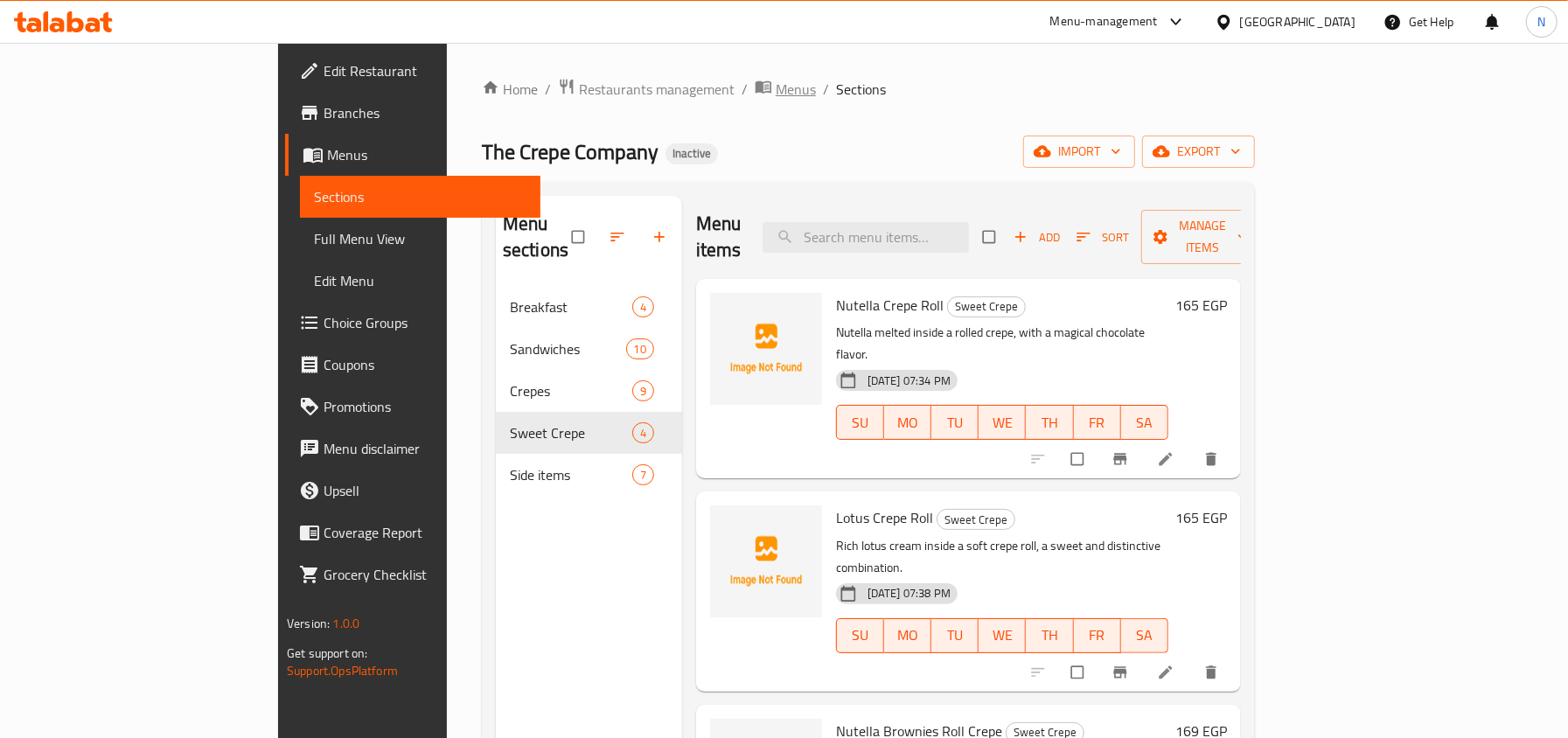
click at [775, 91] on span "Menus" at bounding box center [796, 89] width 41 height 21
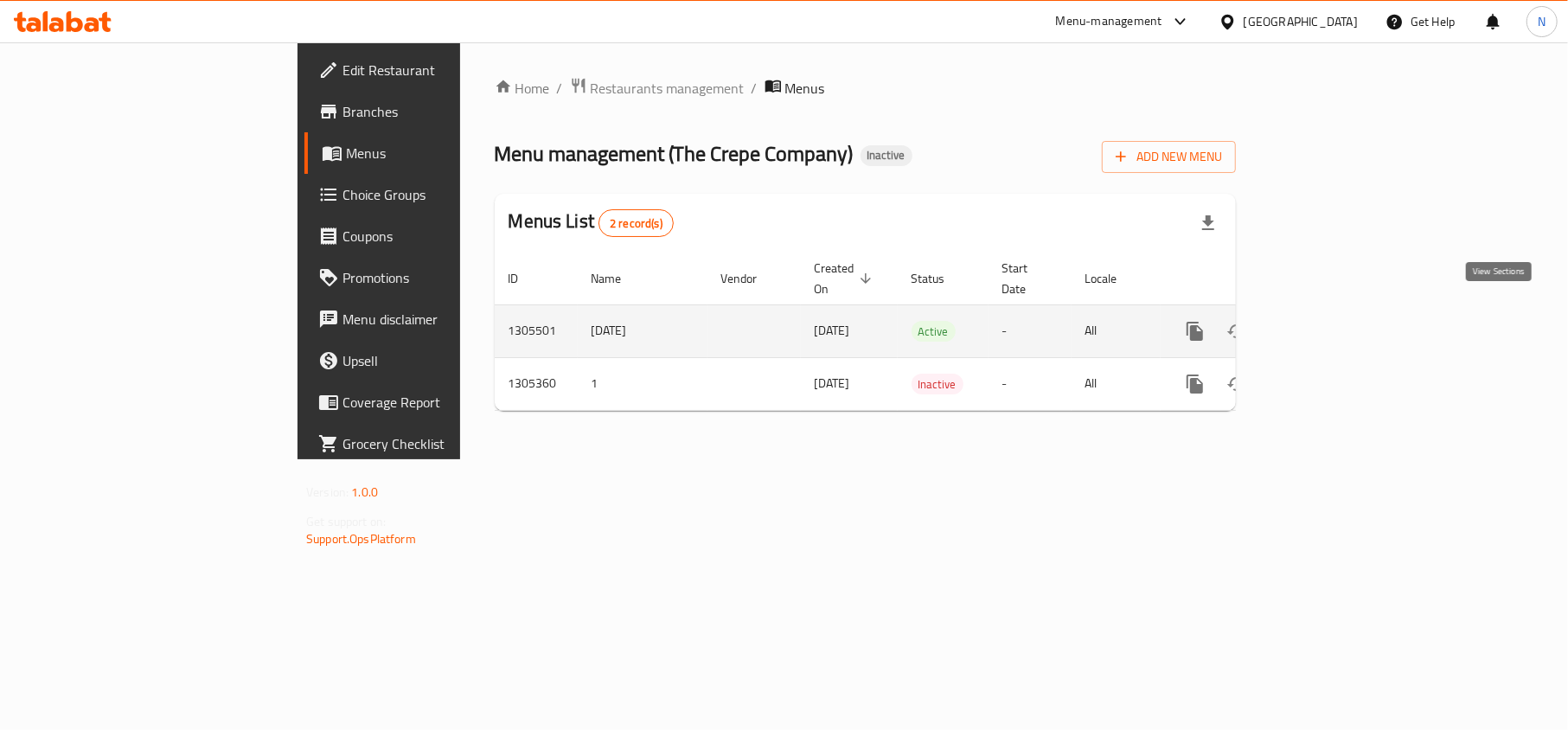
click at [1340, 315] on link "enhanced table" at bounding box center [1319, 331] width 41 height 41
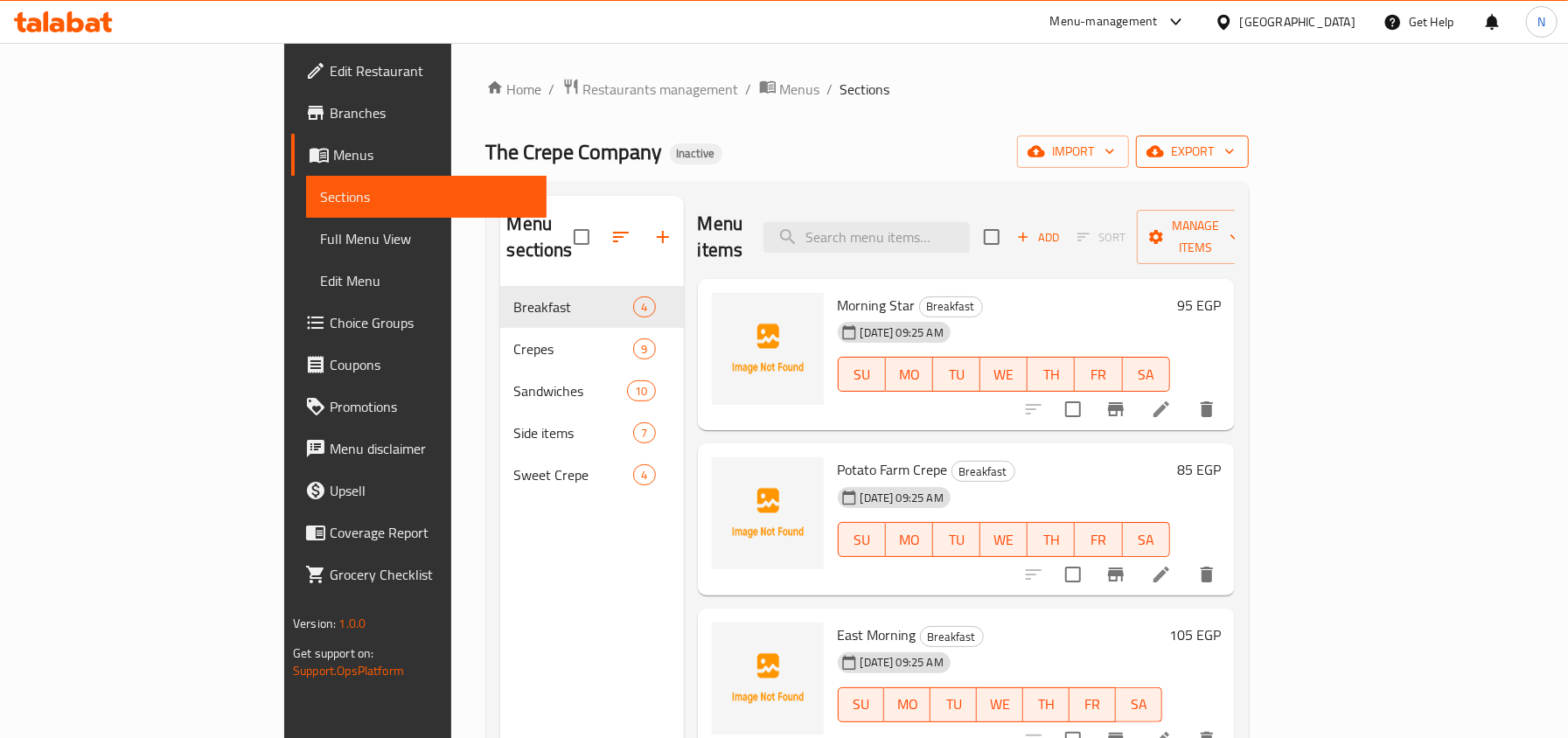
click at [1234, 155] on span "export" at bounding box center [1192, 151] width 85 height 22
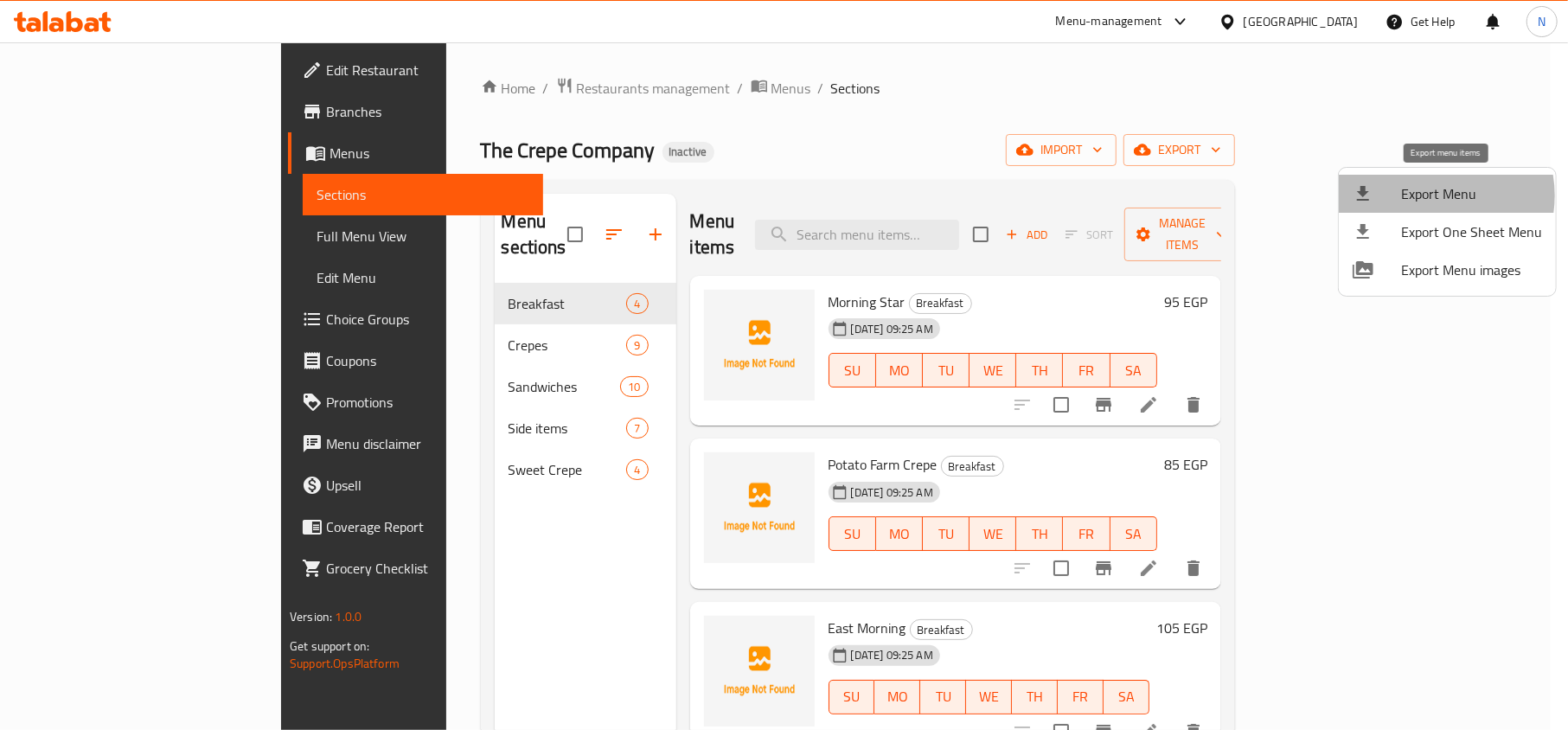
click at [1426, 196] on span "Export Menu" at bounding box center [1471, 194] width 141 height 21
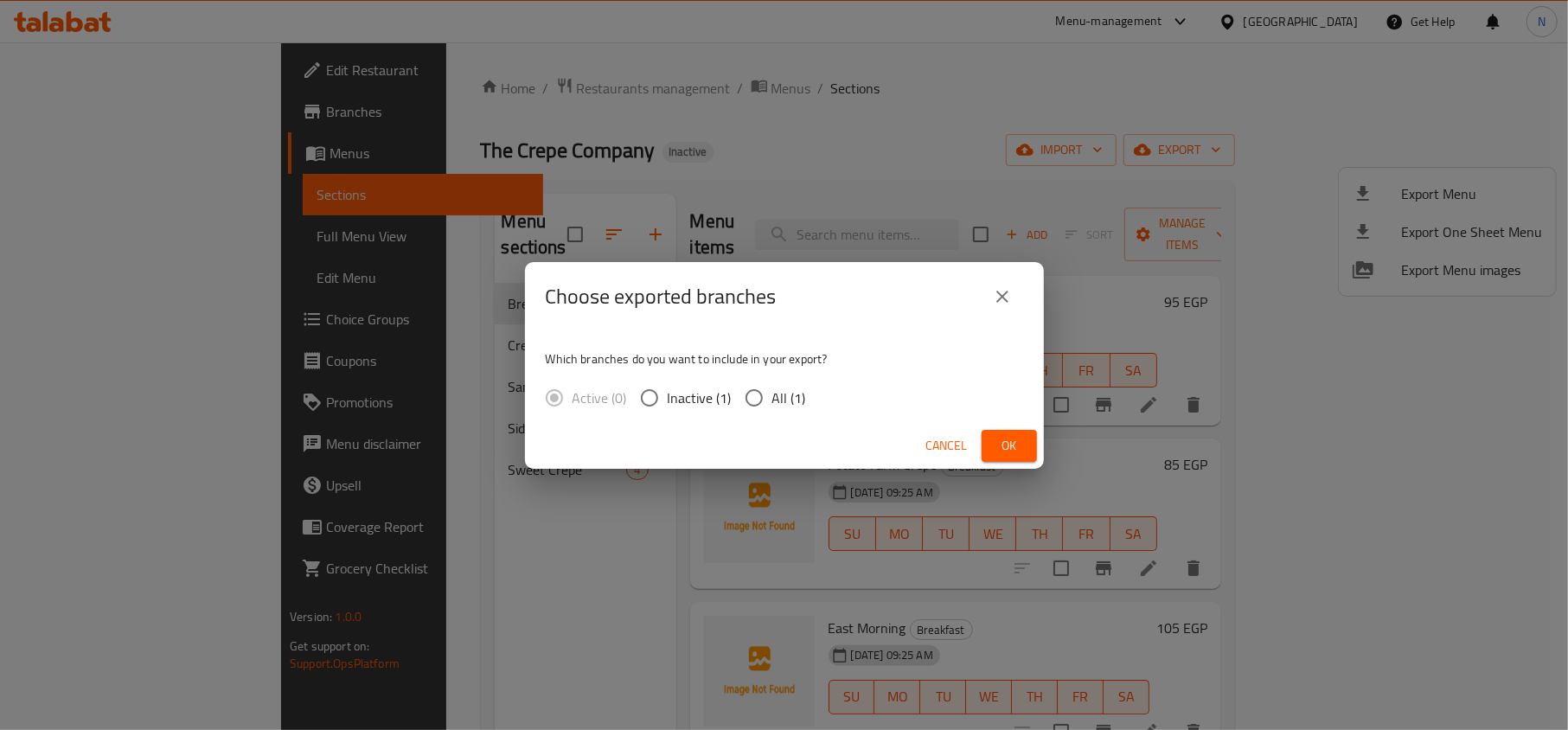
click at [777, 389] on span "All (1)" at bounding box center [789, 397] width 34 height 21
click at [772, 389] on input "All (1)" at bounding box center [754, 397] width 37 height 37
radio input "true"
click at [1013, 430] on button "Ok" at bounding box center [1009, 445] width 56 height 32
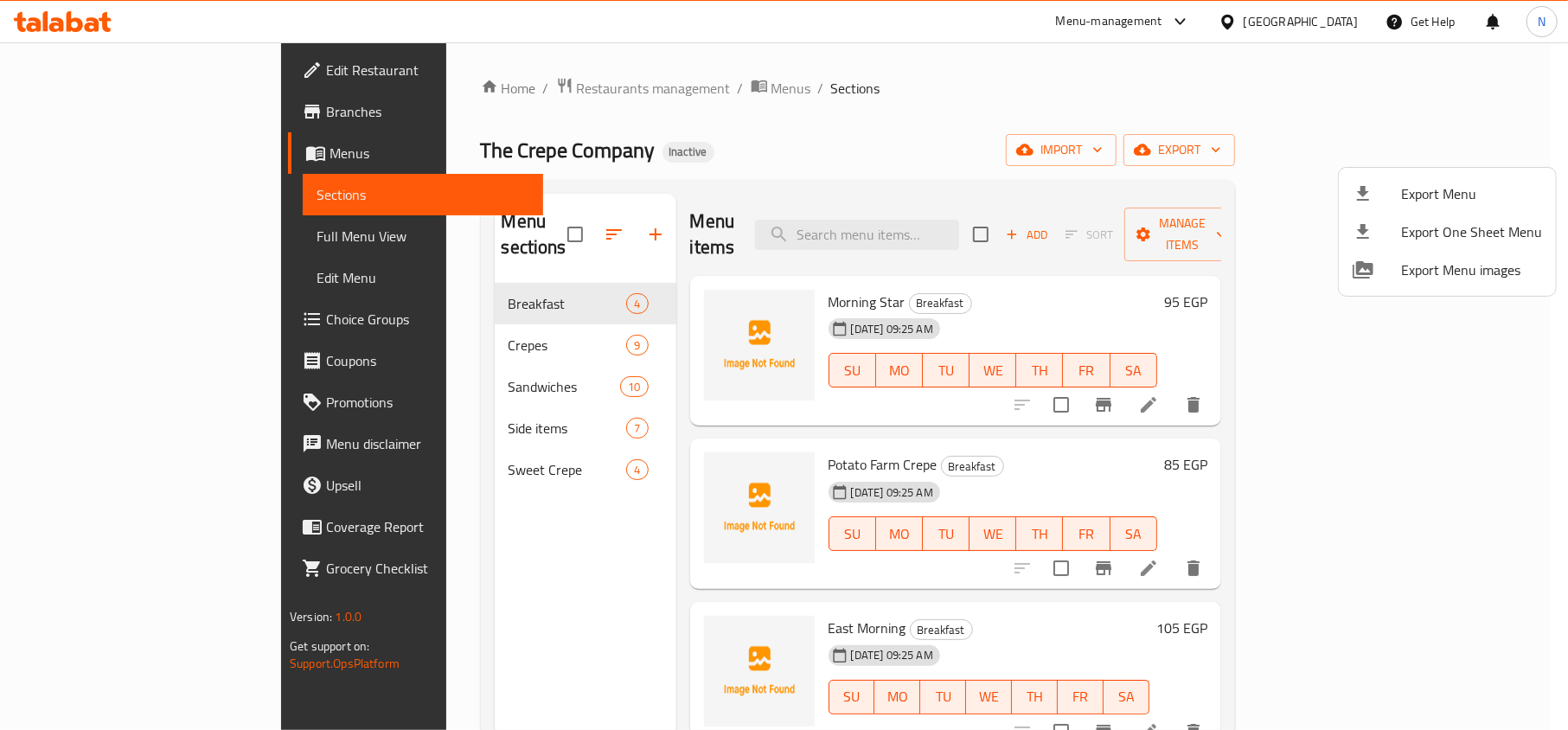
click at [150, 237] on div at bounding box center [784, 365] width 1568 height 730
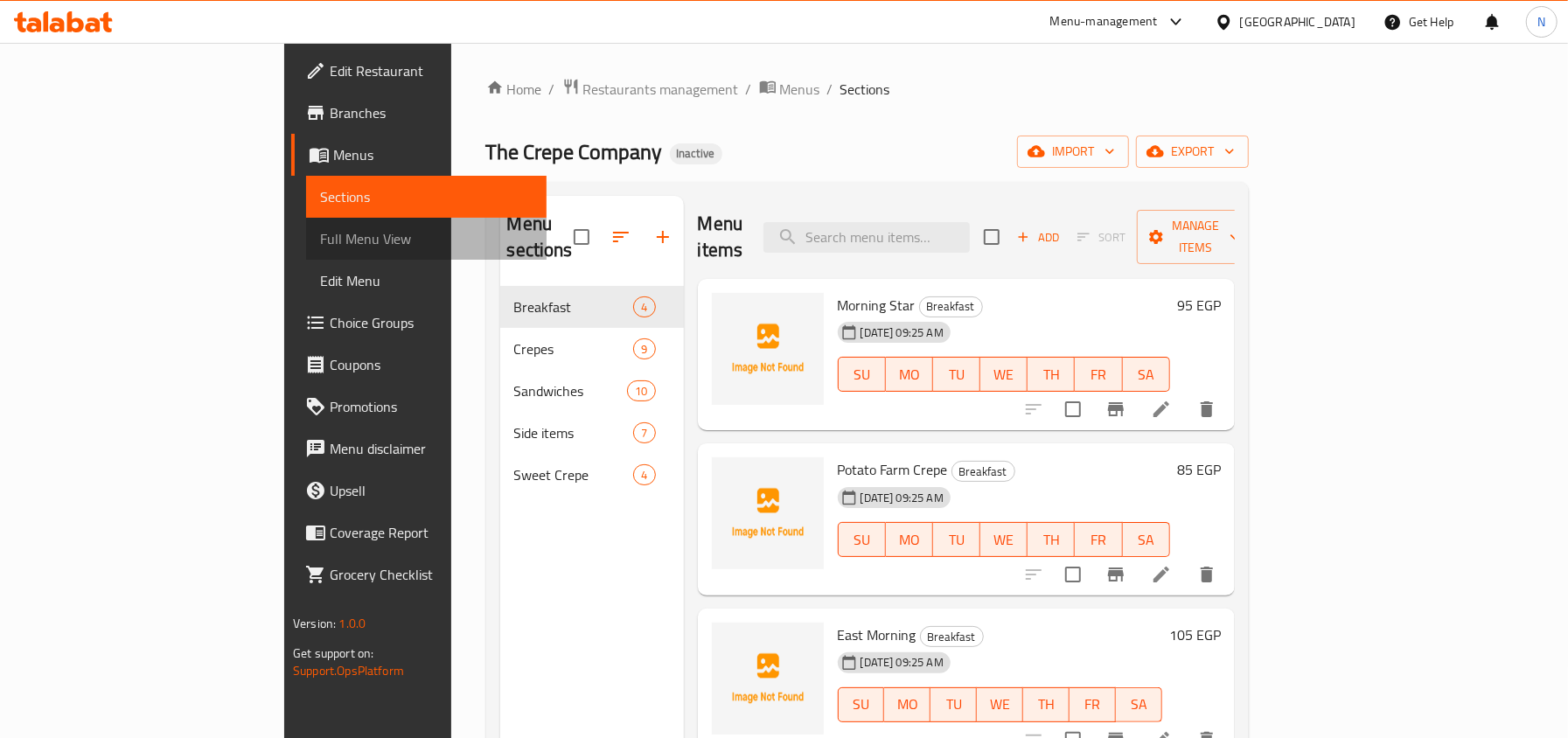
click at [320, 239] on span "Full Menu View" at bounding box center [425, 238] width 212 height 21
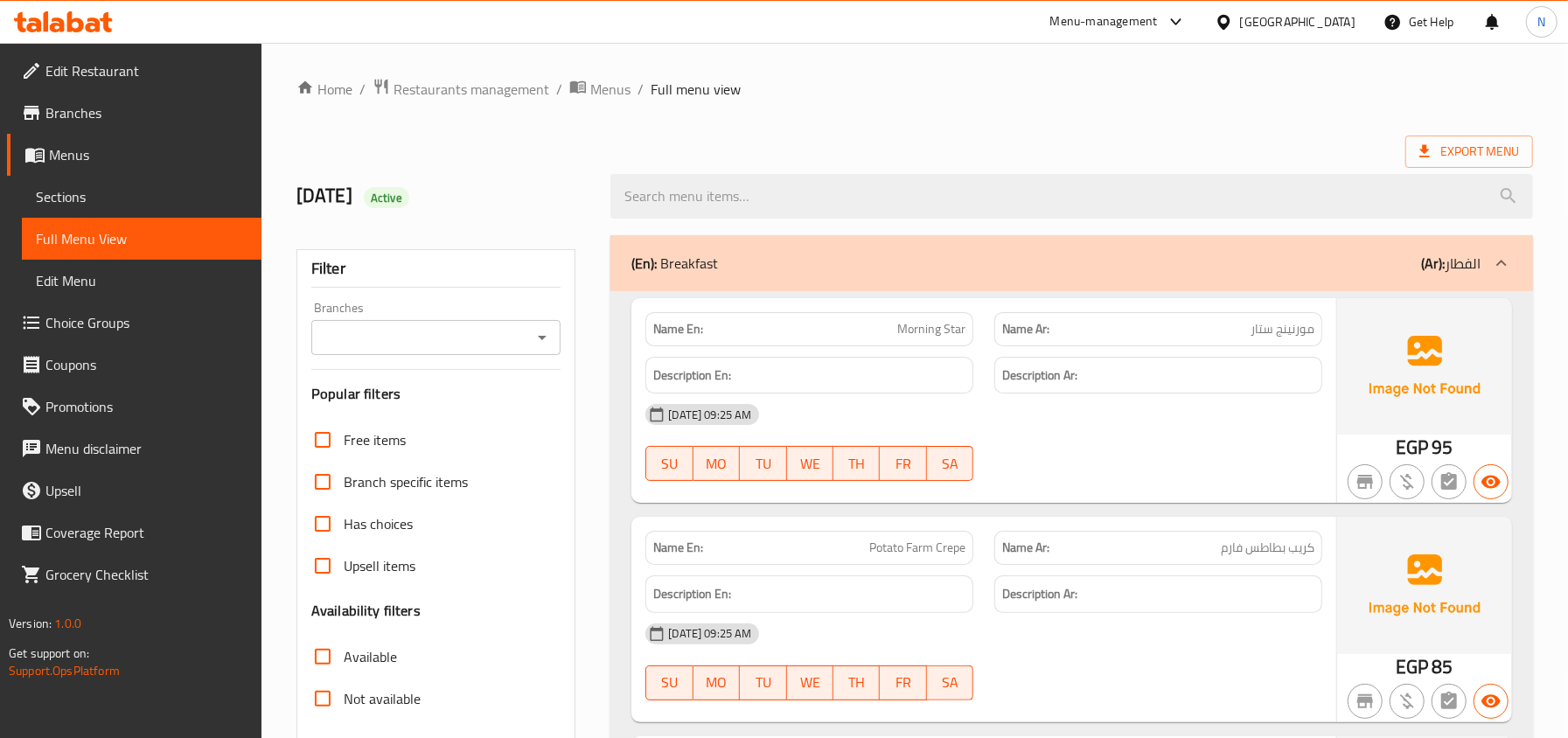
scroll to position [582, 0]
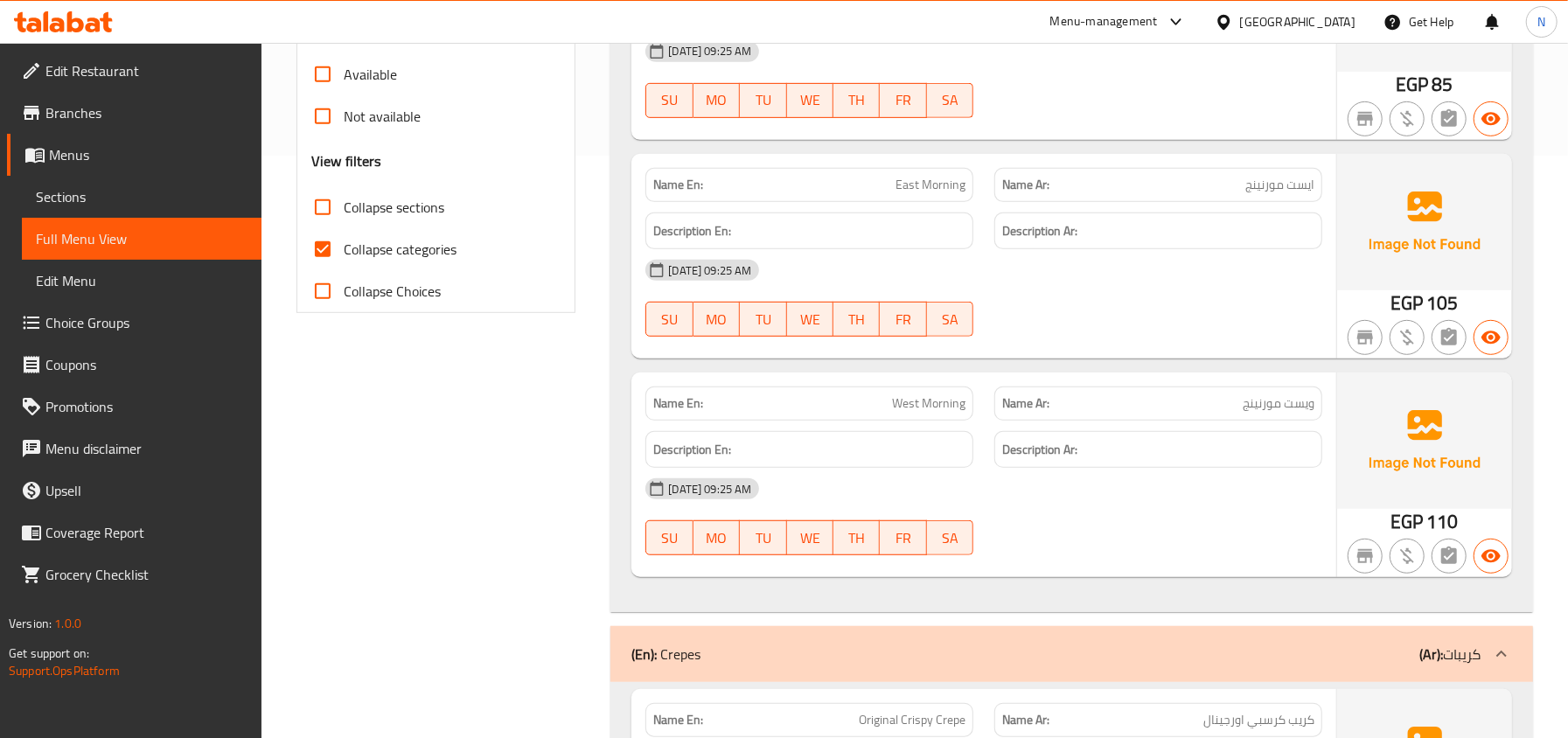
click at [433, 248] on span "Collapse categories" at bounding box center [400, 248] width 113 height 21
click at [344, 248] on input "Collapse categories" at bounding box center [322, 248] width 42 height 42
checkbox input "false"
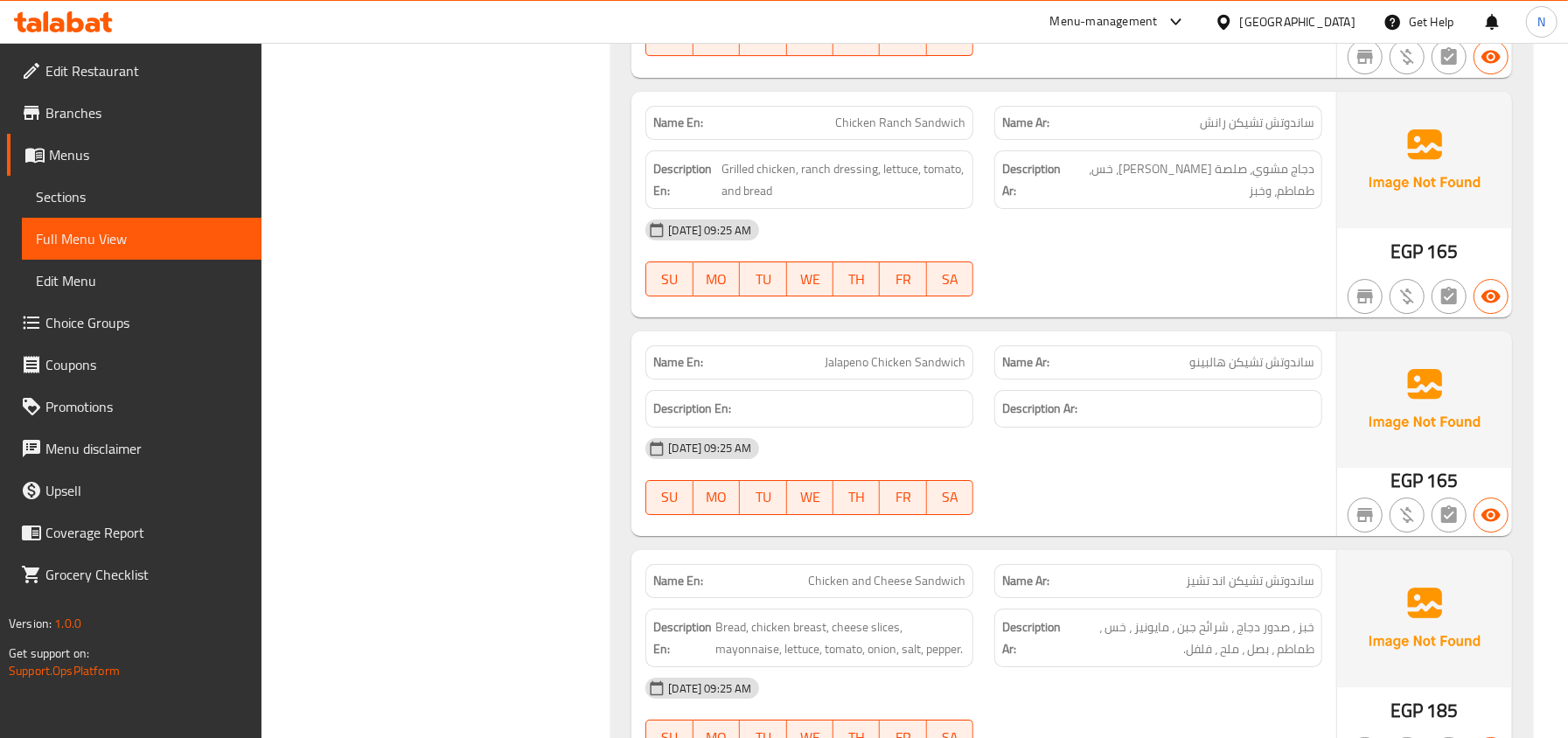
scroll to position [3686, 0]
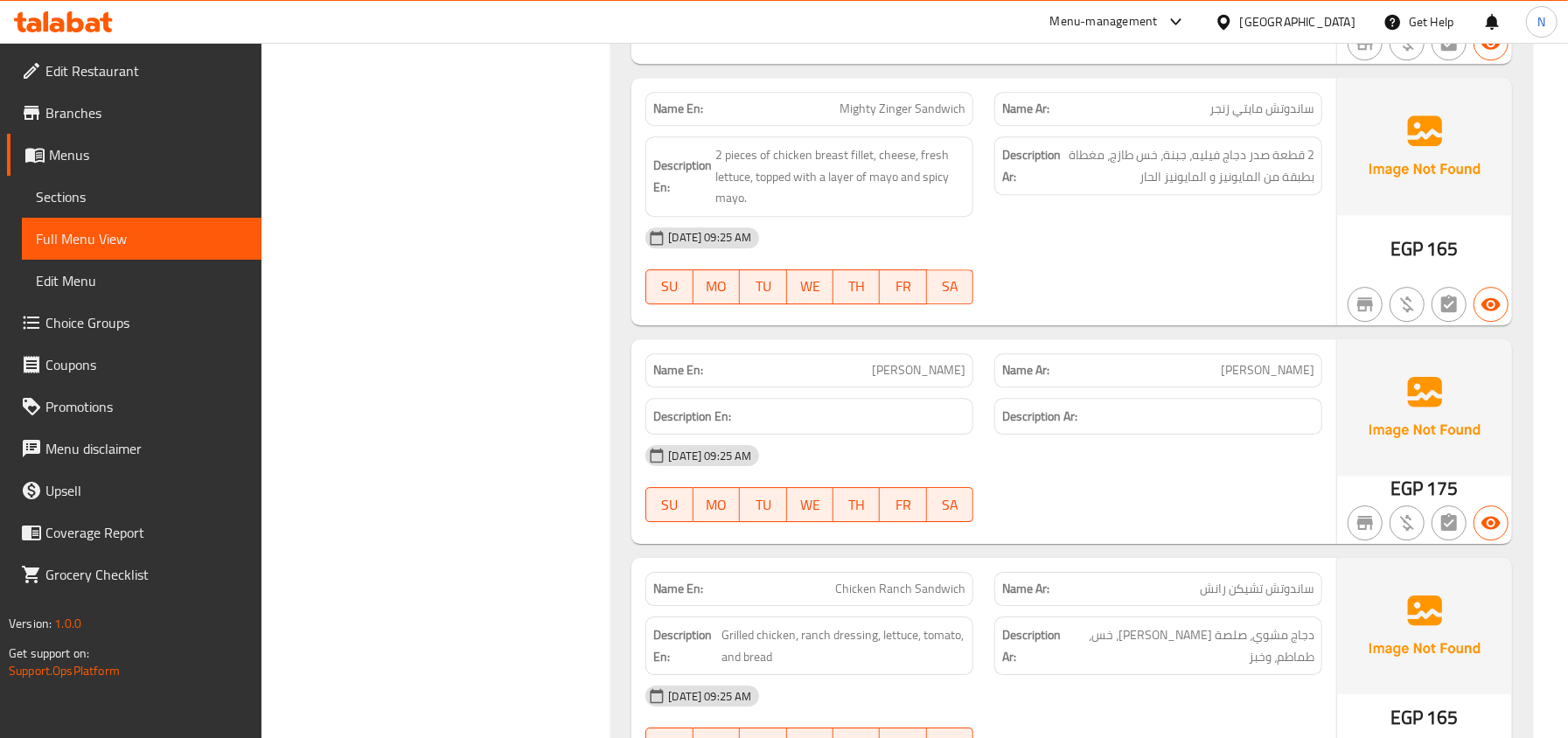
click at [162, 192] on span "Sections" at bounding box center [141, 197] width 212 height 21
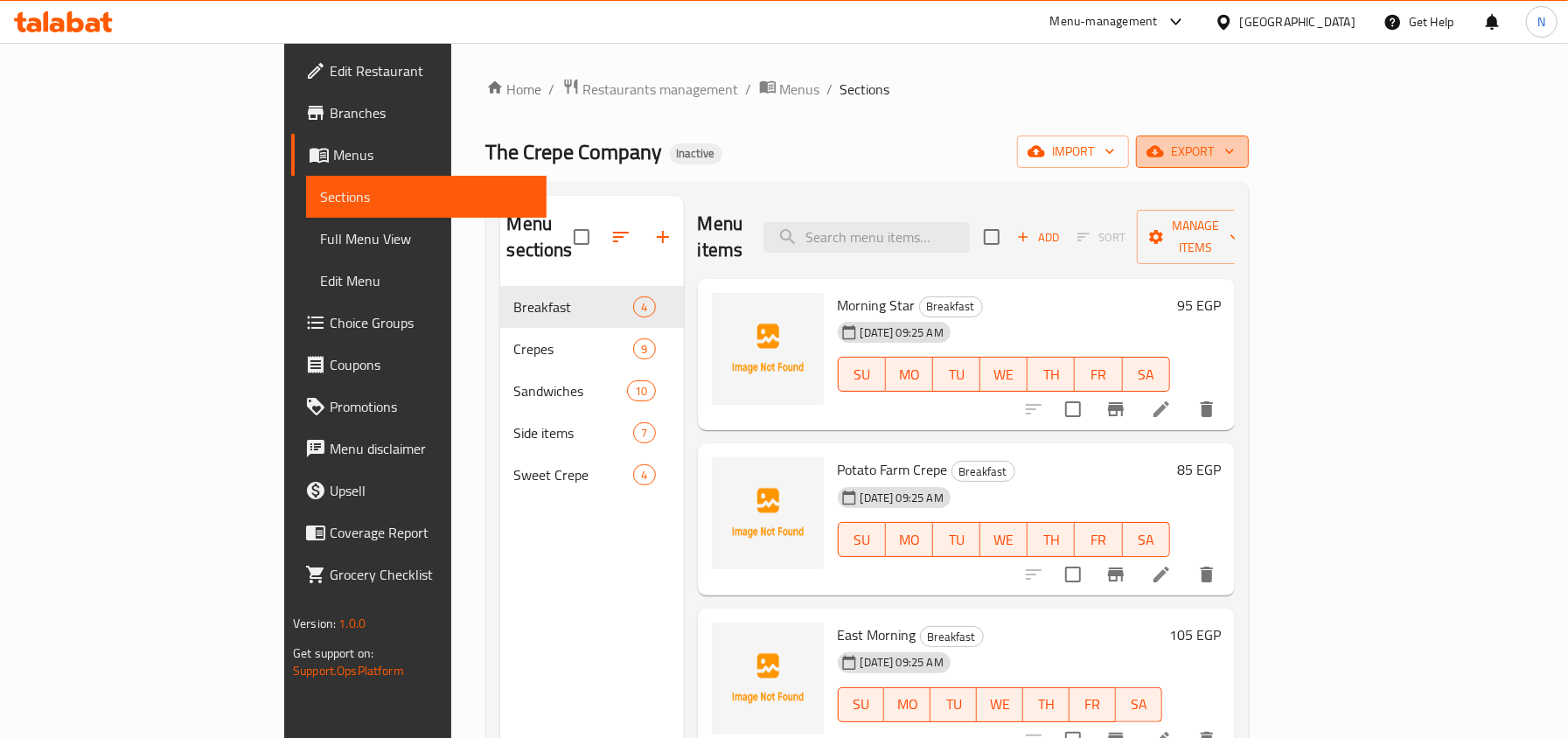
click at [1248, 139] on button "export" at bounding box center [1192, 151] width 113 height 32
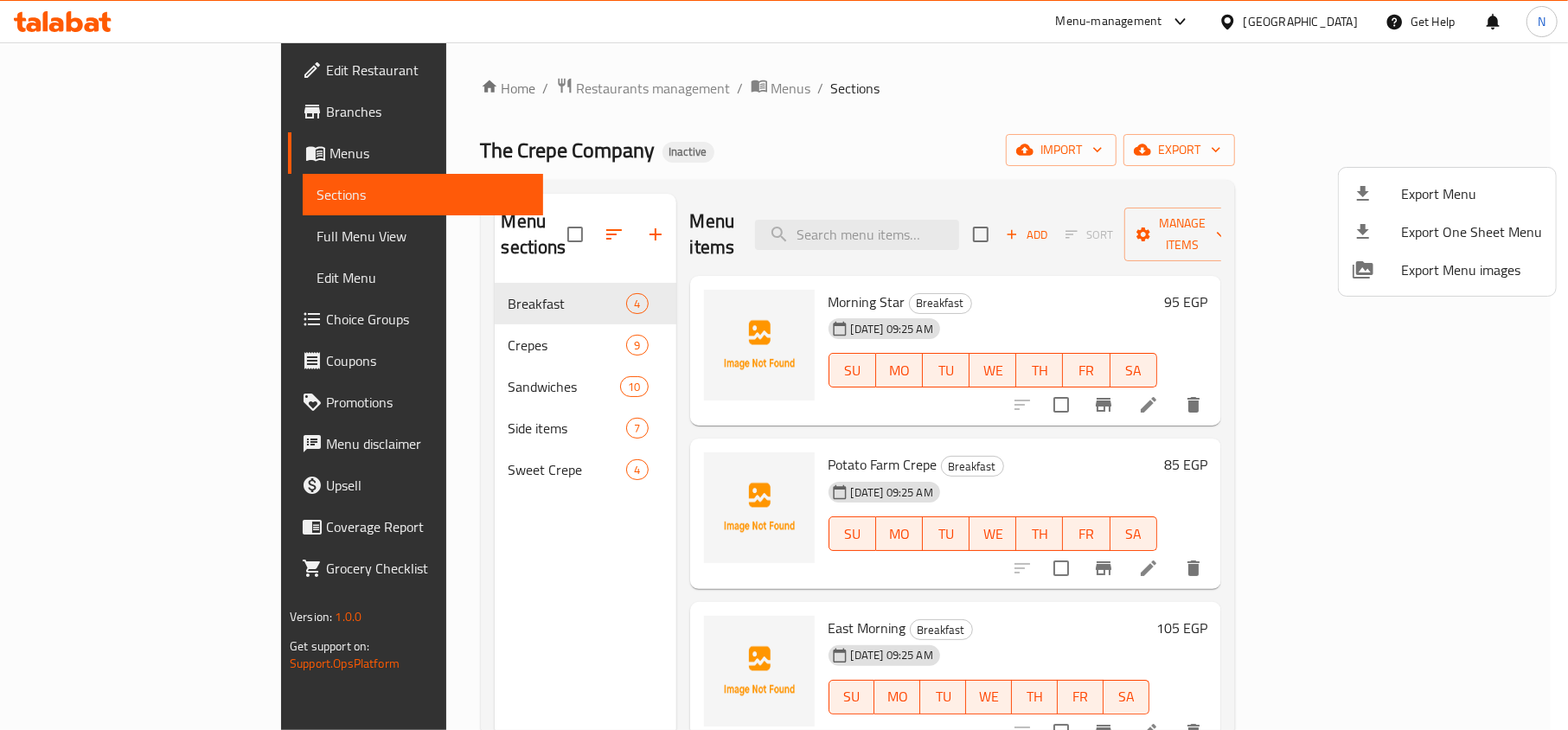
click at [1425, 175] on li "Export Menu" at bounding box center [1447, 194] width 217 height 38
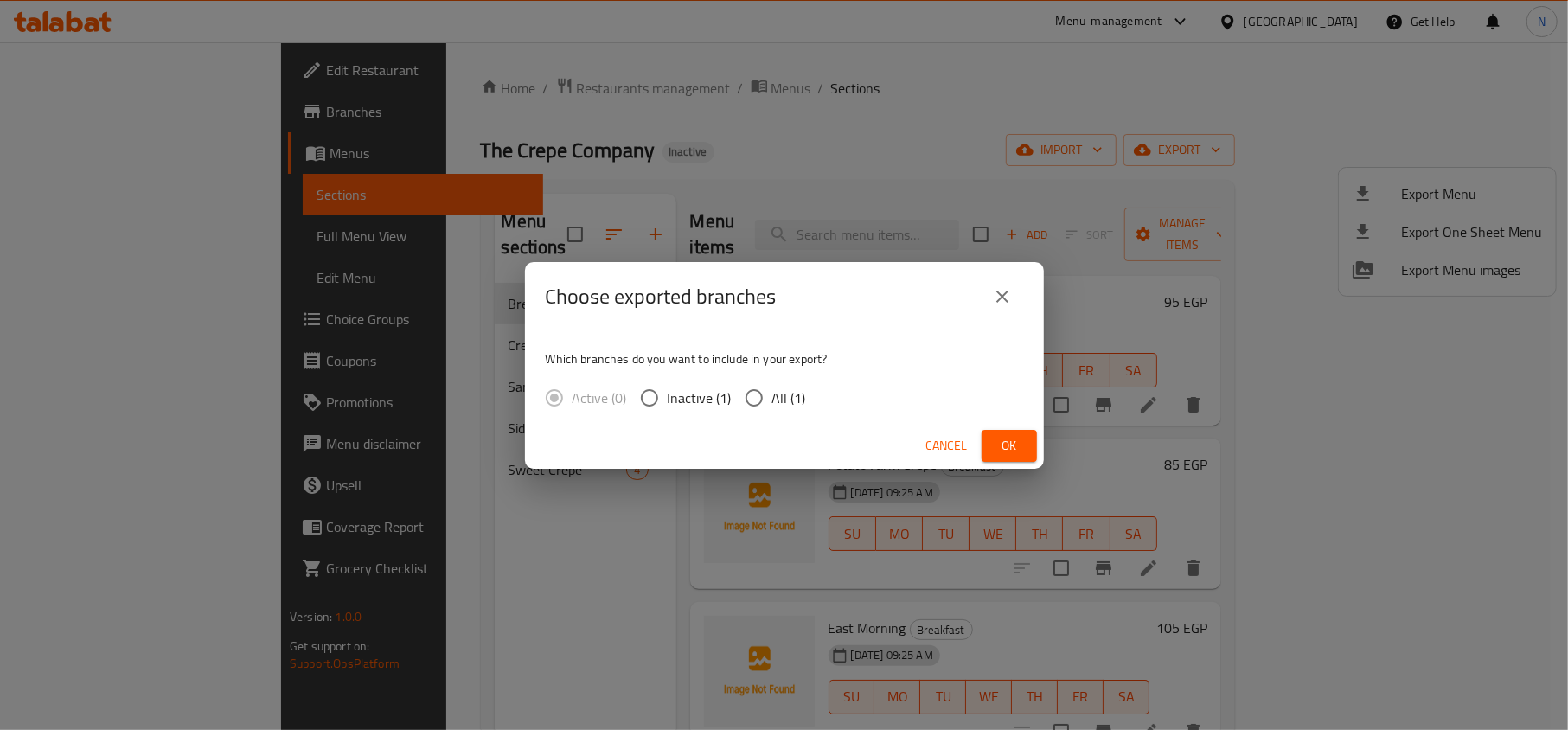
click at [777, 398] on span "All (1)" at bounding box center [789, 397] width 34 height 21
click at [772, 398] on input "All (1)" at bounding box center [754, 397] width 37 height 37
radio input "true"
click at [1004, 430] on button "Ok" at bounding box center [1009, 445] width 56 height 32
